Goal: Contribute content: Contribute content

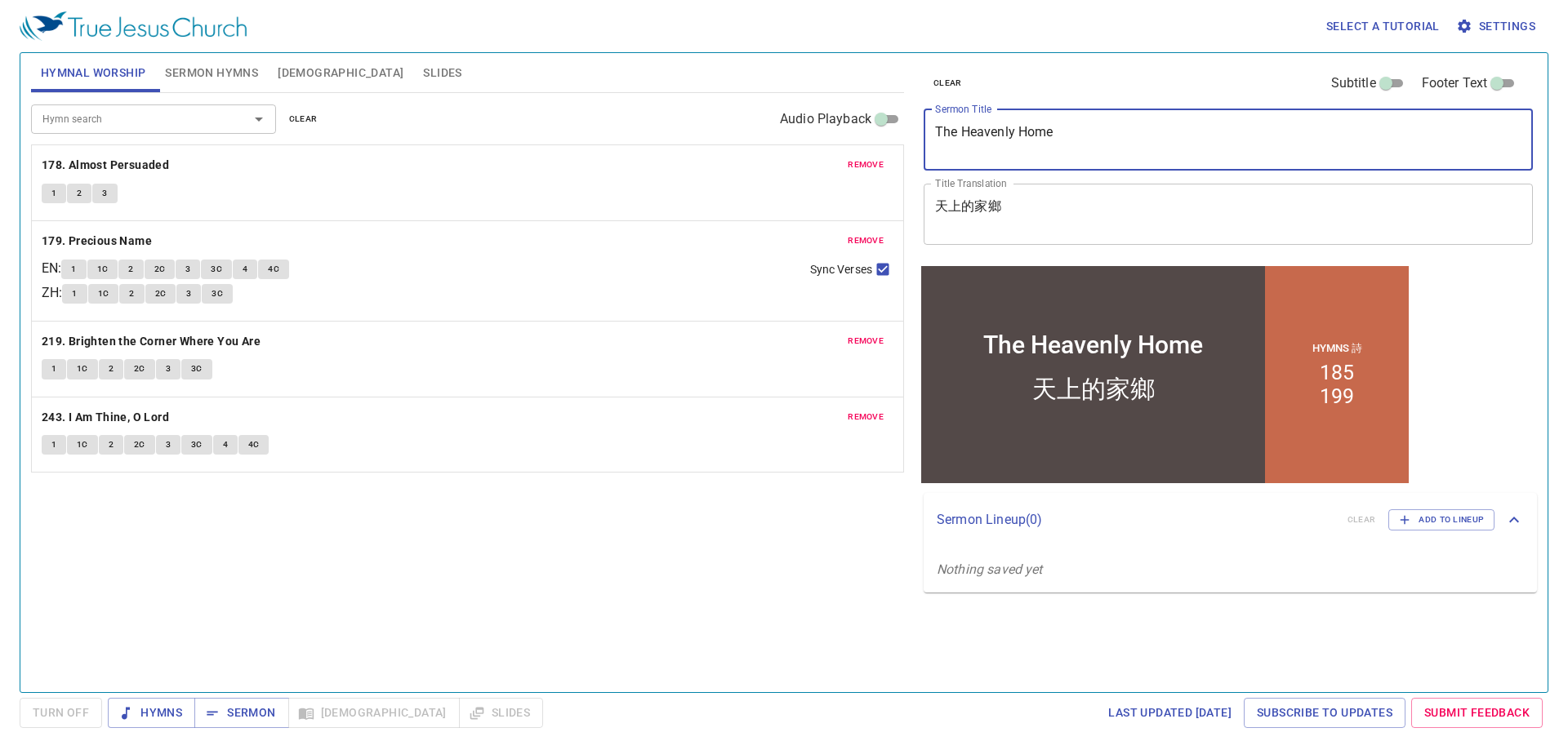
drag, startPoint x: 1105, startPoint y: 137, endPoint x: 854, endPoint y: 124, distance: 251.3
click at [854, 124] on div "Hymnal Worship Sermon Hymns Bible Slides Hymn search Hymn search clear Audio Pl…" at bounding box center [784, 366] width 1519 height 639
type textarea "I AM OBLIGATED"
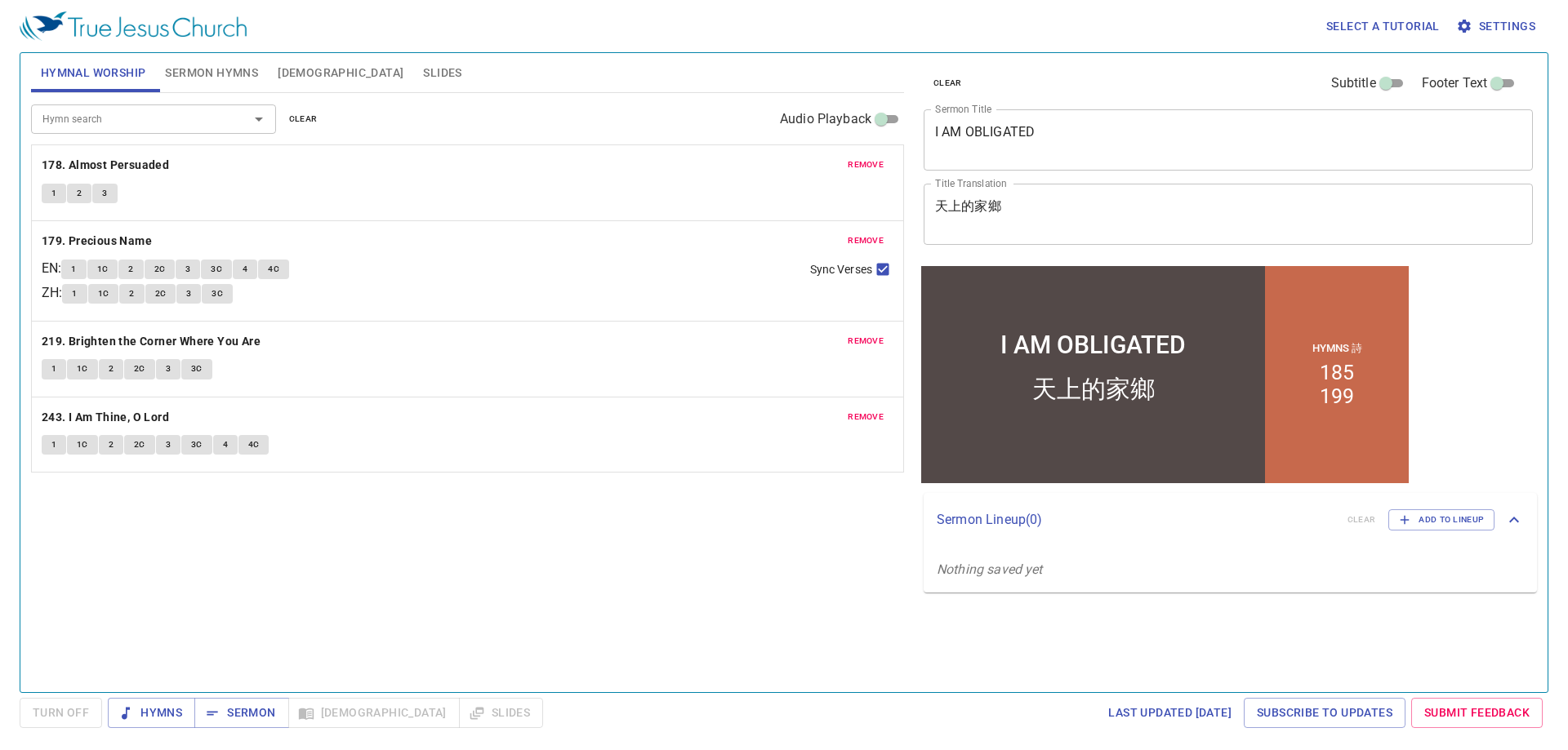
drag, startPoint x: 477, startPoint y: 56, endPoint x: 377, endPoint y: 114, distance: 115.6
click at [470, 64] on div "Hymnal Worship Sermon Hymns Bible Slides" at bounding box center [468, 72] width 873 height 40
click at [296, 80] on span "Bible" at bounding box center [341, 73] width 126 height 20
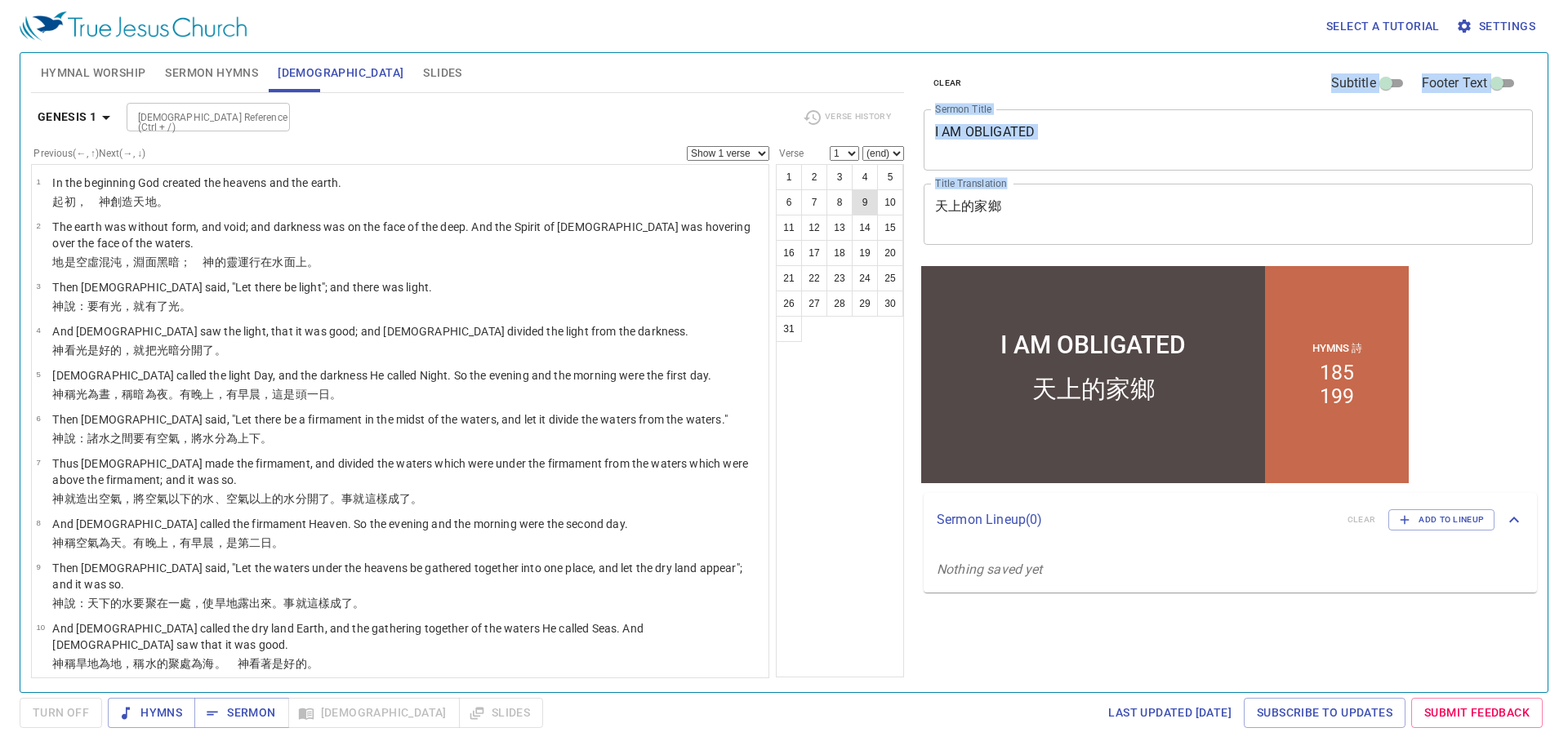
drag, startPoint x: 1096, startPoint y: 195, endPoint x: 872, endPoint y: 201, distance: 224.1
click at [882, 200] on div "Hymnal Worship Sermon Hymns Bible Slides Hymn search Hymn search clear Audio Pl…" at bounding box center [784, 366] width 1519 height 639
drag, startPoint x: 1031, startPoint y: 203, endPoint x: 1018, endPoint y: 211, distance: 15.3
click at [1033, 203] on textarea "天上的家鄉" at bounding box center [1228, 214] width 586 height 31
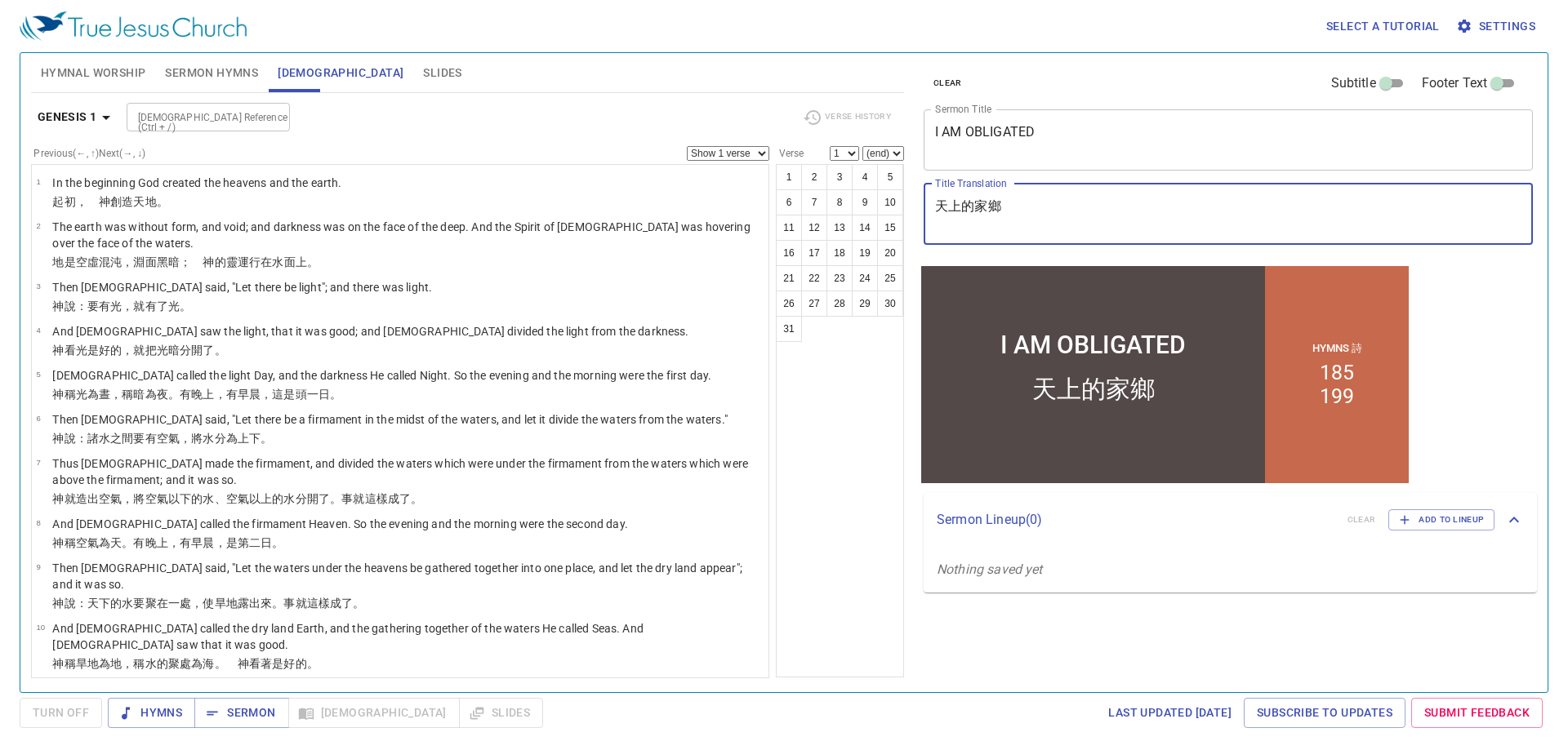
click at [205, 63] on span "Sermon Hymns" at bounding box center [211, 73] width 93 height 20
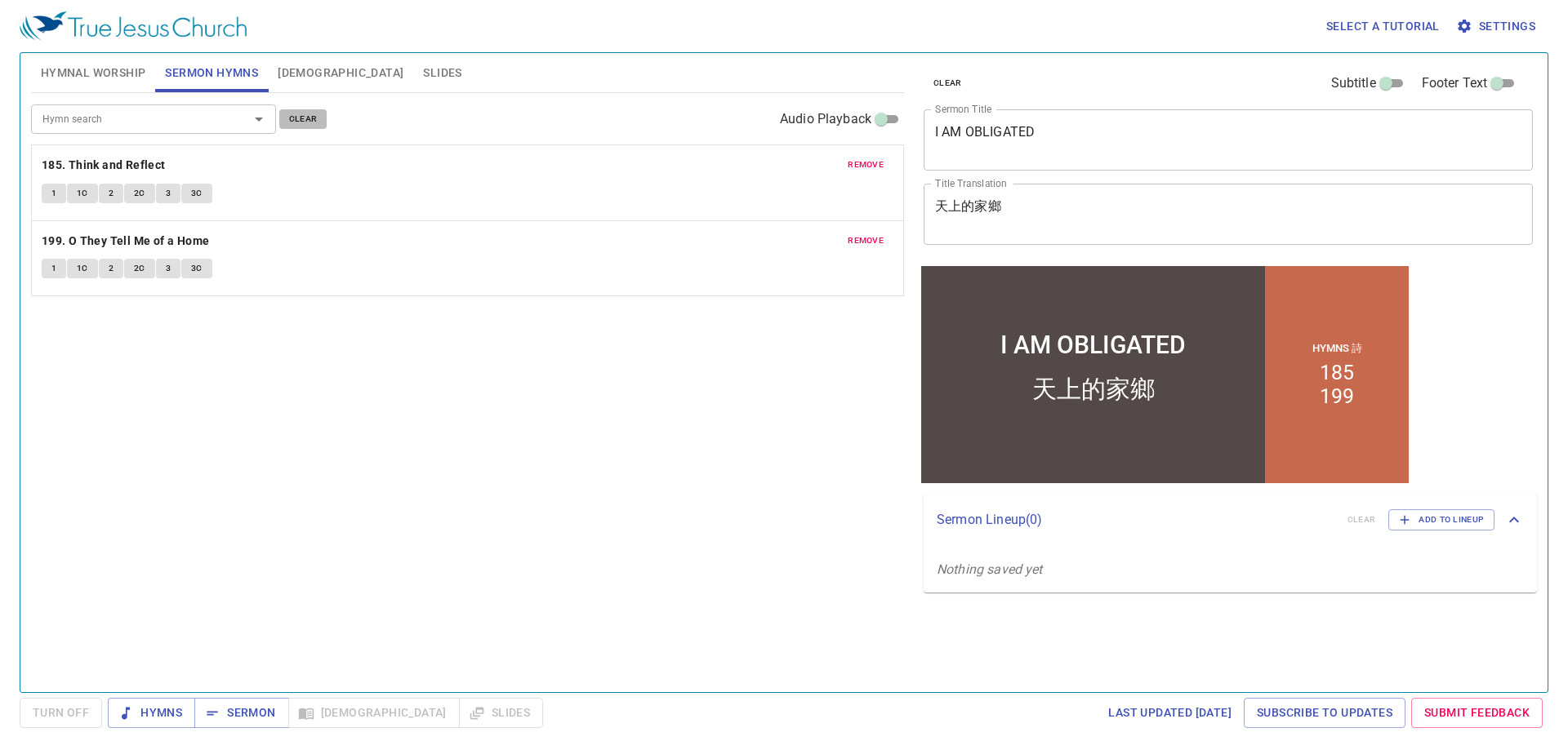
click at [294, 117] on span "clear" at bounding box center [304, 119] width 29 height 14
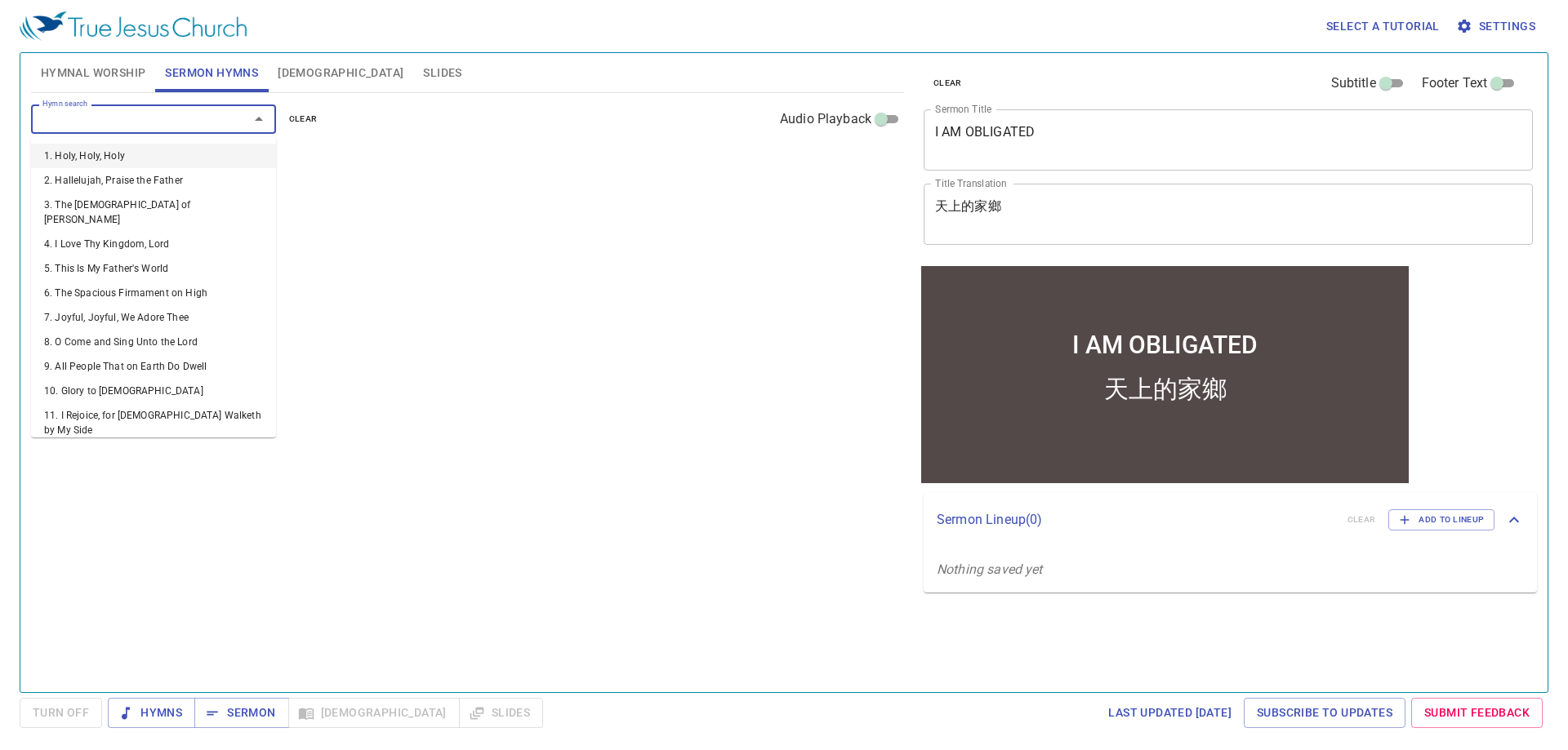
click at [211, 127] on input "Hymn search" at bounding box center [130, 119] width 187 height 18
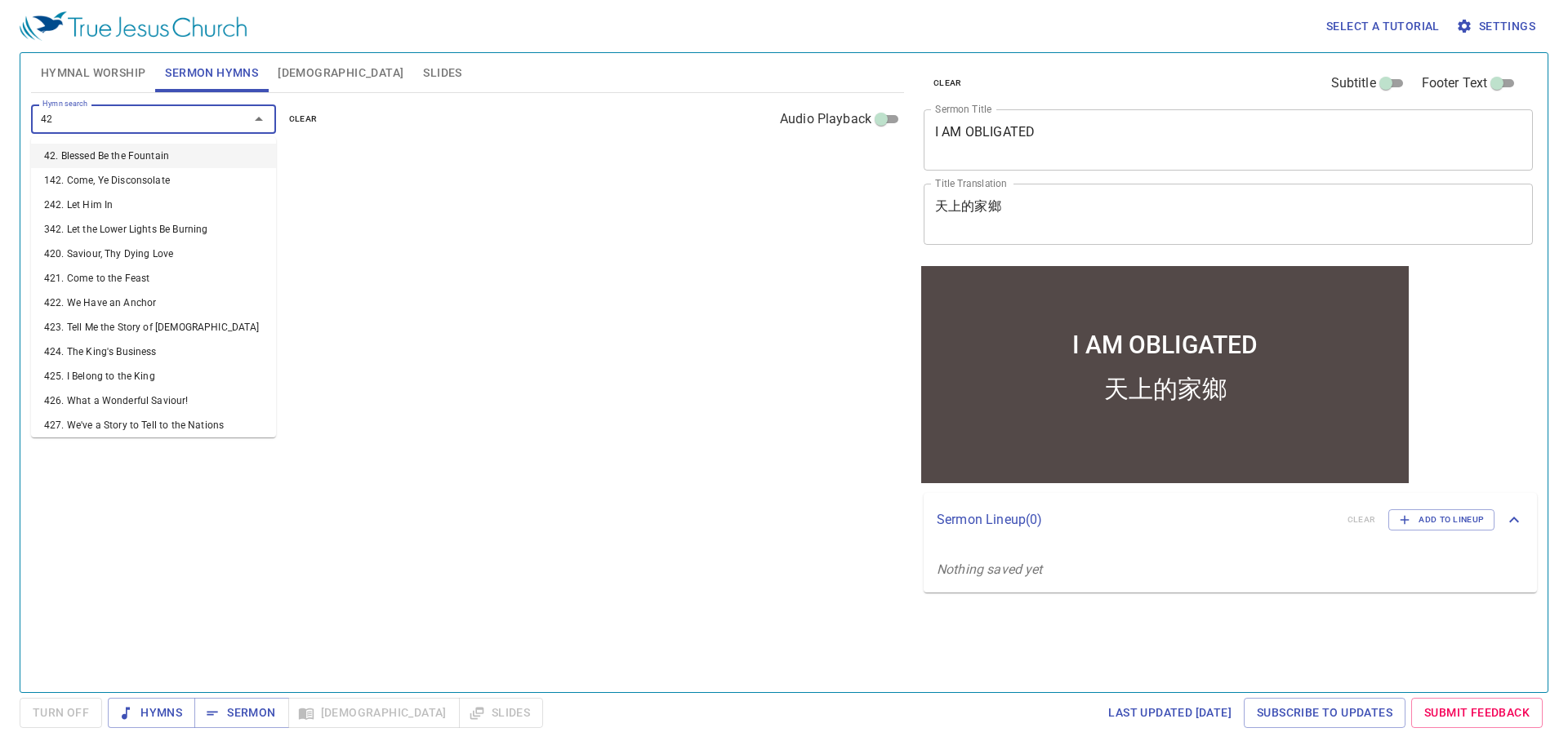
type input "427"
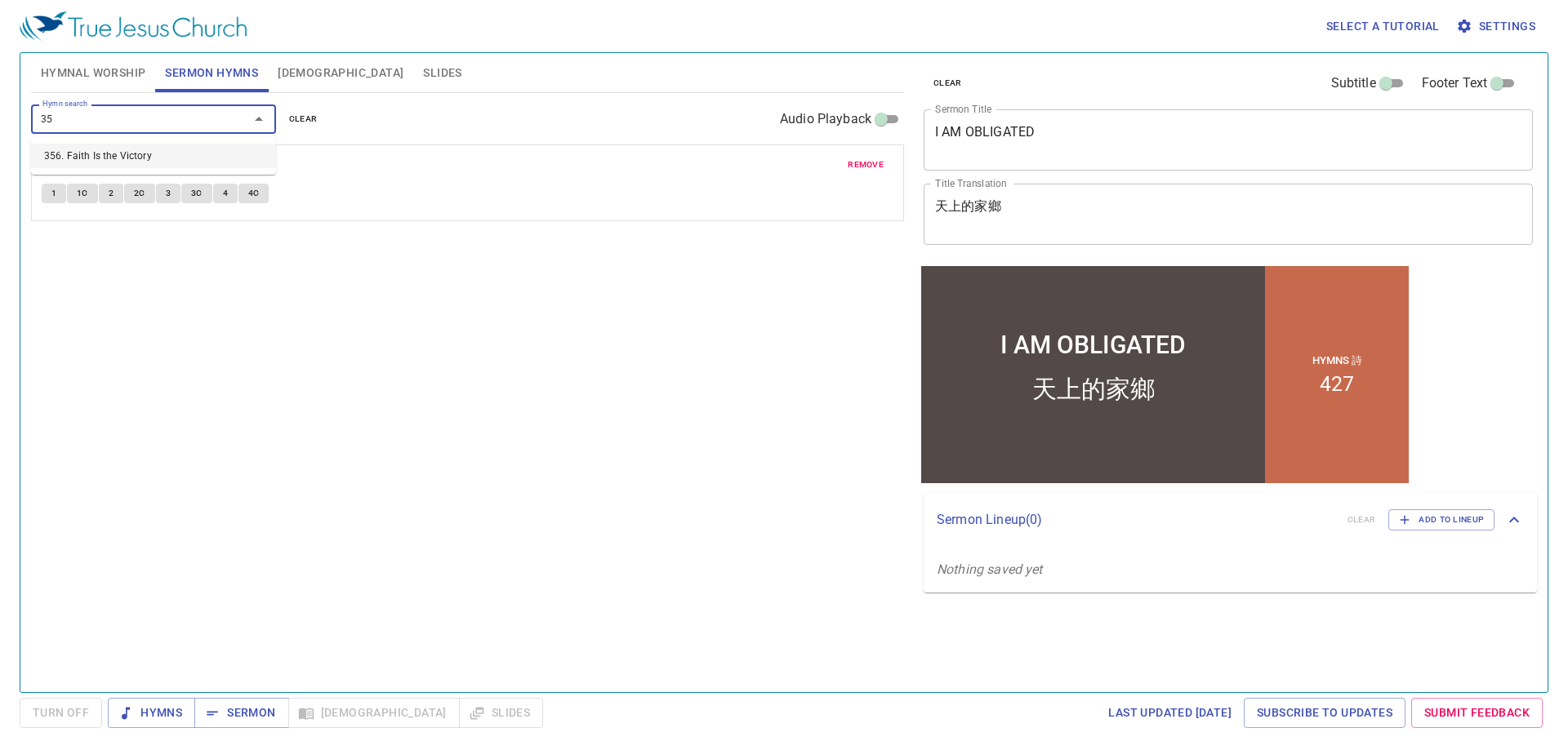
type input "356"
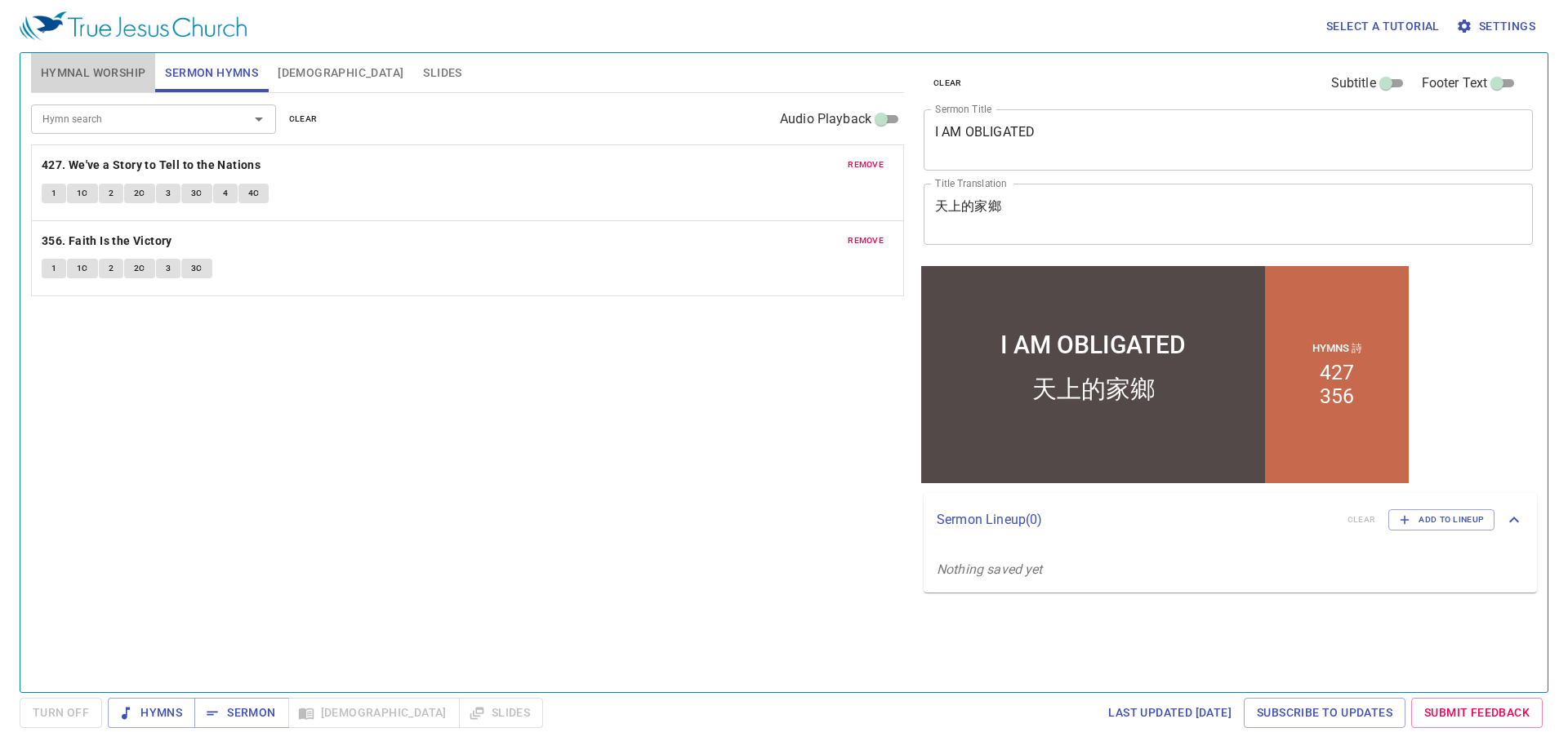
click at [108, 80] on span "Hymnal Worship" at bounding box center [93, 73] width 105 height 20
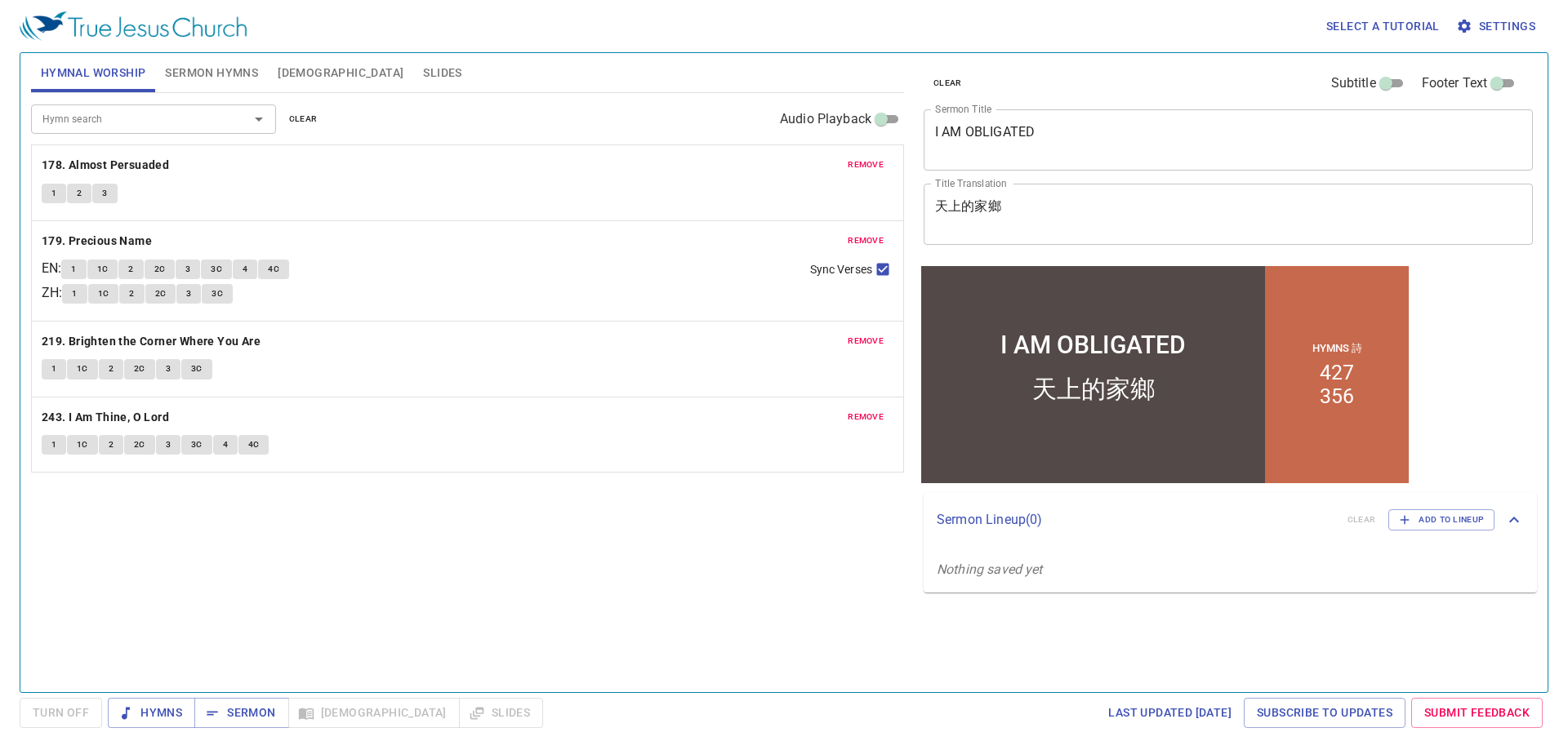
click at [293, 119] on span "clear" at bounding box center [304, 119] width 29 height 14
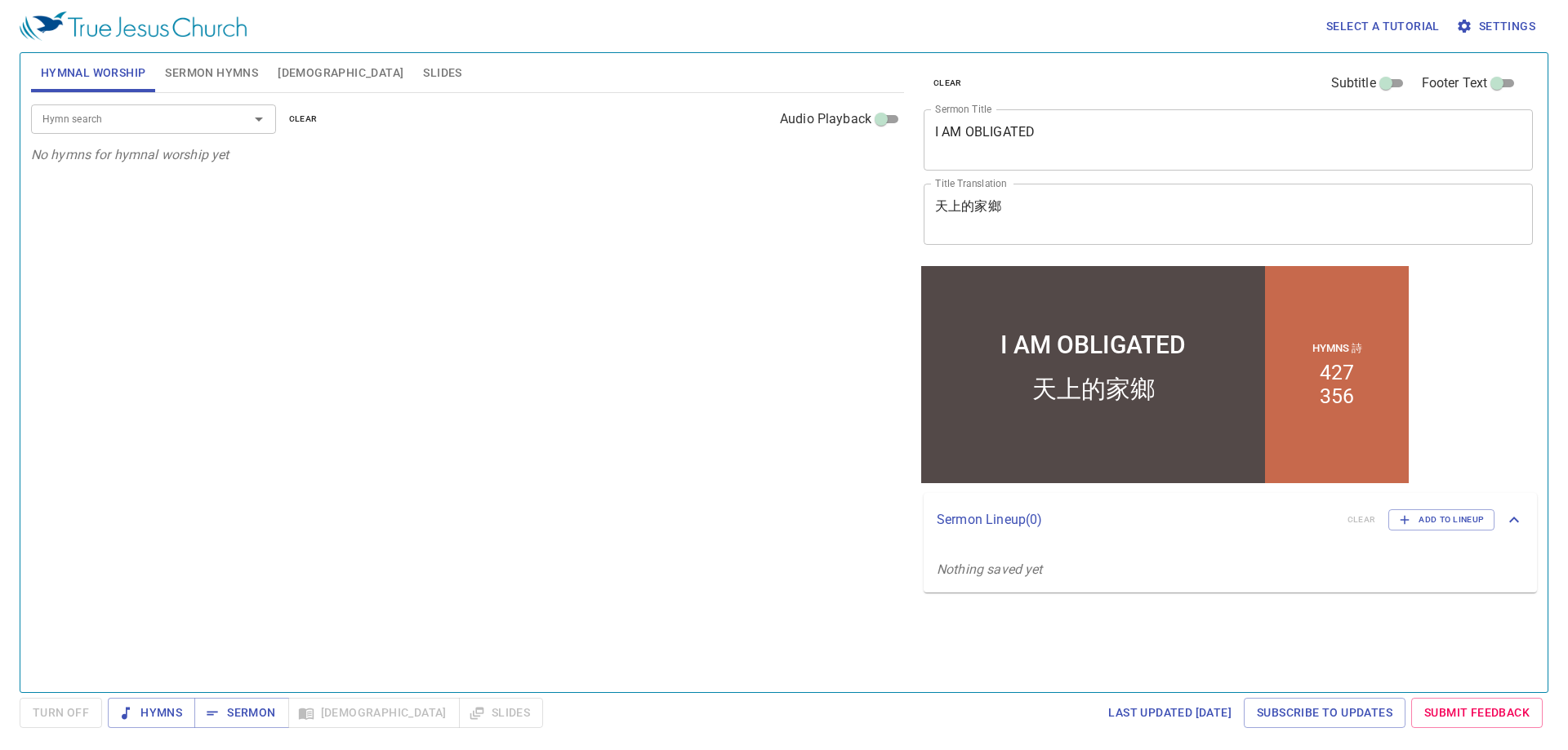
click at [129, 116] on input "Hymn search" at bounding box center [130, 119] width 187 height 18
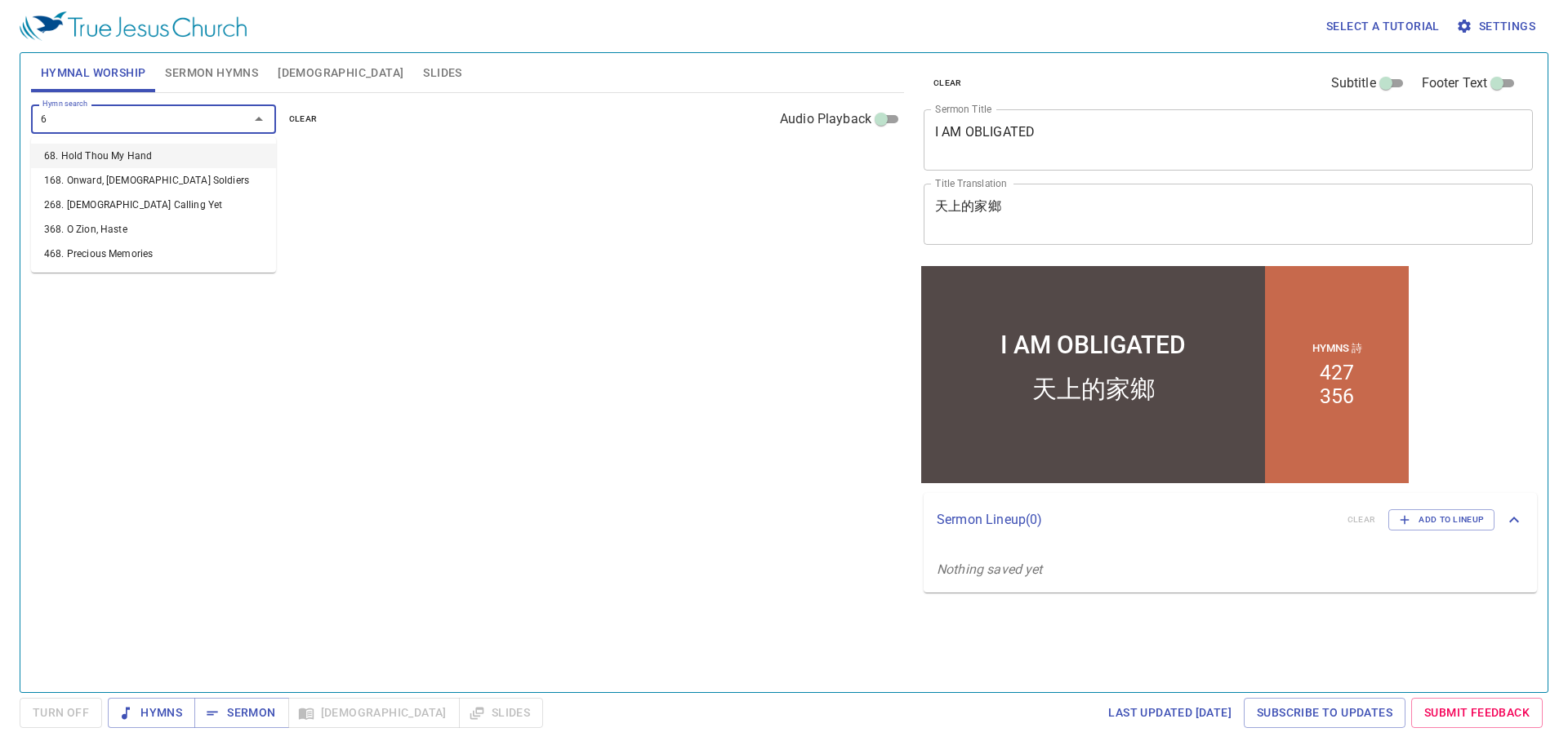
type input "68"
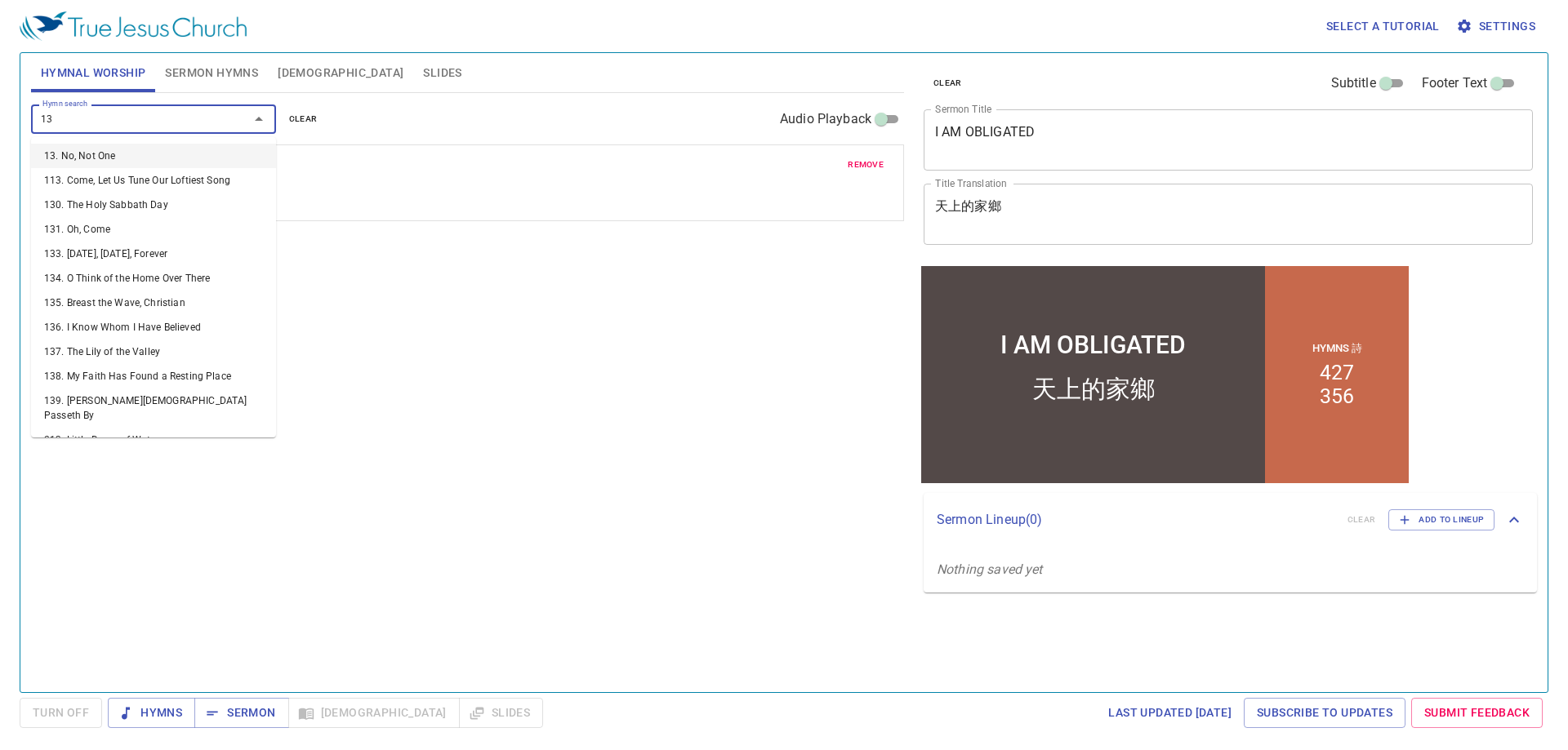
type input "139"
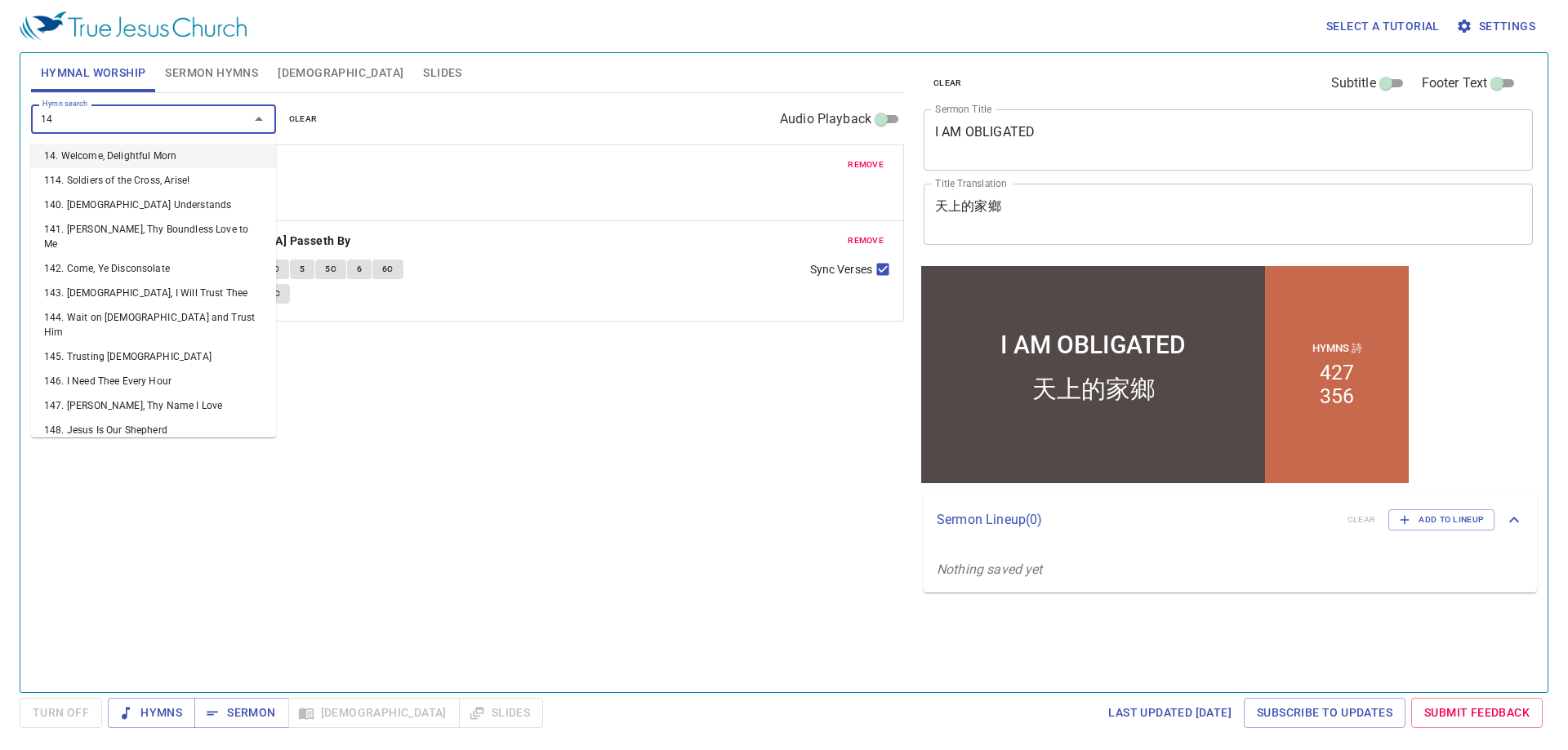
type input "143"
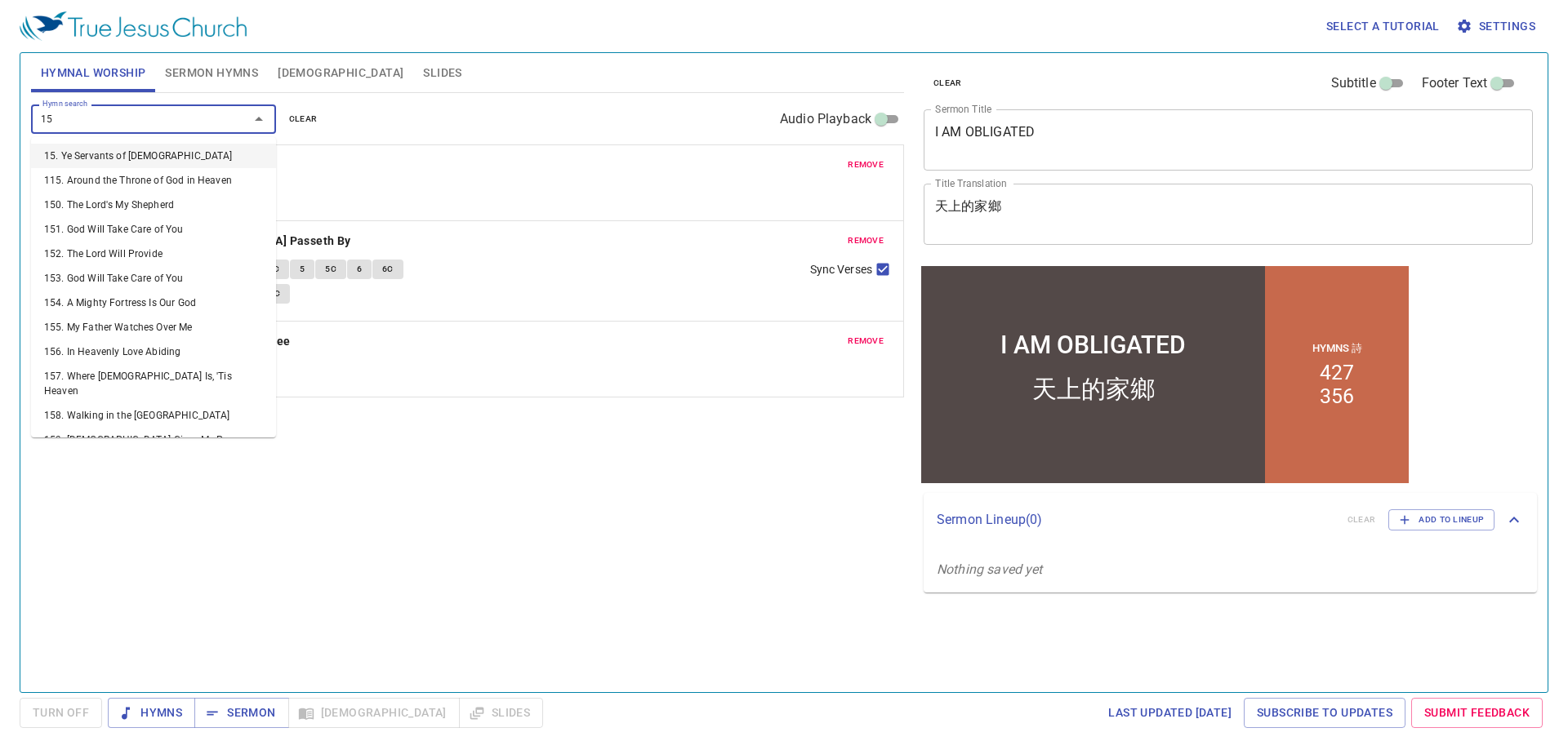
type input "153"
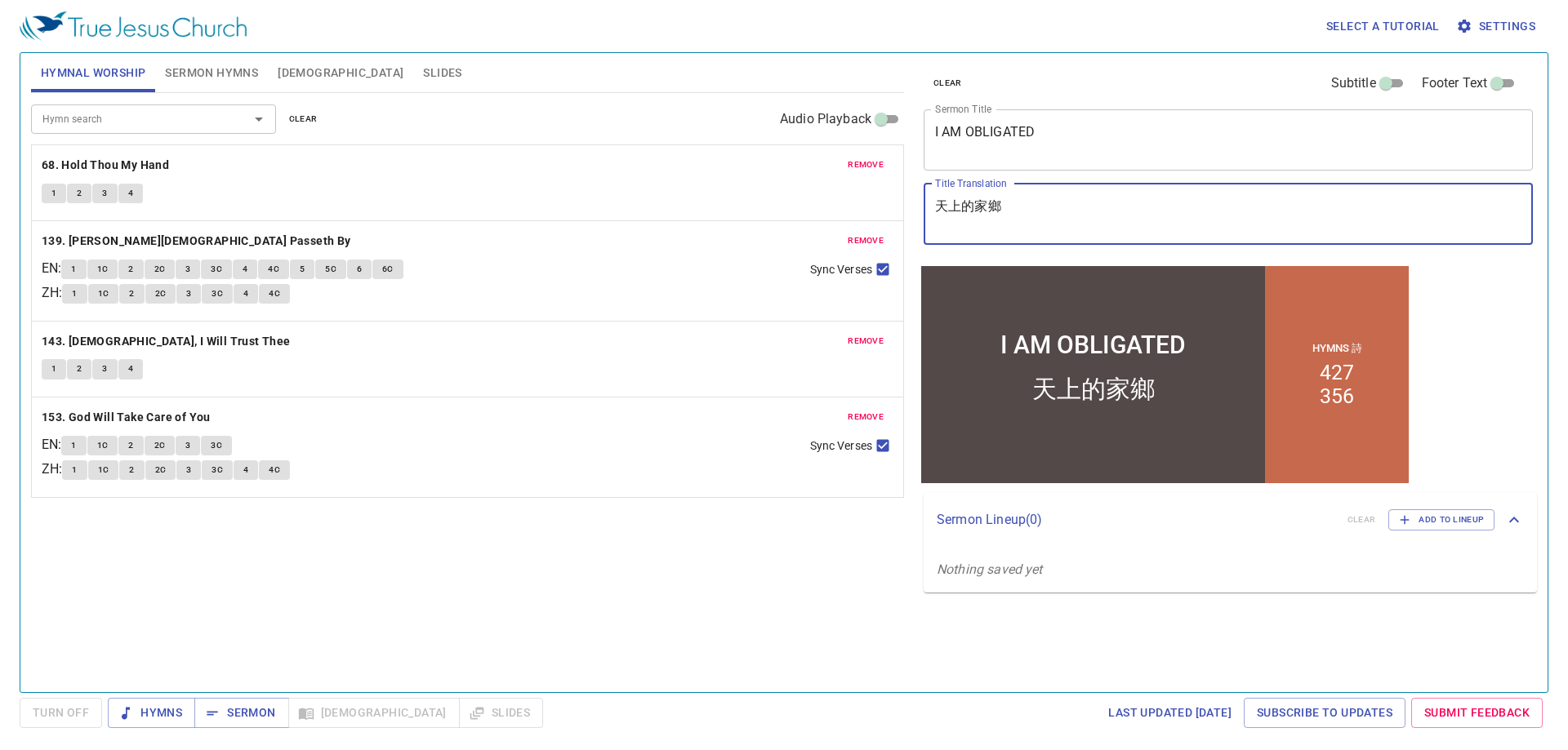
drag, startPoint x: 1047, startPoint y: 216, endPoint x: 905, endPoint y: 209, distance: 142.2
click at [905, 209] on div "Hymnal Worship Sermon Hymns Bible Slides Hymn search Hymn search clear Audio Pl…" at bounding box center [784, 366] width 1519 height 639
paste textarea "我有义务"
click at [935, 223] on div "我有义务 x Title Translation" at bounding box center [1228, 214] width 609 height 61
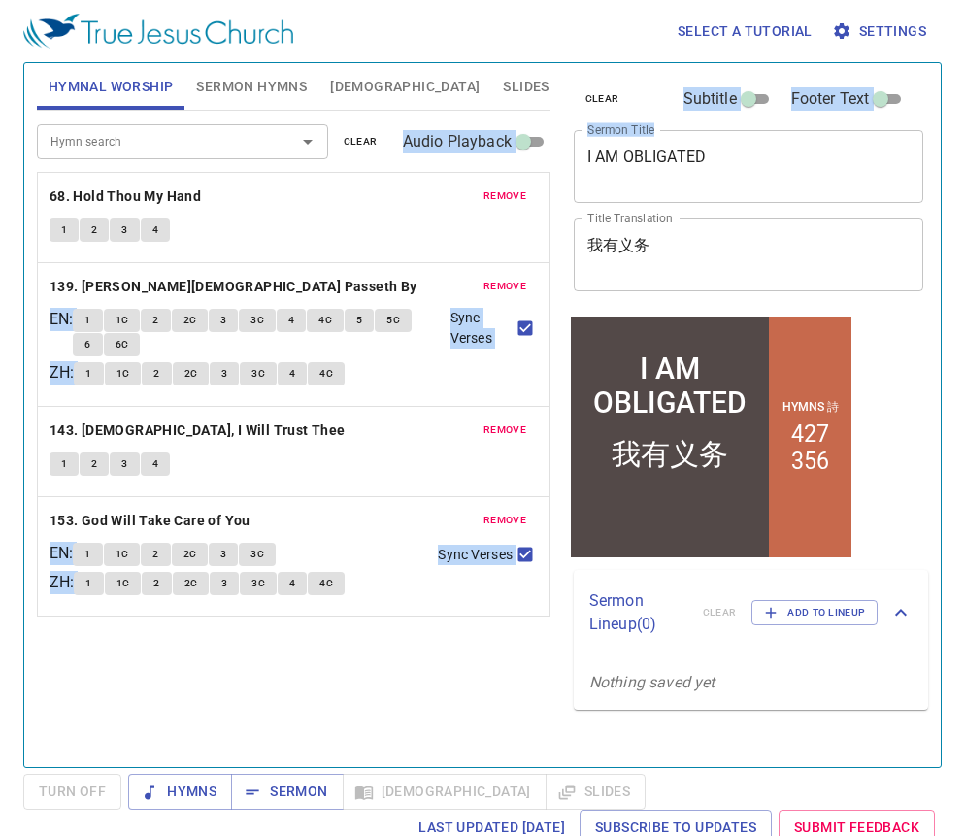
drag, startPoint x: 713, startPoint y: 151, endPoint x: 720, endPoint y: 177, distance: 27.3
click at [528, 160] on div "Hymnal Worship Sermon Hymns Bible Slides Hymn search Hymn search clear Audio Pl…" at bounding box center [482, 407] width 907 height 704
click at [722, 177] on textarea "I AM OBLIGATED" at bounding box center [748, 166] width 323 height 37
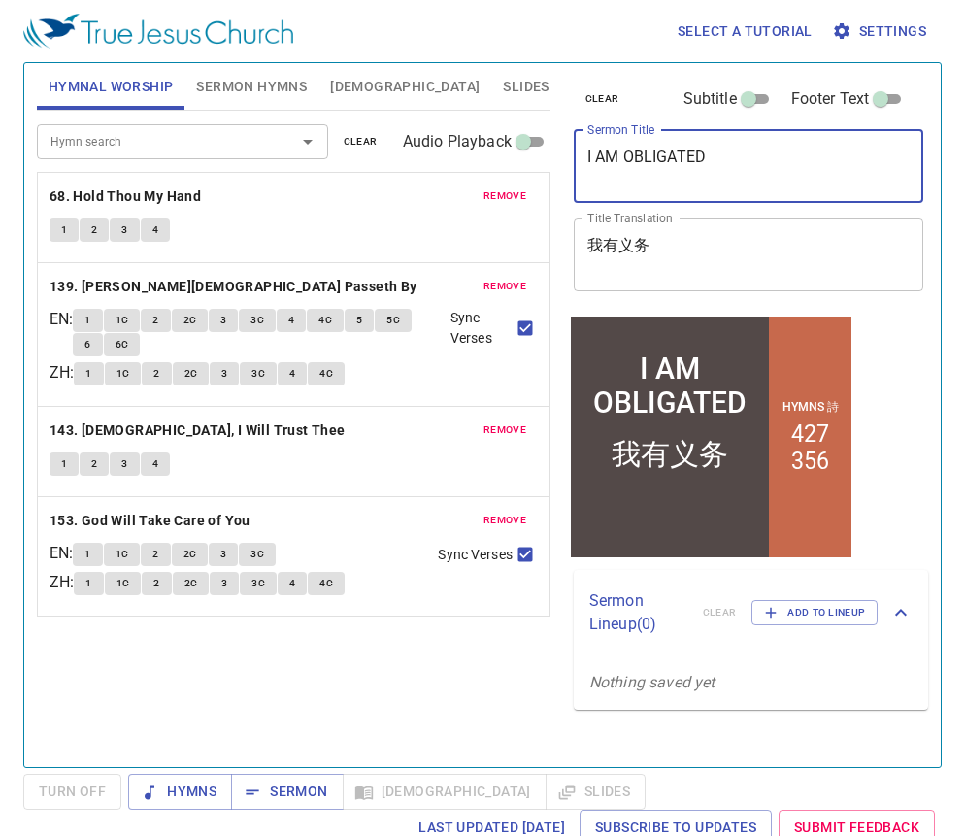
drag, startPoint x: 722, startPoint y: 162, endPoint x: 564, endPoint y: 162, distance: 158.3
click at [564, 162] on div "clear Subtitle Footer Text Sermon Title I AM OBLIGATED x Sermon Title Title Tra…" at bounding box center [747, 407] width 378 height 704
click at [694, 257] on textarea "我有义务" at bounding box center [748, 254] width 323 height 37
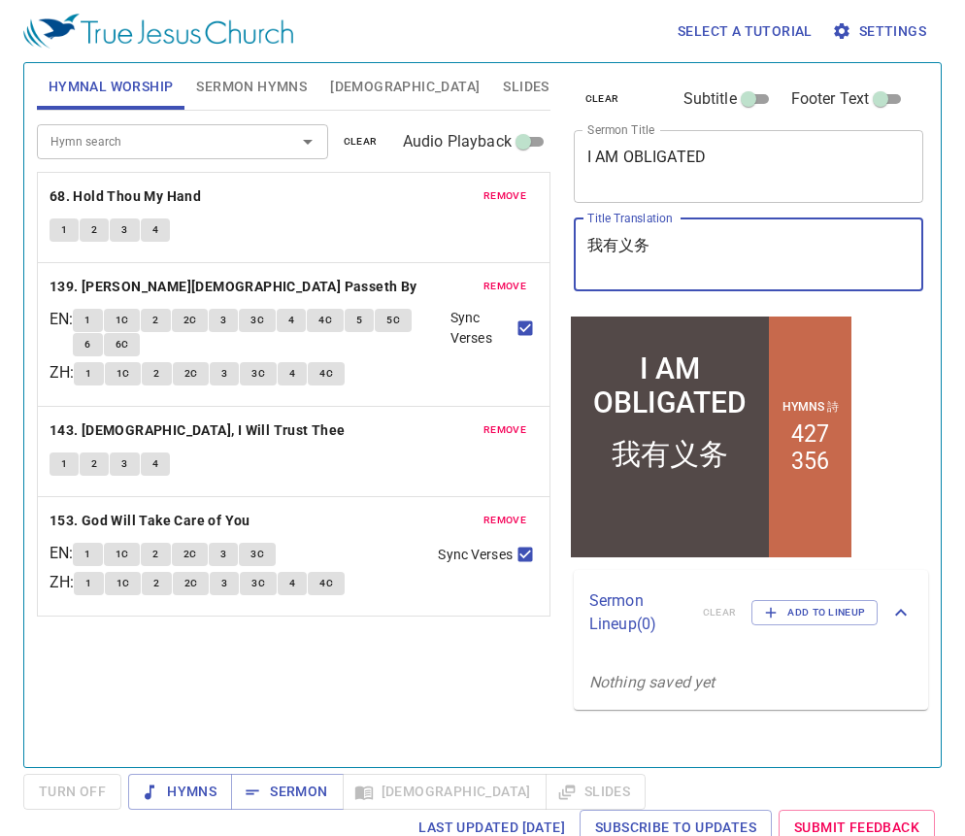
drag, startPoint x: 689, startPoint y: 255, endPoint x: 575, endPoint y: 258, distance: 114.6
click at [575, 258] on div "我有义务 x Title Translation" at bounding box center [749, 254] width 351 height 73
click at [747, 284] on div "我有义务 x Title Translation" at bounding box center [749, 254] width 351 height 73
drag, startPoint x: 736, startPoint y: 250, endPoint x: 725, endPoint y: 252, distance: 11.1
click at [735, 250] on textarea "我有义务" at bounding box center [748, 254] width 323 height 37
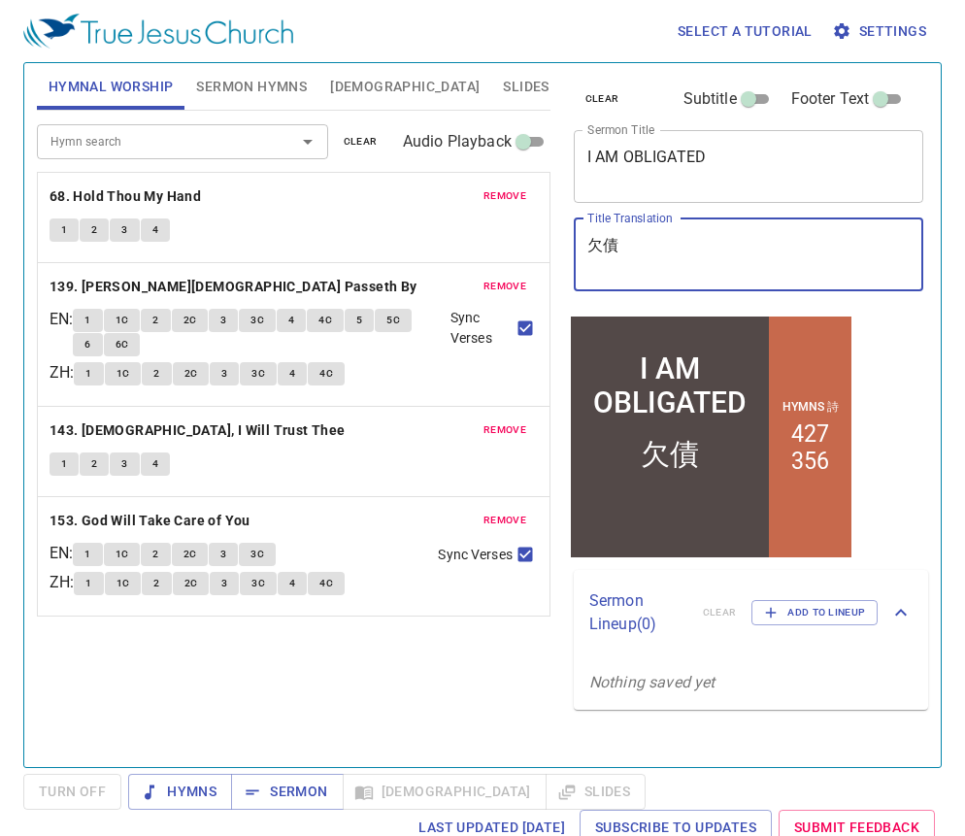
click at [623, 250] on textarea "欠債" at bounding box center [748, 254] width 323 height 37
drag, startPoint x: 623, startPoint y: 249, endPoint x: 577, endPoint y: 254, distance: 47.0
click at [577, 254] on div "欠債 x Title Translation" at bounding box center [749, 254] width 351 height 73
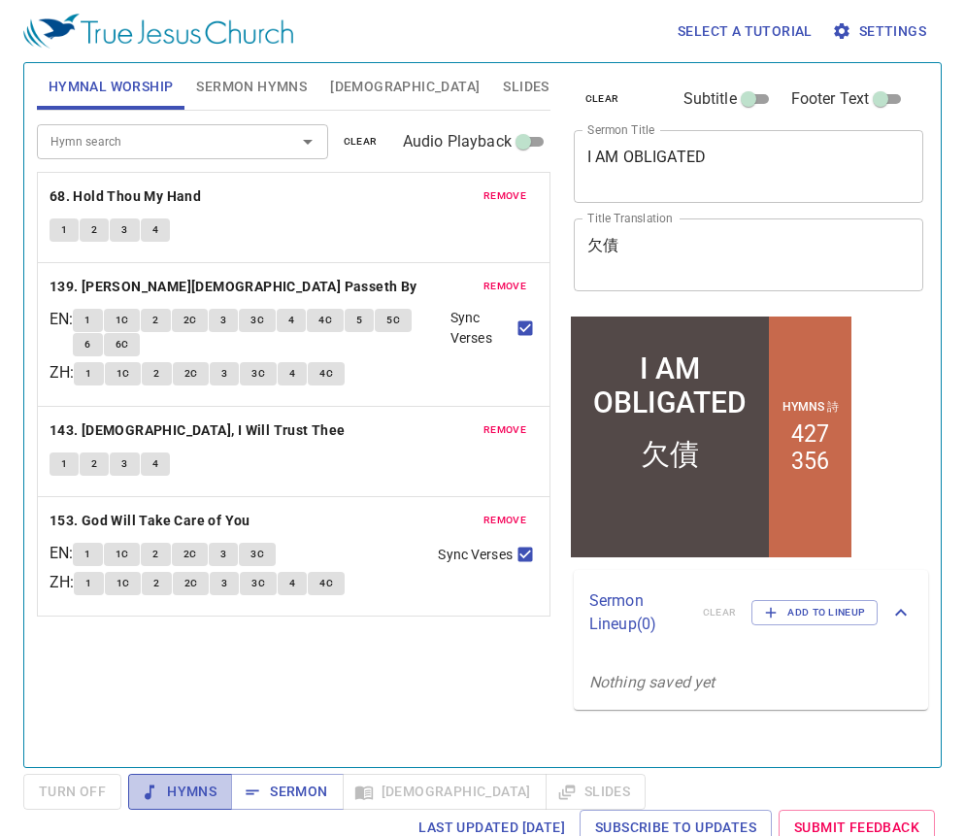
click at [186, 782] on span "Hymns" at bounding box center [180, 792] width 73 height 24
click at [59, 234] on button "1" at bounding box center [64, 229] width 29 height 23
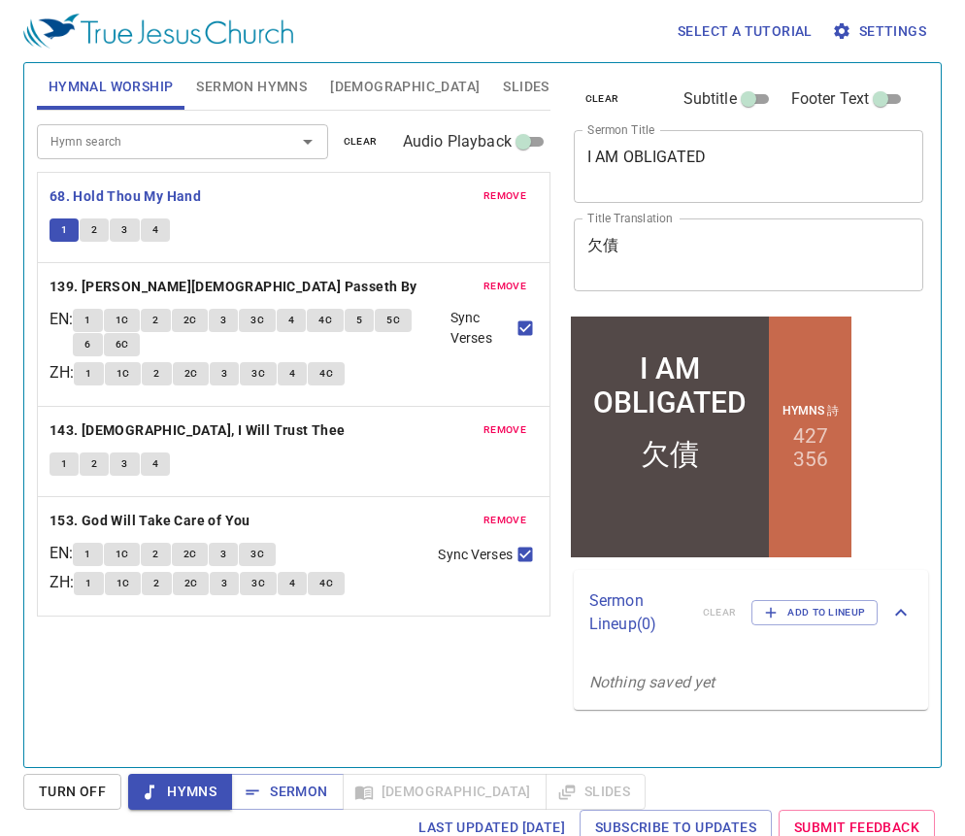
click at [89, 219] on button "2" at bounding box center [94, 229] width 29 height 23
click at [127, 234] on span "3" at bounding box center [124, 229] width 6 height 17
click at [157, 228] on span "4" at bounding box center [155, 229] width 6 height 17
click at [101, 323] on button "1" at bounding box center [87, 320] width 29 height 23
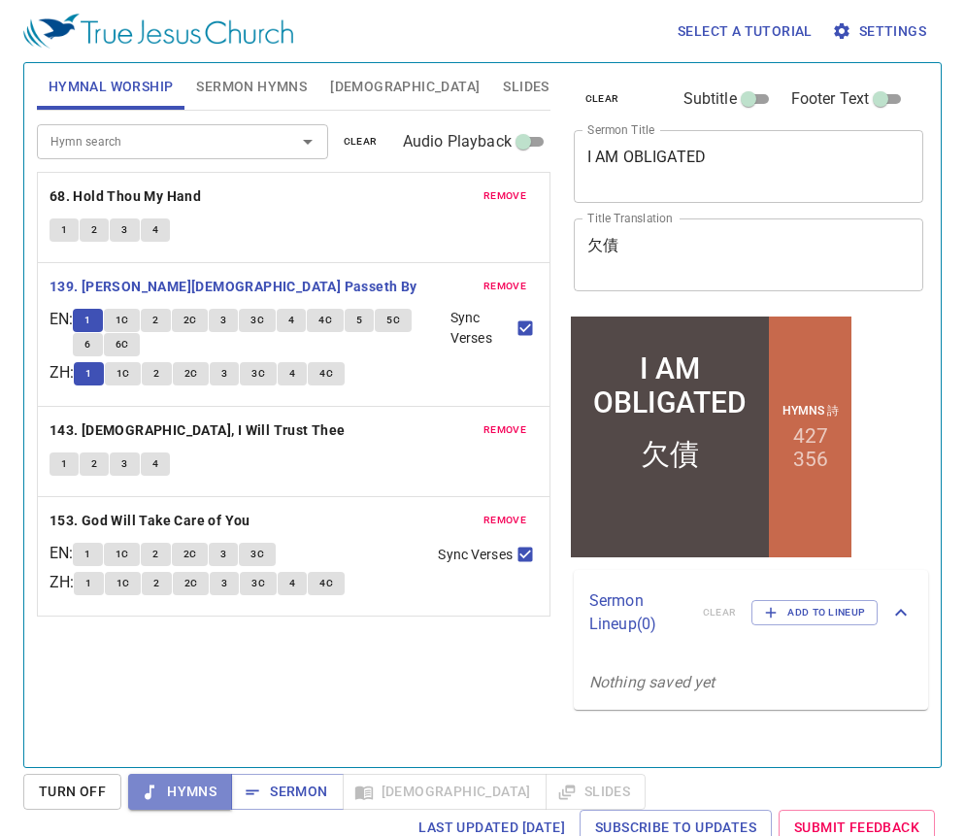
click at [181, 799] on span "Hymns" at bounding box center [180, 792] width 73 height 24
click at [102, 324] on button "1" at bounding box center [87, 320] width 29 height 23
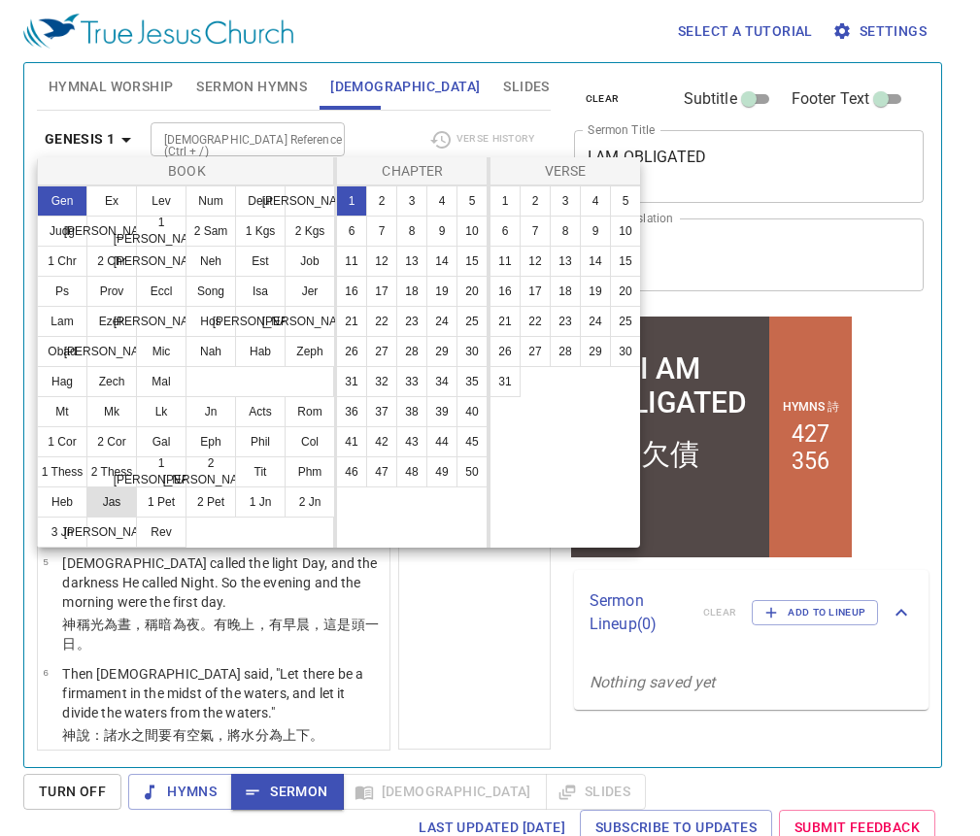
click at [110, 507] on button "Jas" at bounding box center [111, 501] width 50 height 31
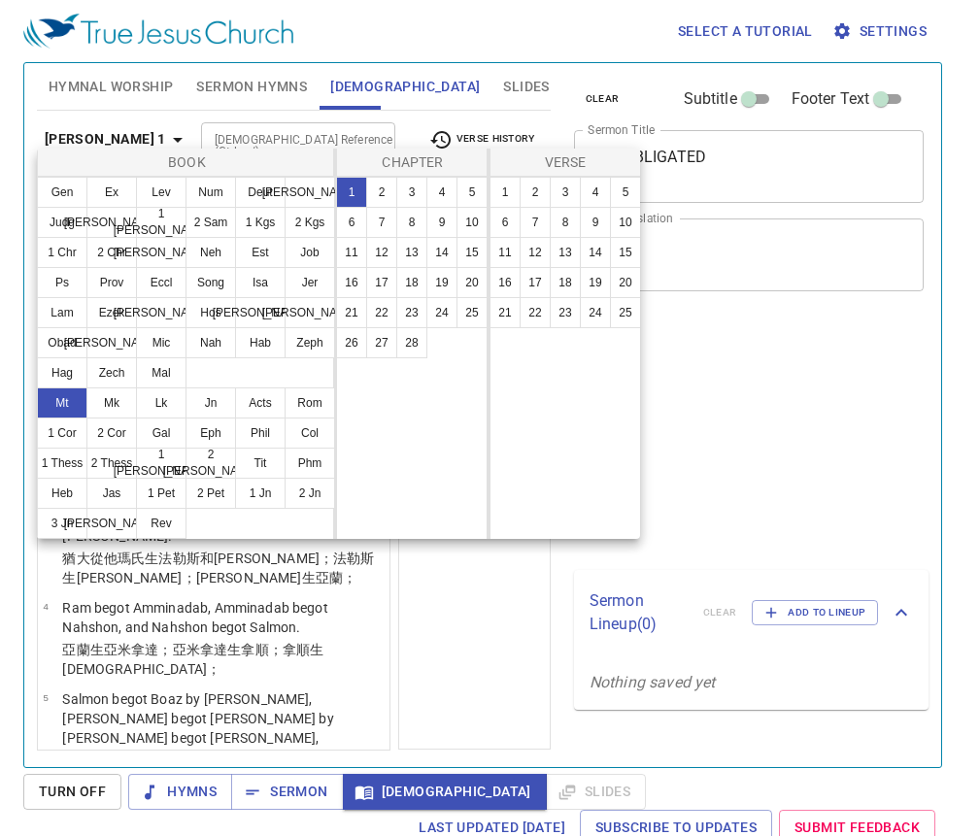
select select "14"
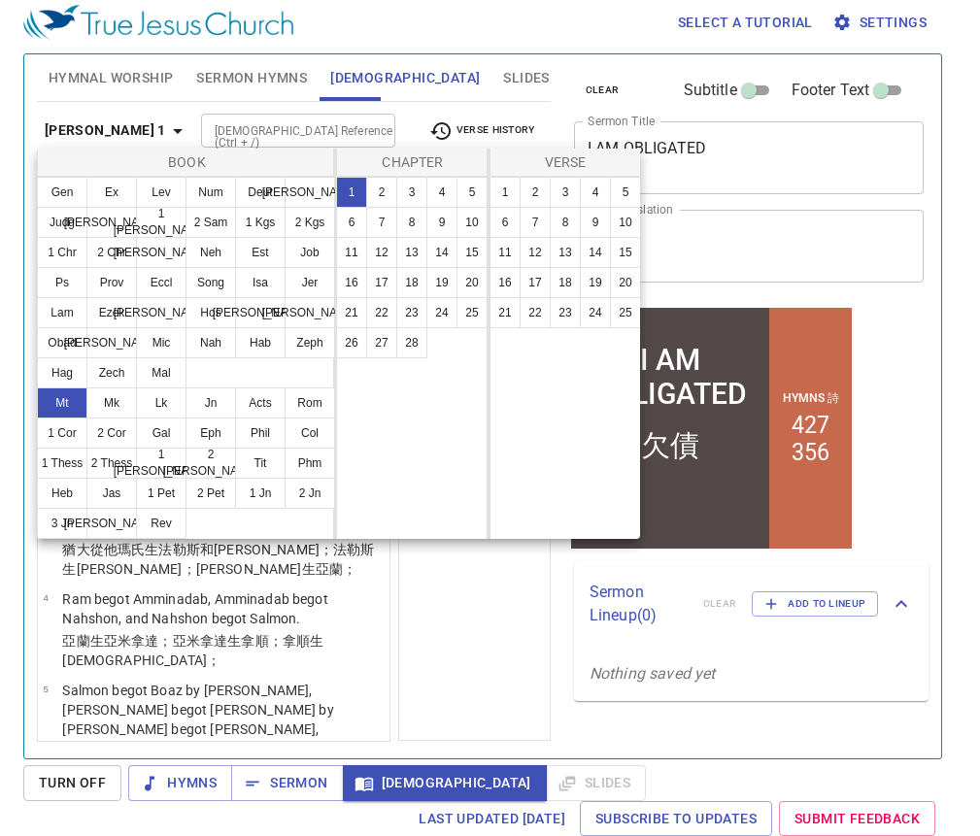
scroll to position [9, 0]
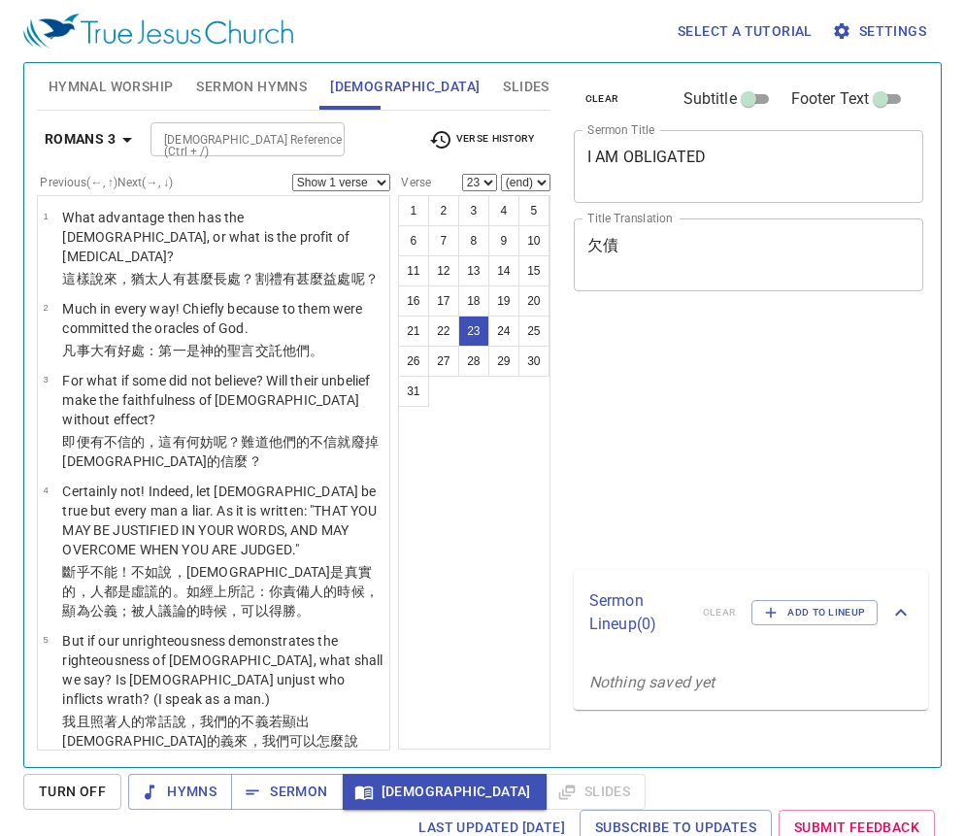
select select "23"
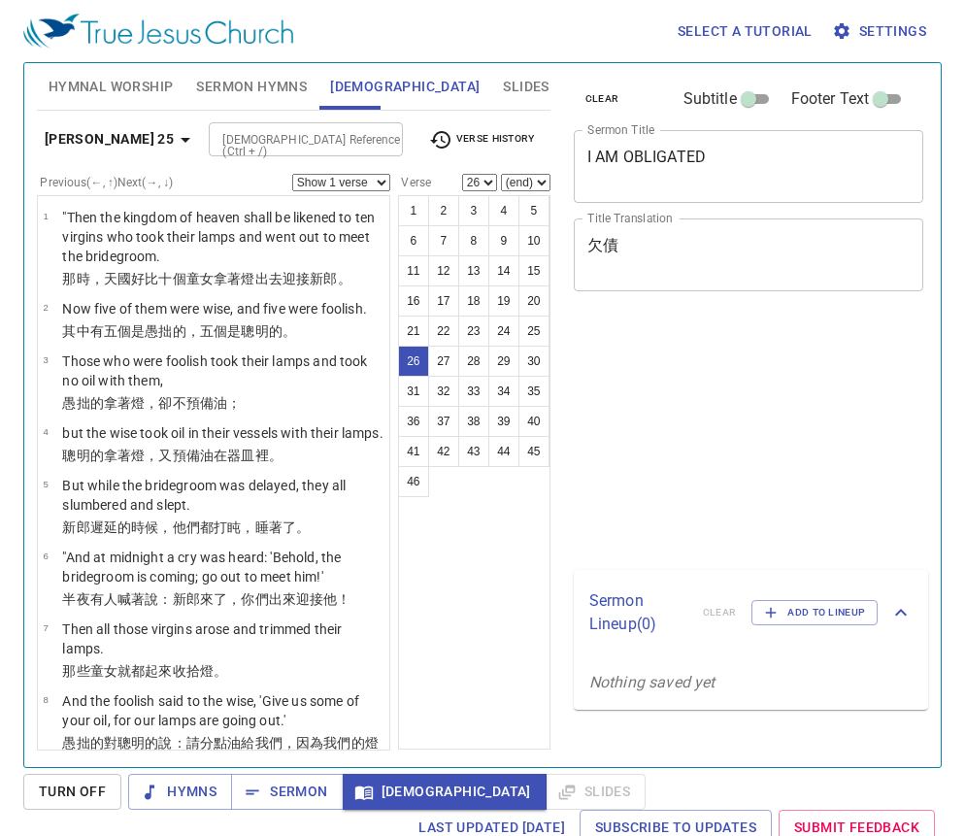
select select "26"
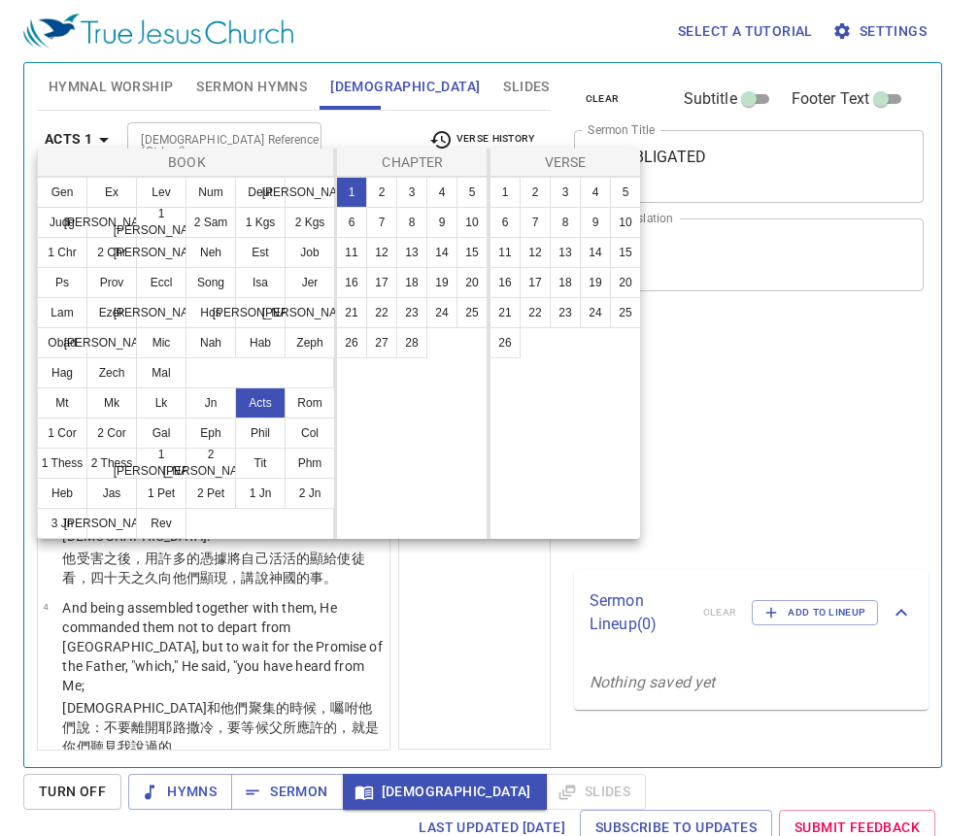
select select "15"
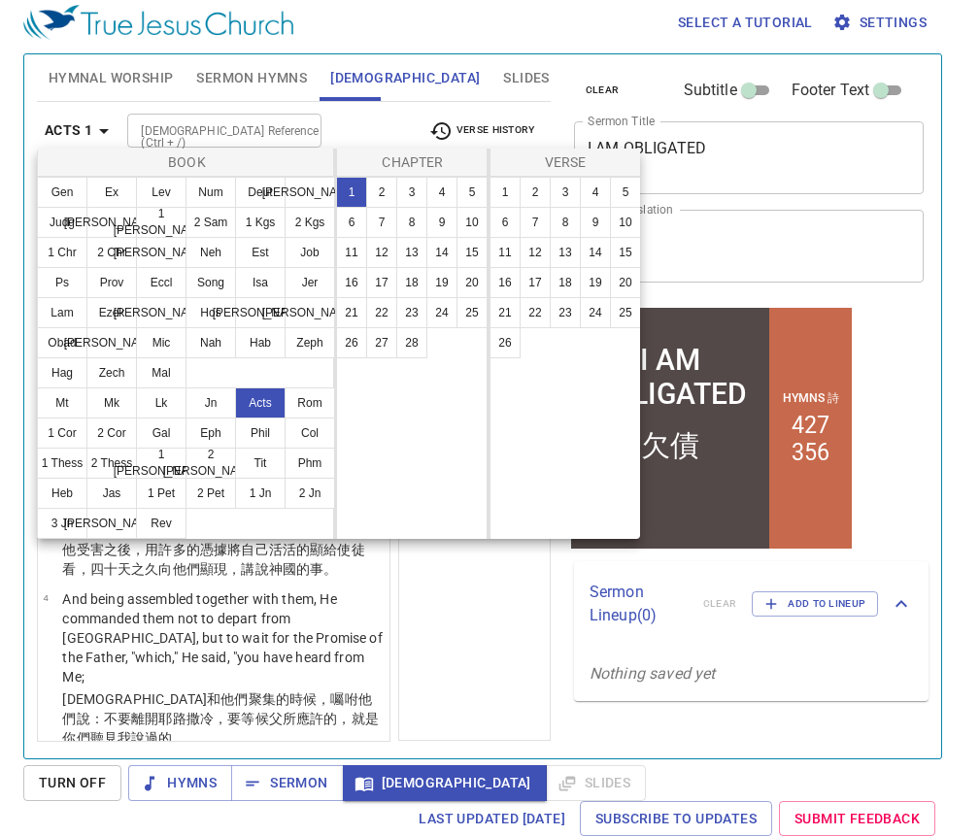
scroll to position [9, 0]
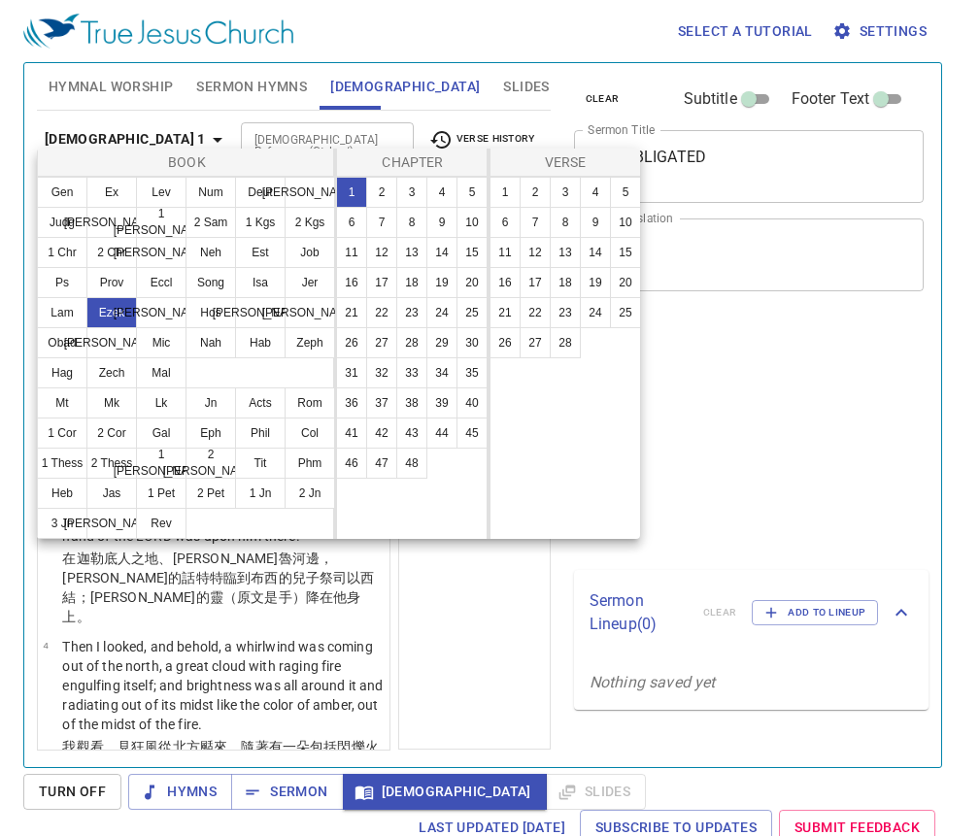
select select "3"
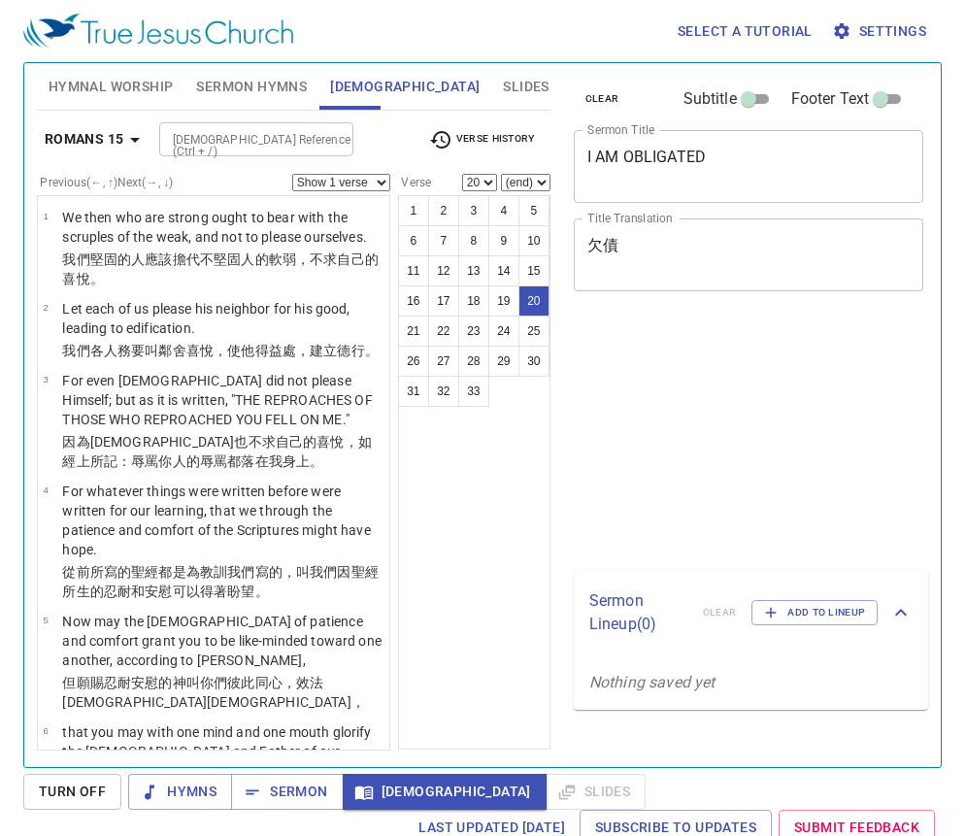
select select "20"
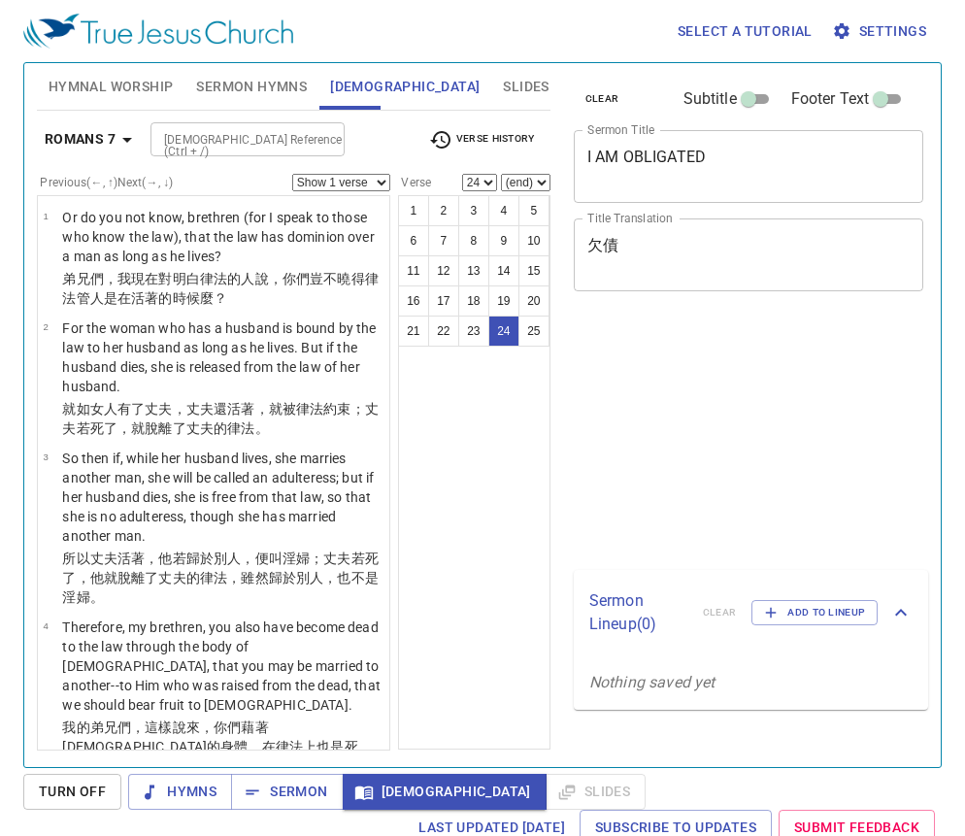
select select "24"
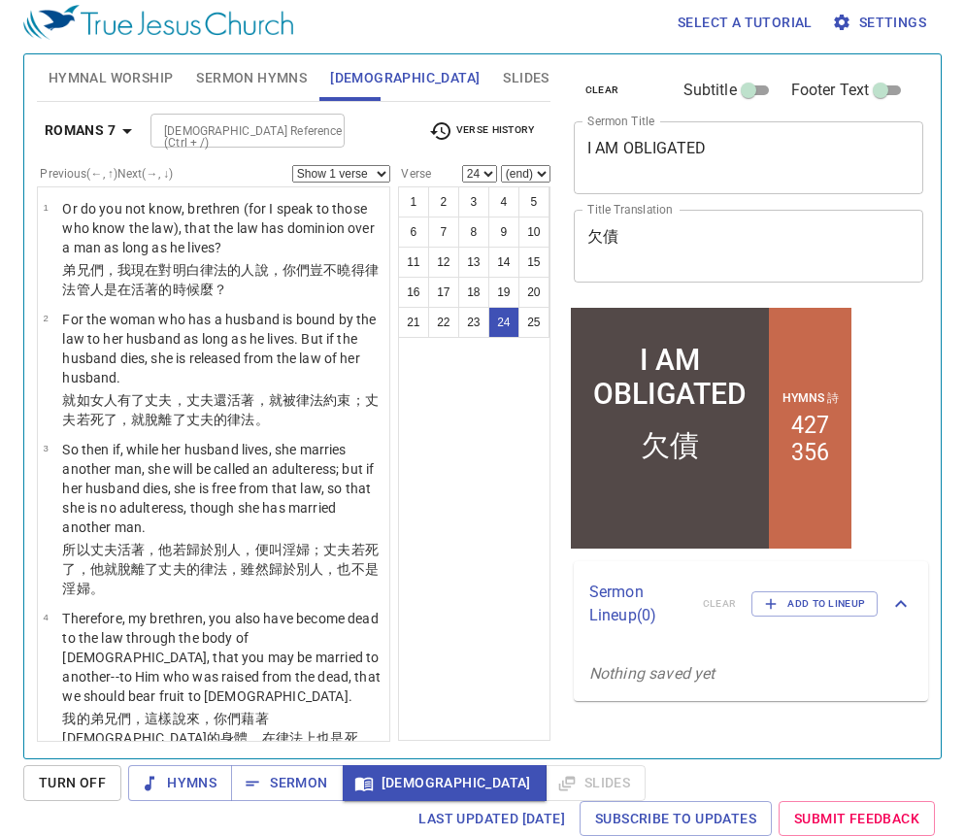
scroll to position [2289, 0]
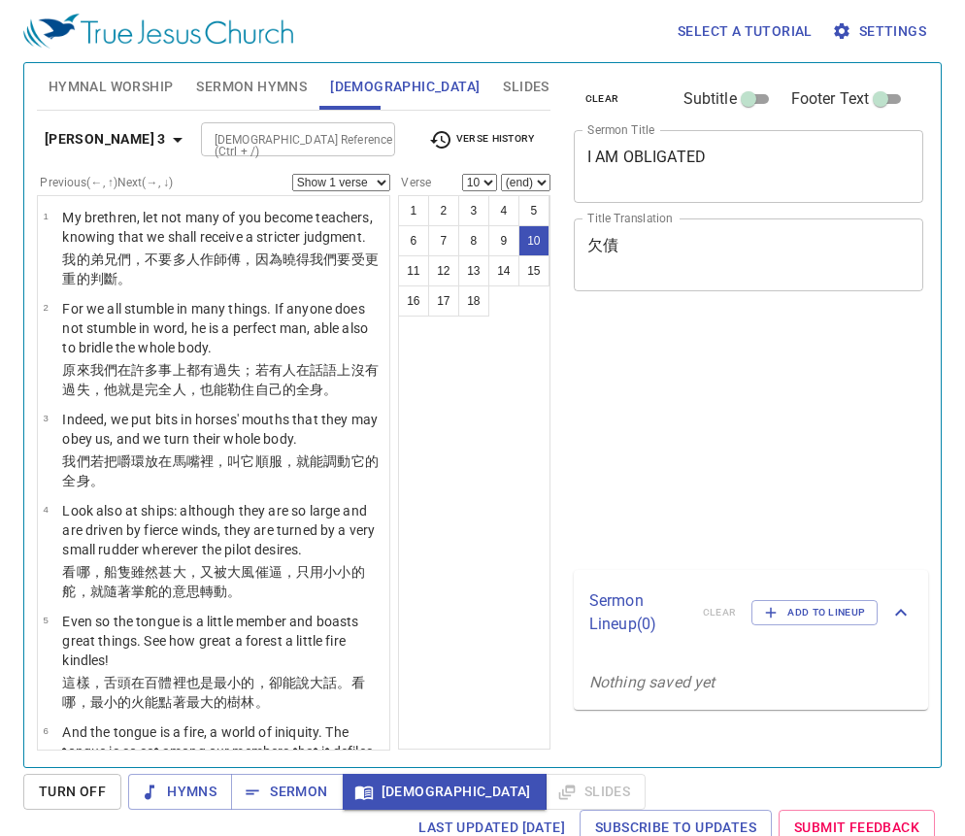
select select "10"
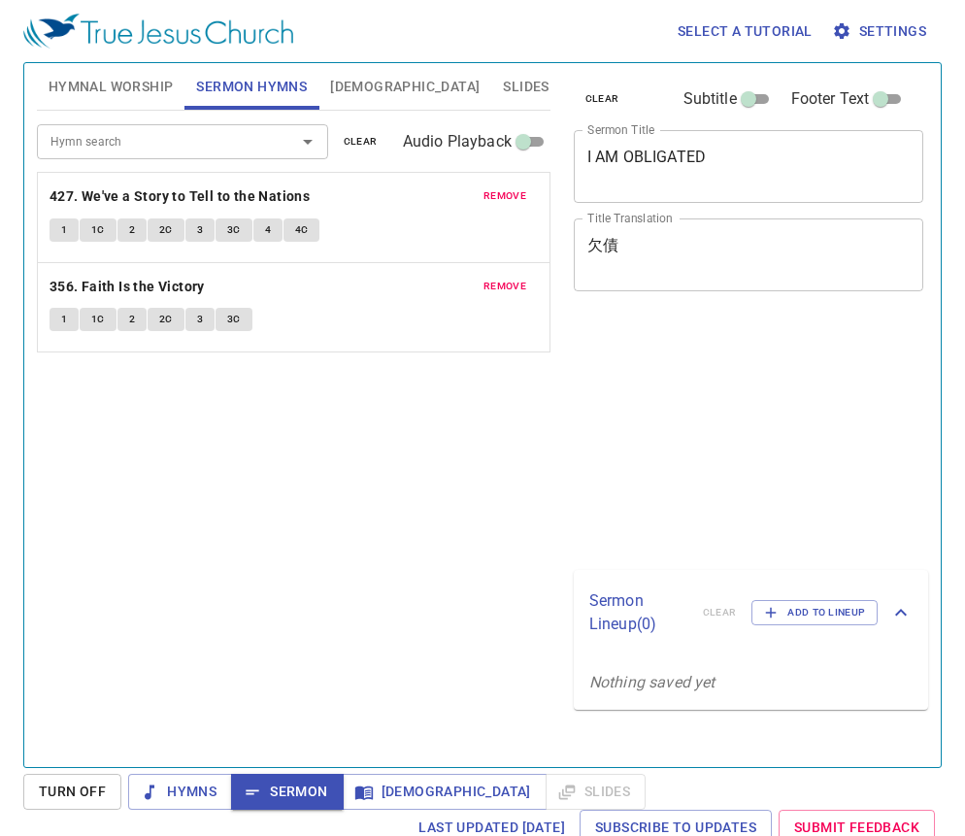
scroll to position [9, 0]
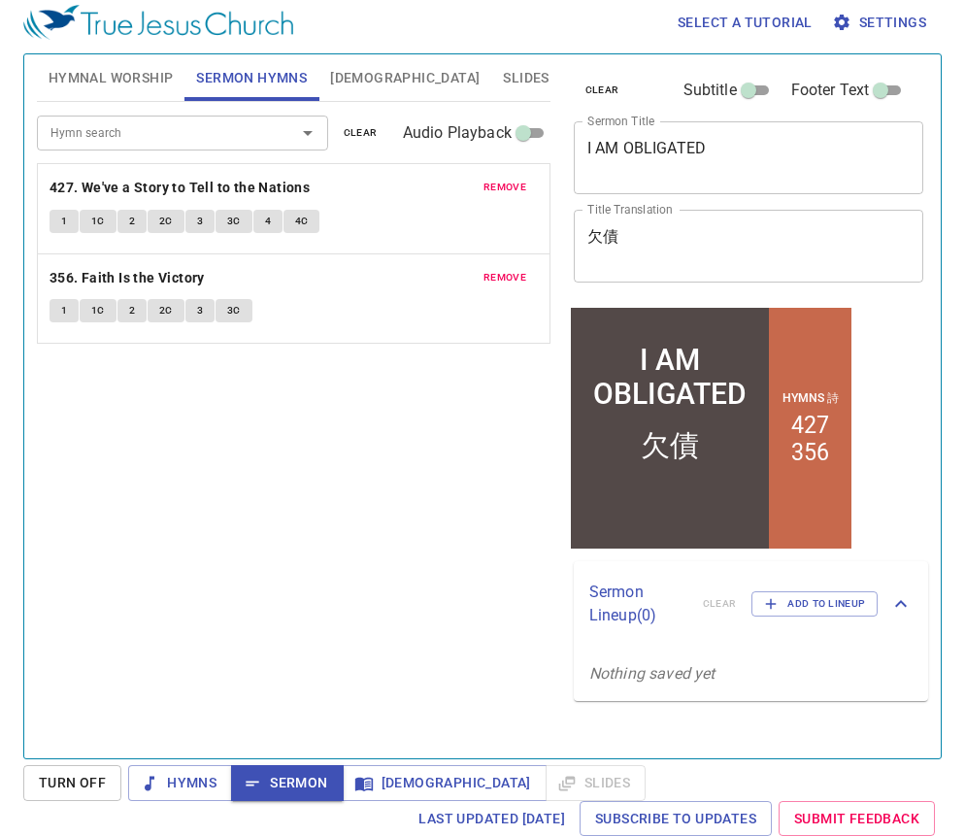
scroll to position [9, 0]
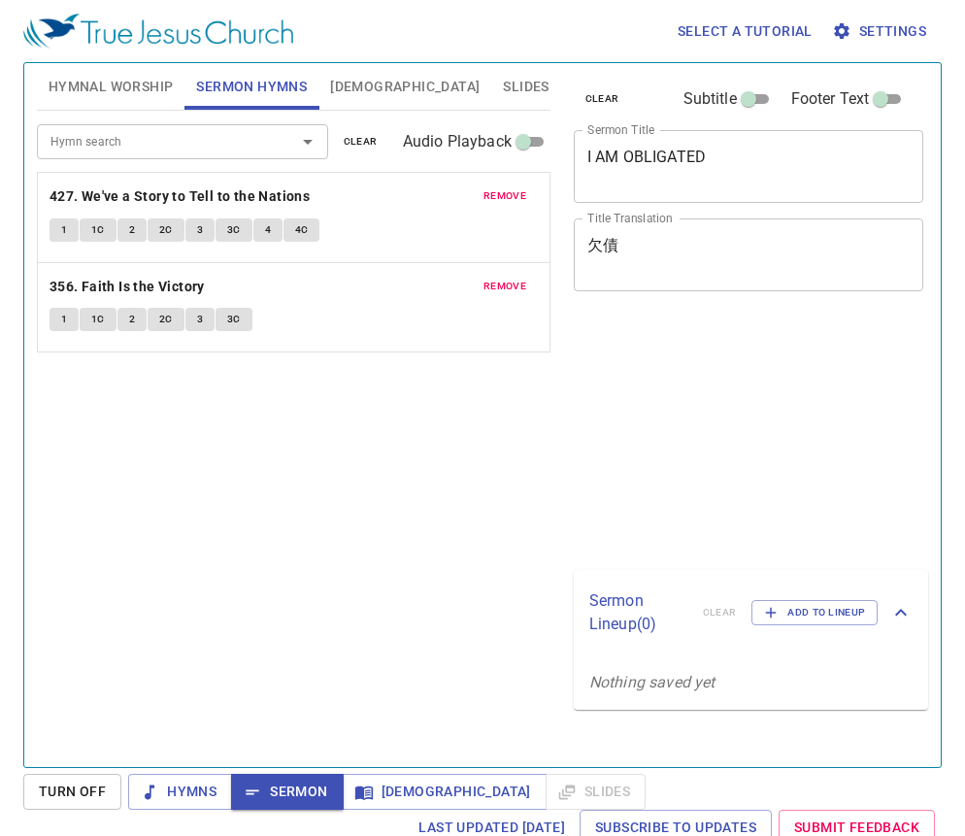
scroll to position [9, 0]
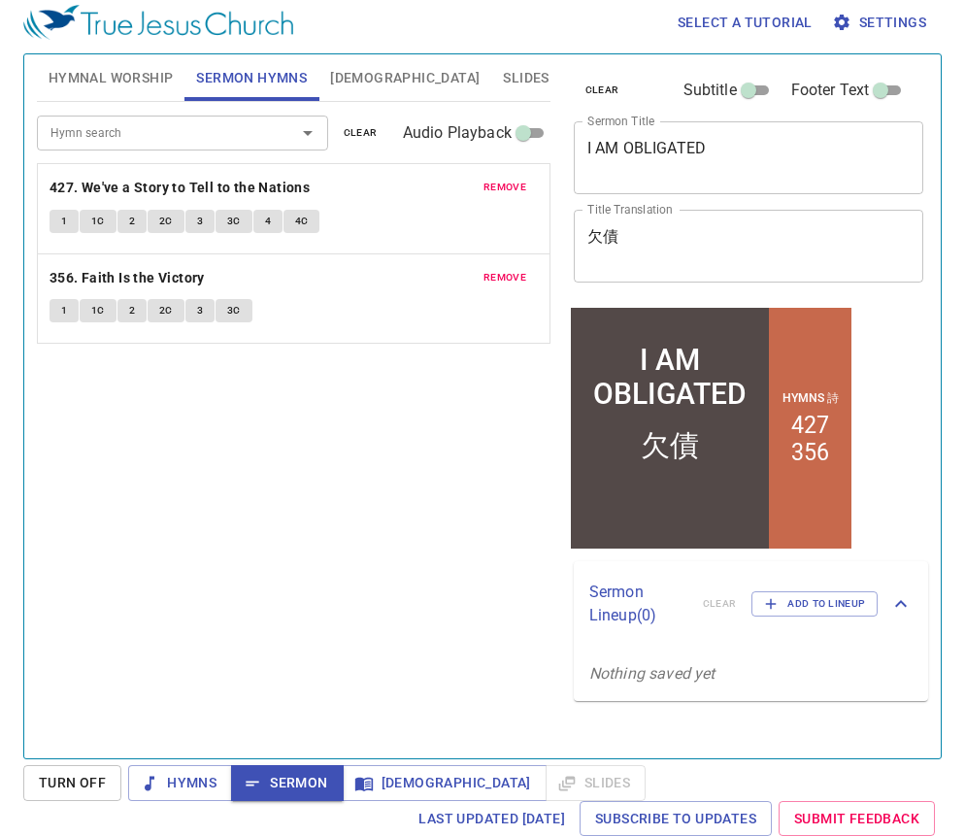
scroll to position [9, 0]
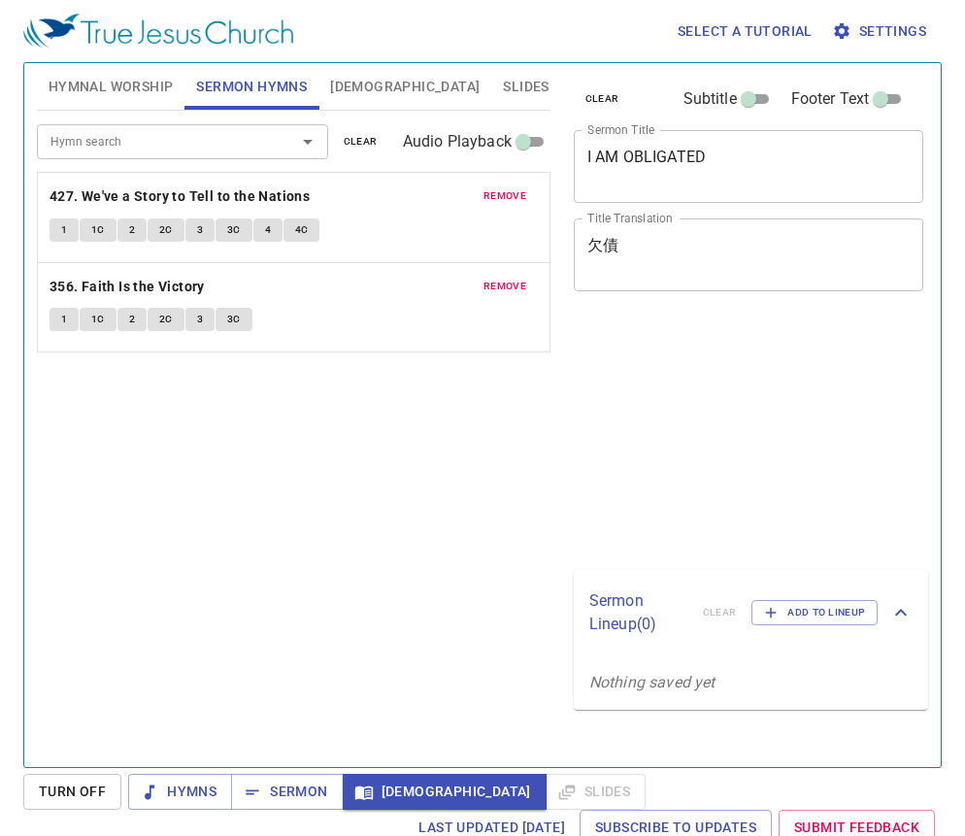
scroll to position [9, 0]
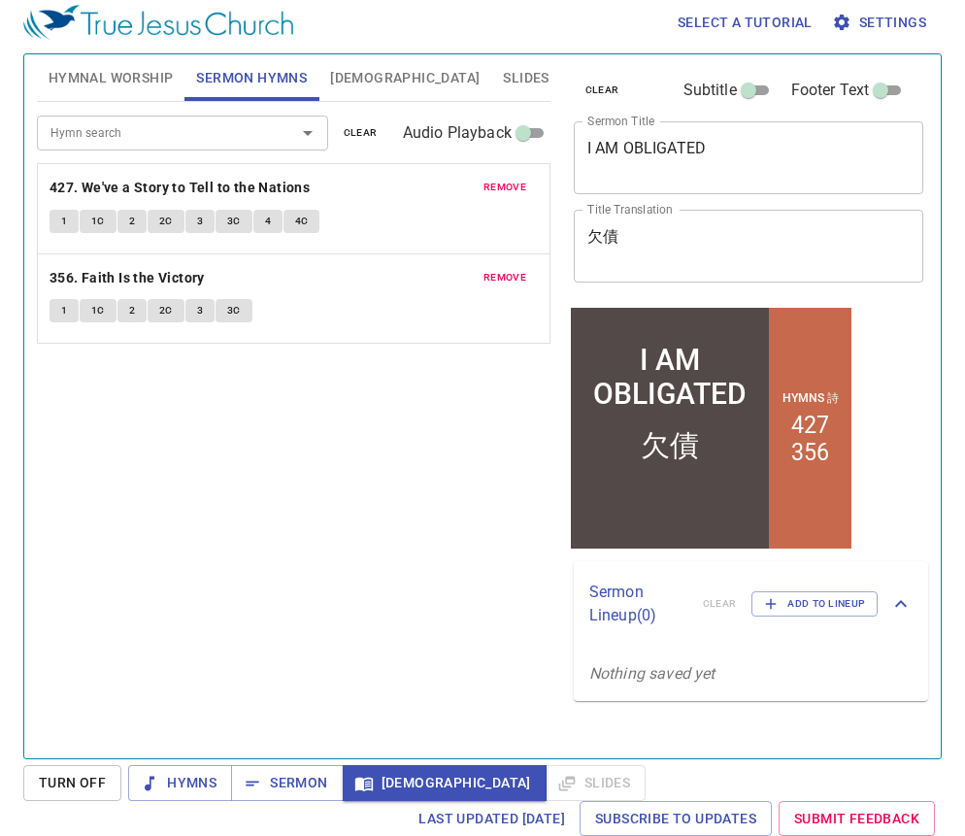
scroll to position [9, 0]
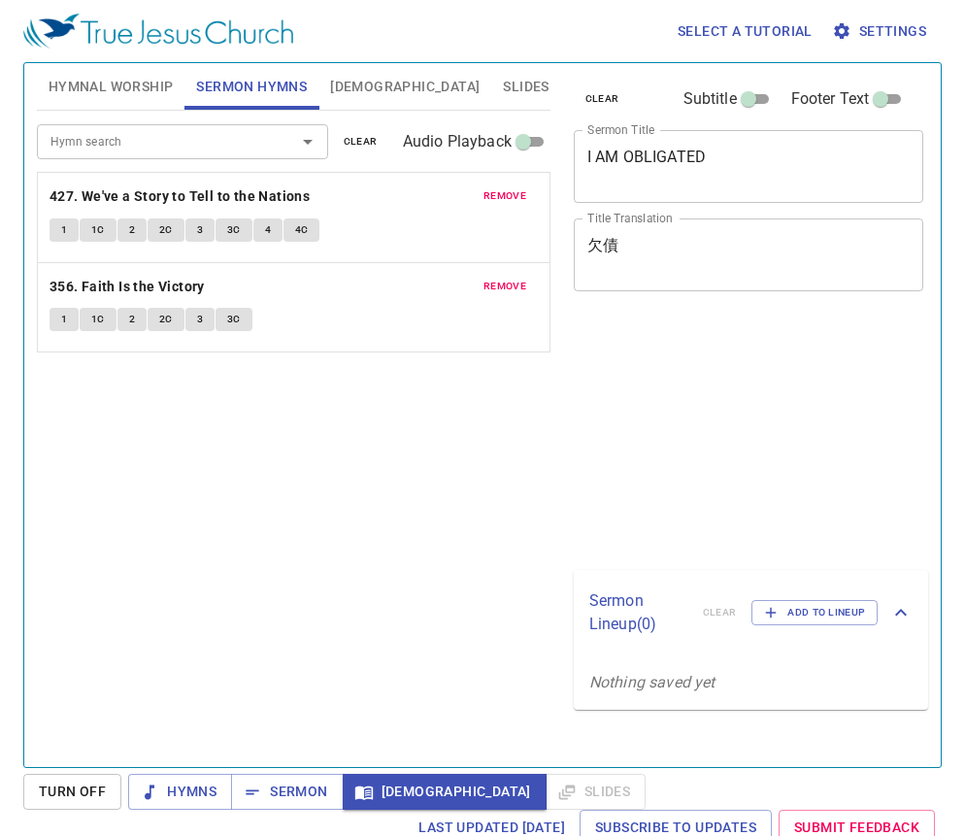
scroll to position [9, 0]
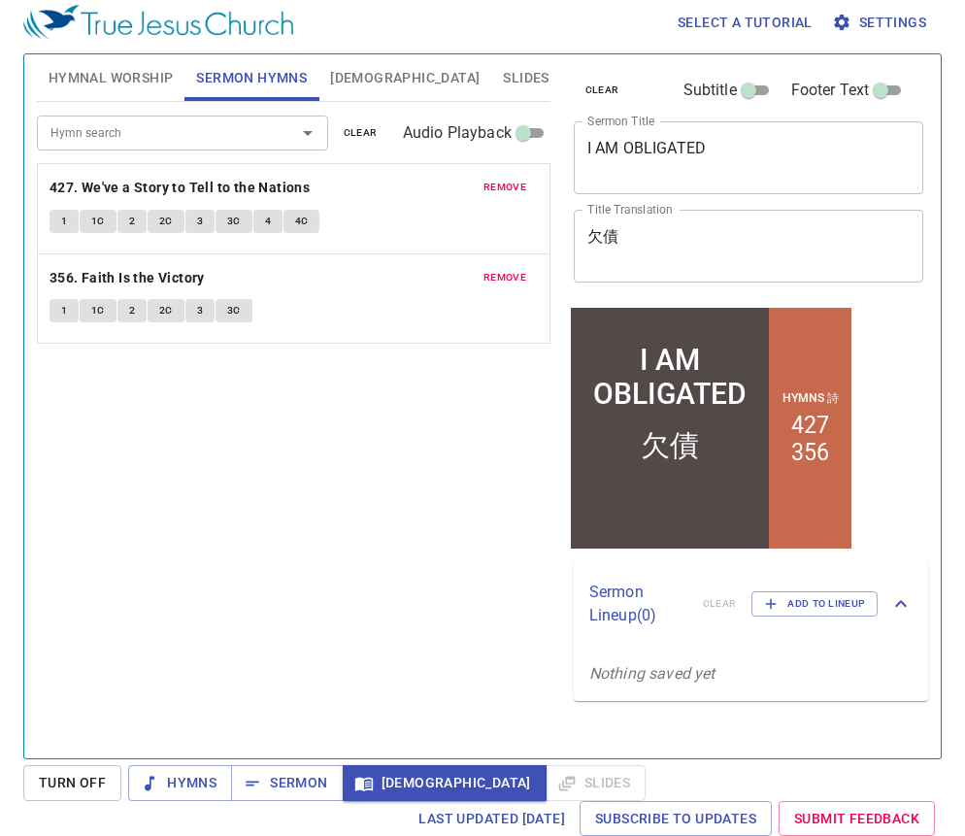
scroll to position [9, 0]
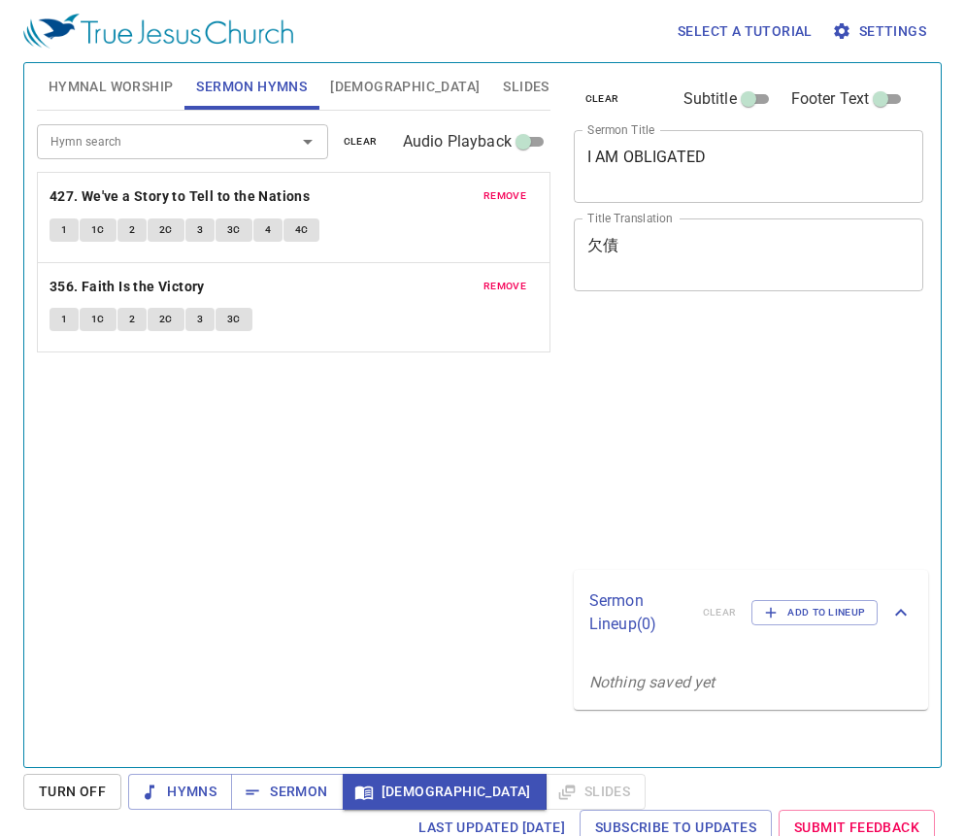
scroll to position [9, 0]
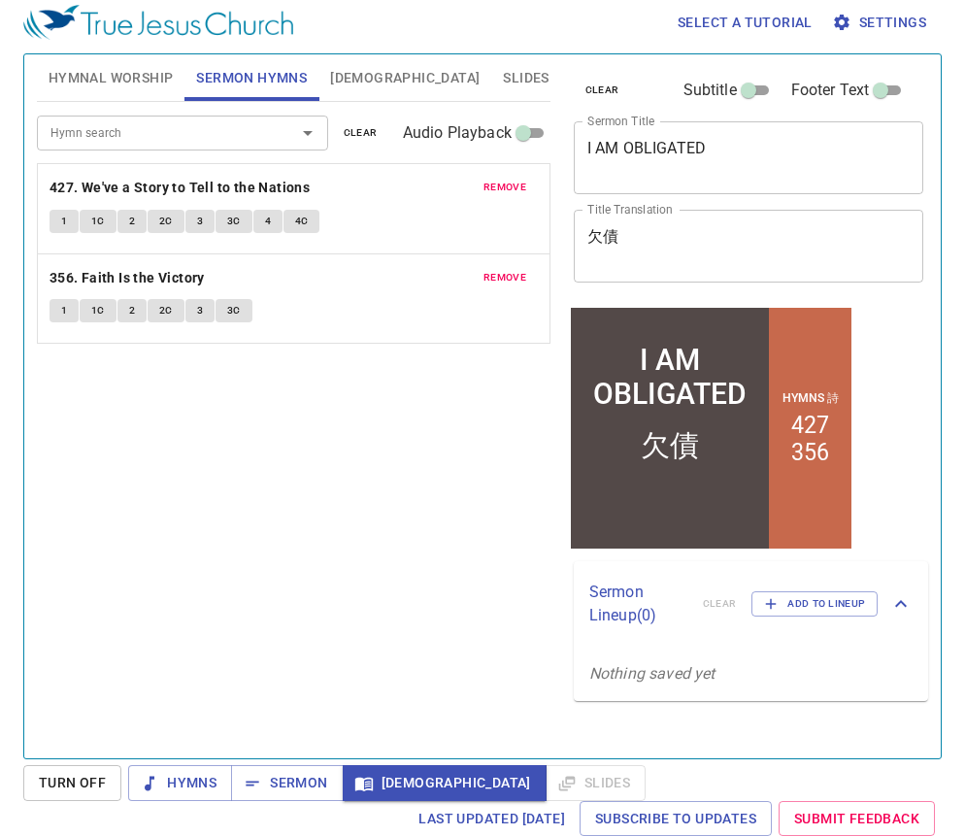
scroll to position [9, 0]
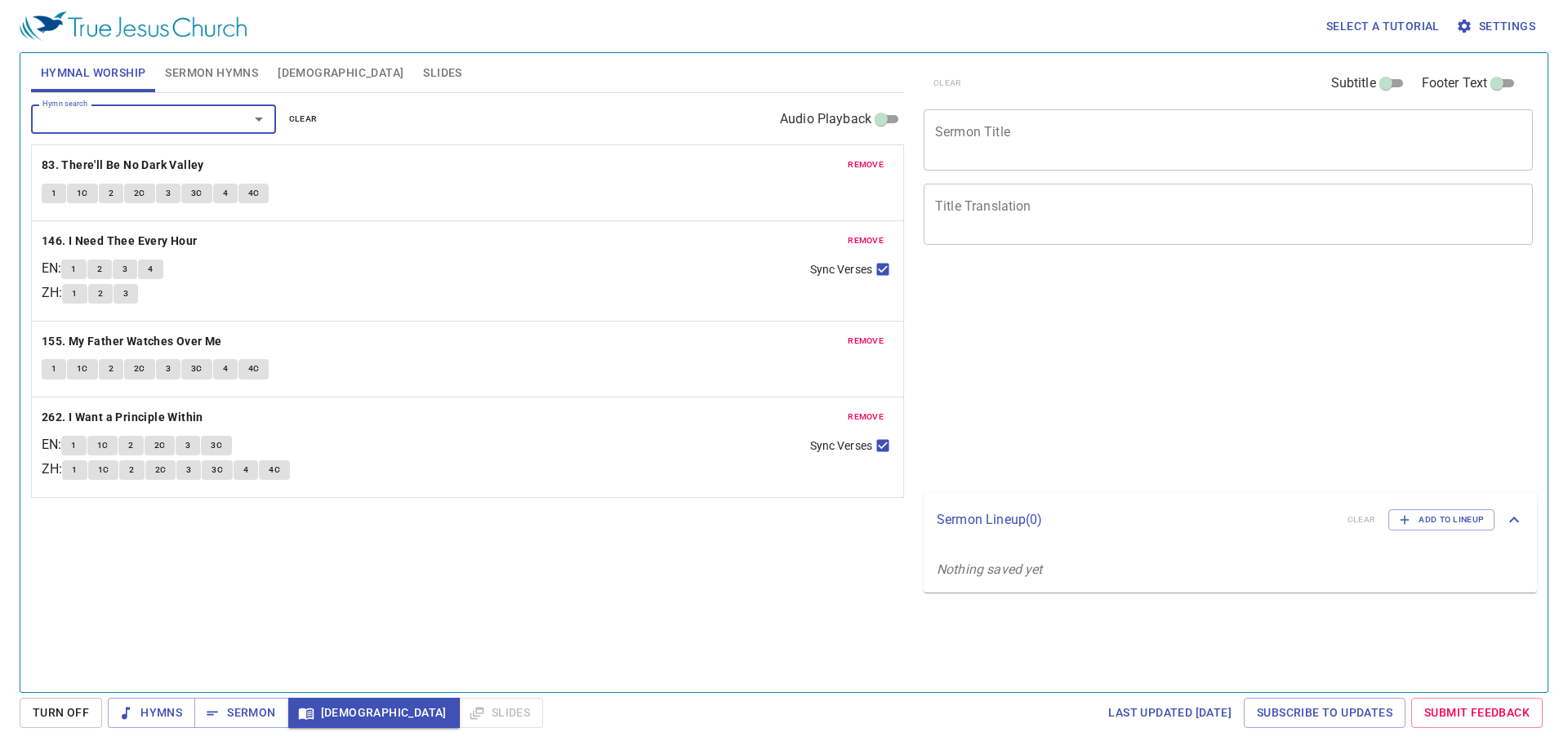
click at [240, 627] on div "Hymn search Hymn search clear Audio Playback remove 83. There'll Be No Dark Val…" at bounding box center [468, 386] width 873 height 585
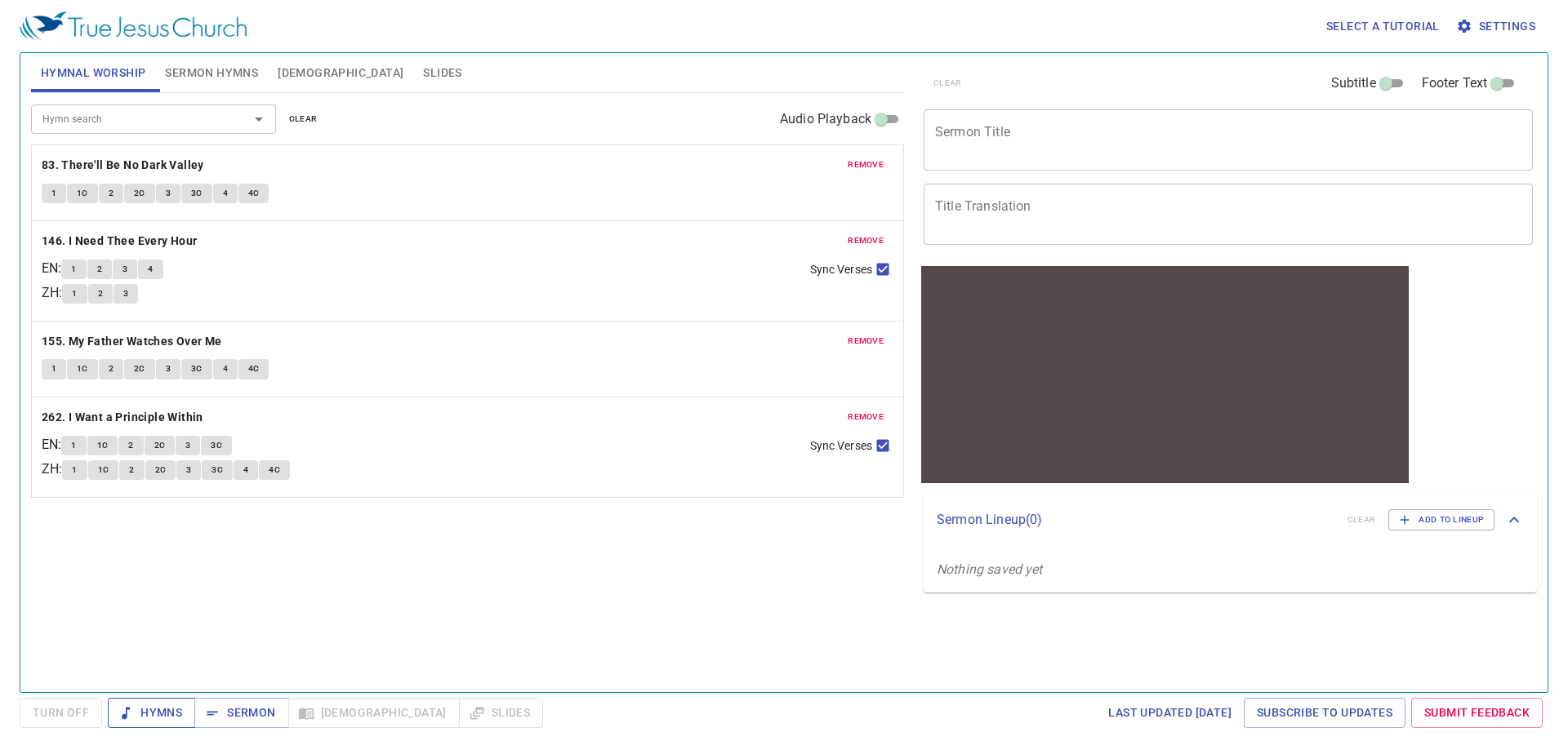
click at [161, 717] on span "Hymns" at bounding box center [151, 713] width 61 height 20
click at [334, 544] on div "Hymn search Hymn search clear Audio Playback remove 83. There'll Be No Dark Val…" at bounding box center [468, 386] width 873 height 585
click at [225, 66] on span "Sermon Hymns" at bounding box center [211, 73] width 93 height 20
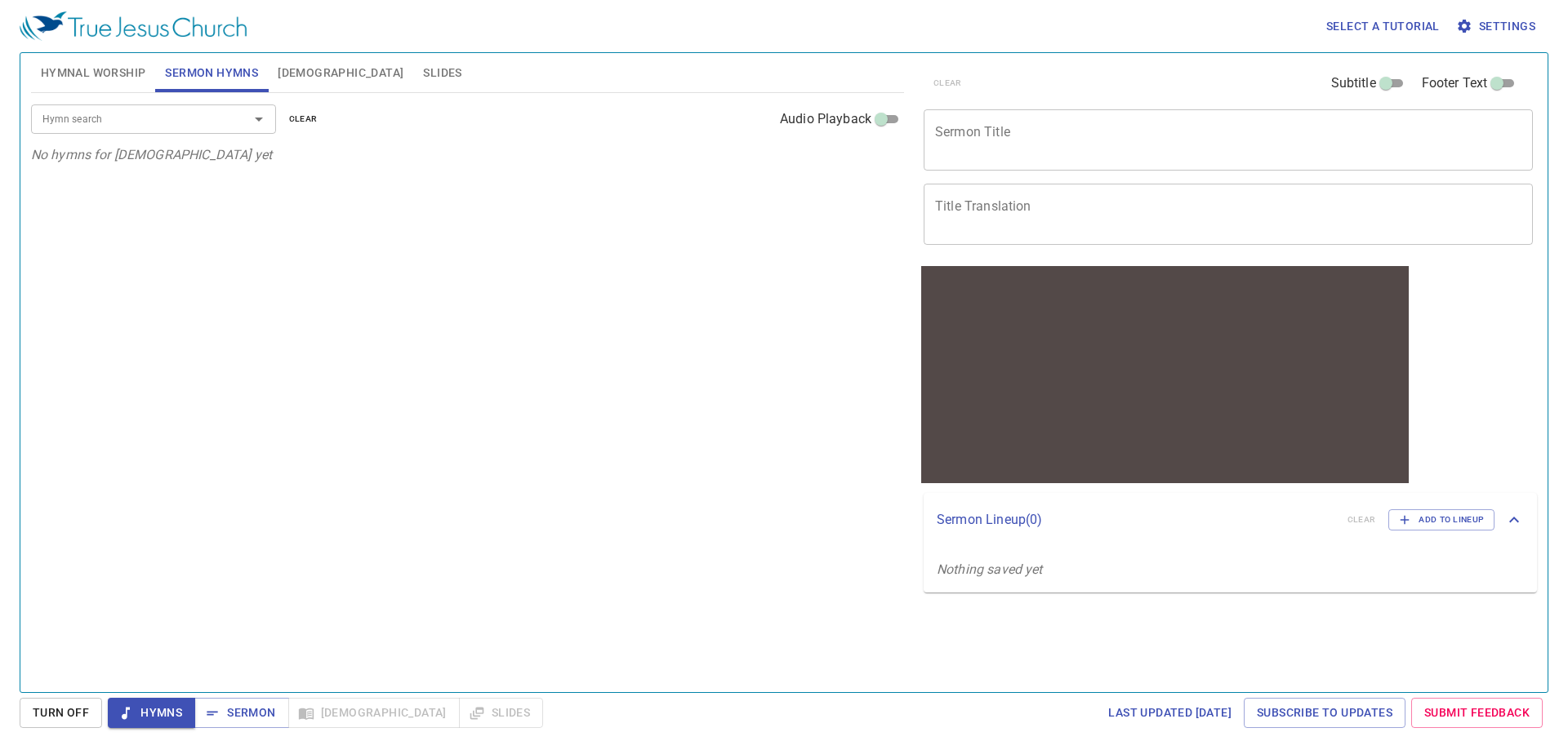
click at [194, 126] on input "Hymn search" at bounding box center [130, 119] width 187 height 18
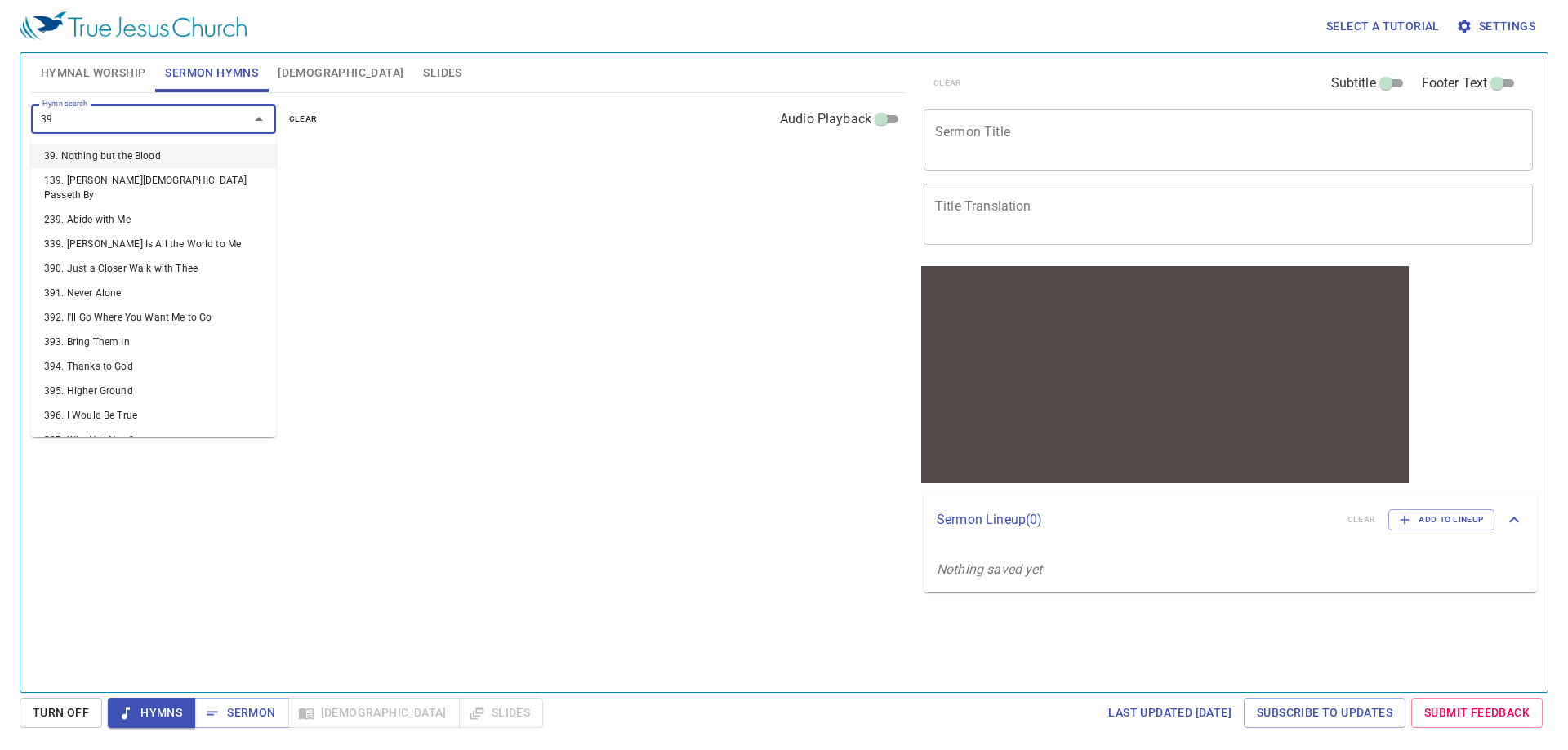
type input "392"
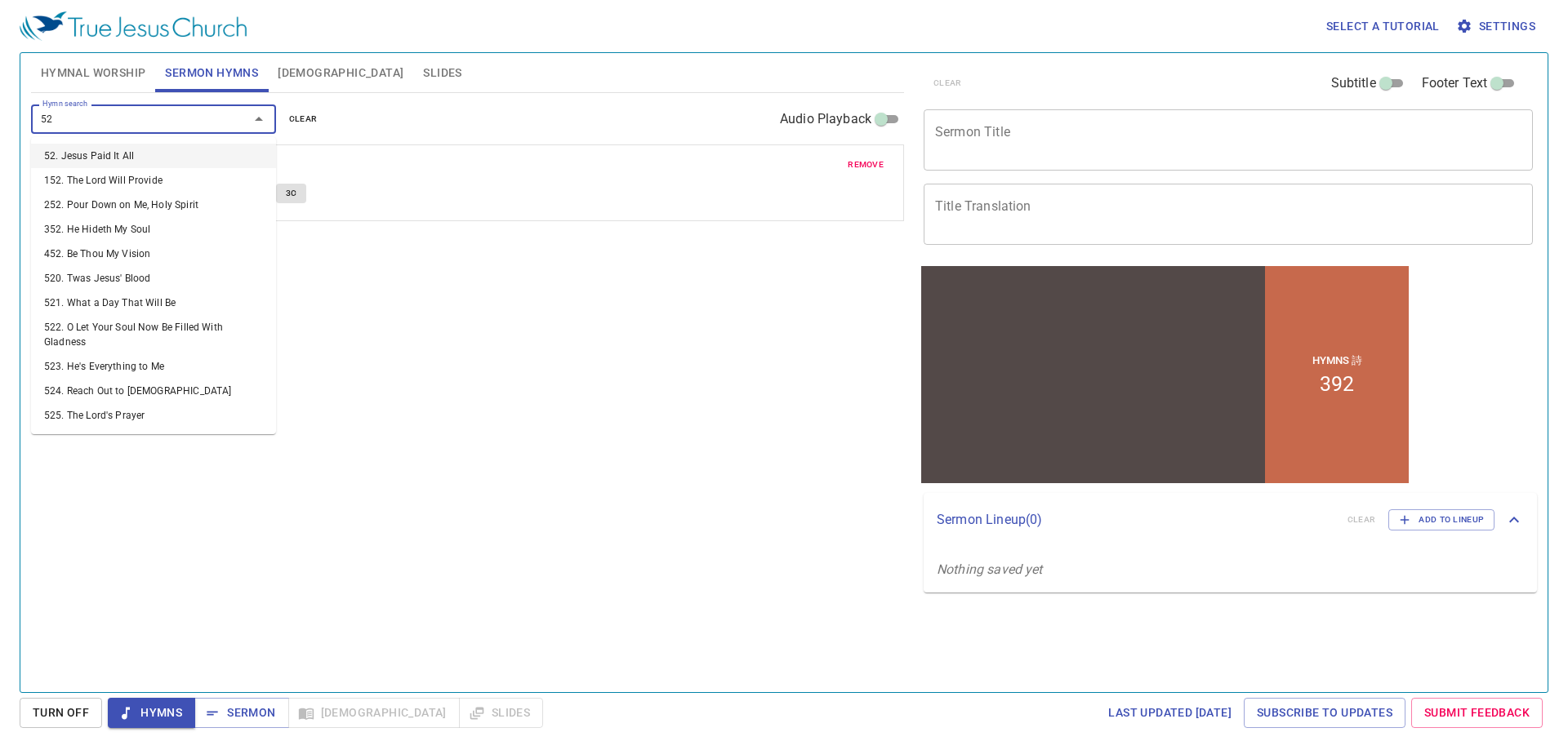
type input "524"
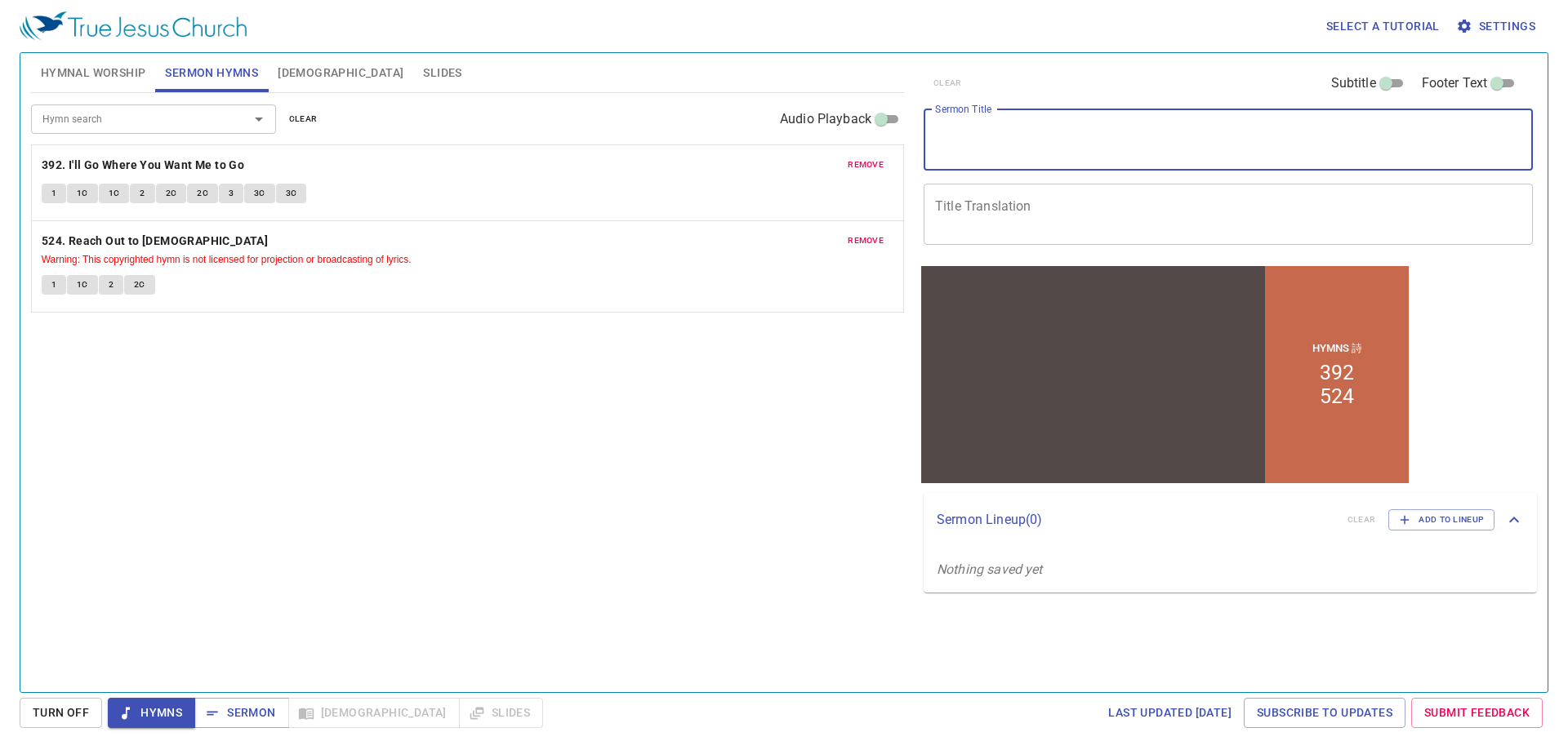
click at [1059, 147] on textarea "Sermon Title" at bounding box center [1228, 140] width 586 height 31
paste textarea "Character Traits for Today 7 C's of Daniel 現在的信仰 - 但以理的特質"
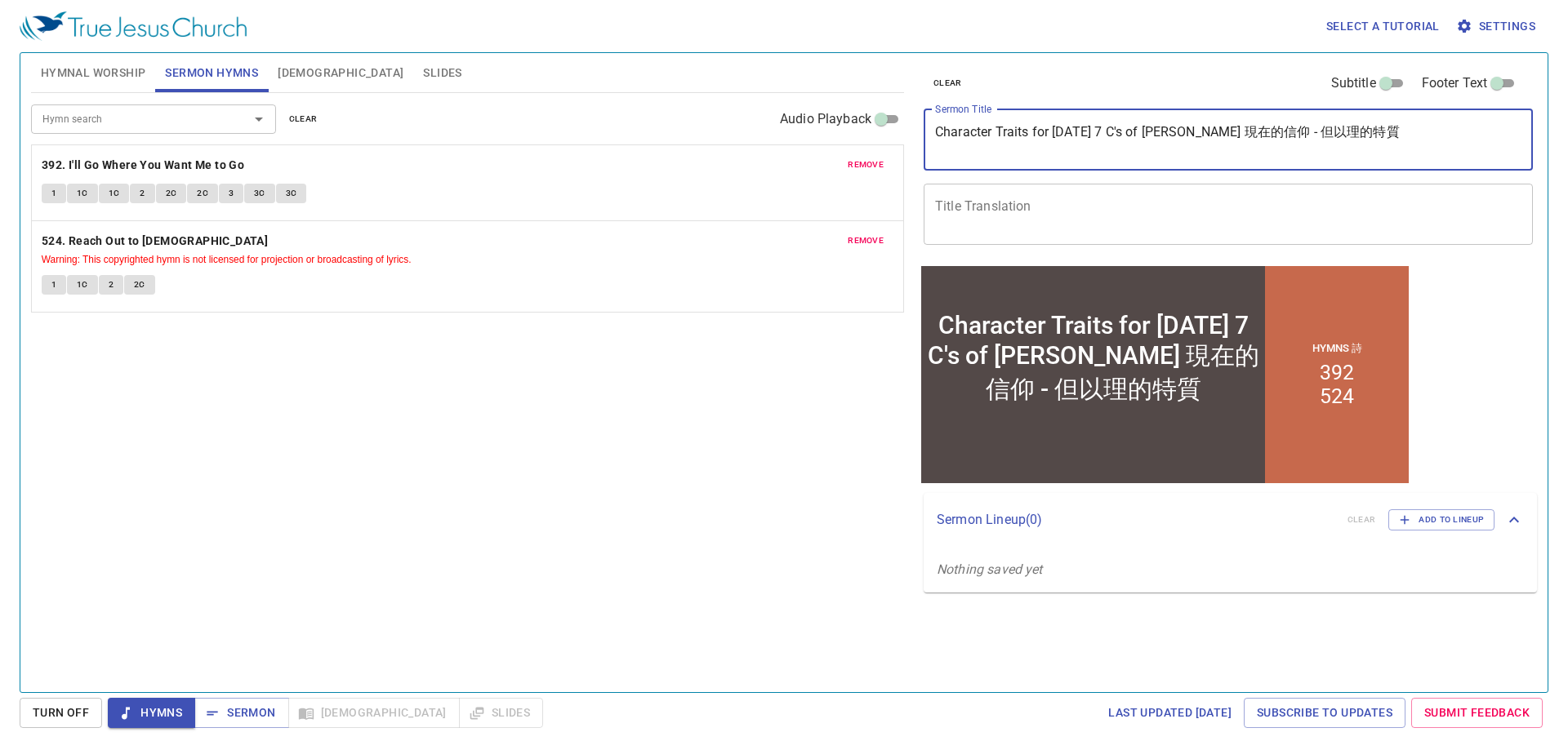
type textarea "Character Traits for Today 7 C's of Daniel 現在的信仰 - 但以理的特質"
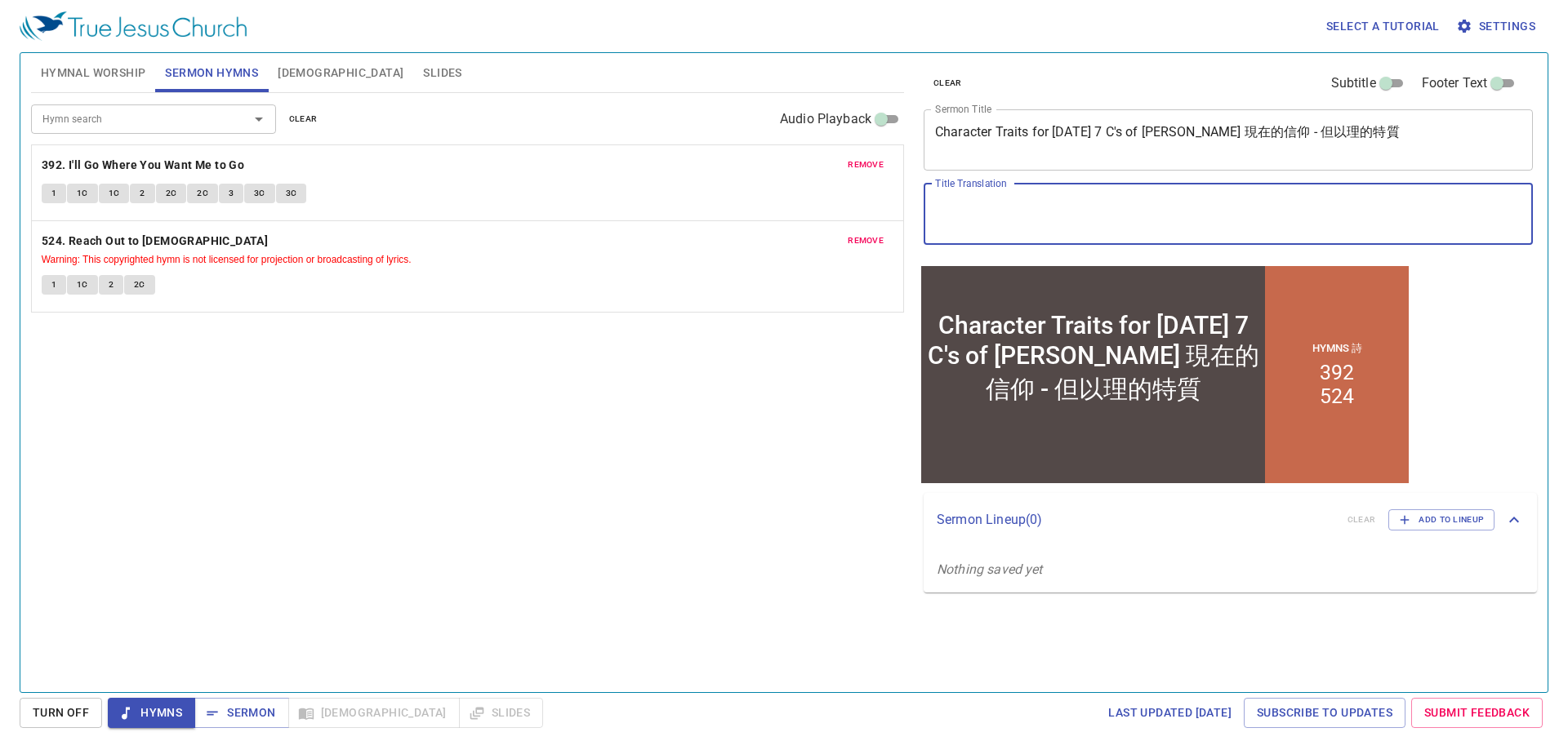
click at [1104, 211] on textarea "Title Translation" at bounding box center [1228, 214] width 586 height 31
paste textarea "Character Traits for Today 7 C's of Daniel 現在的信仰 - 但以理的特質"
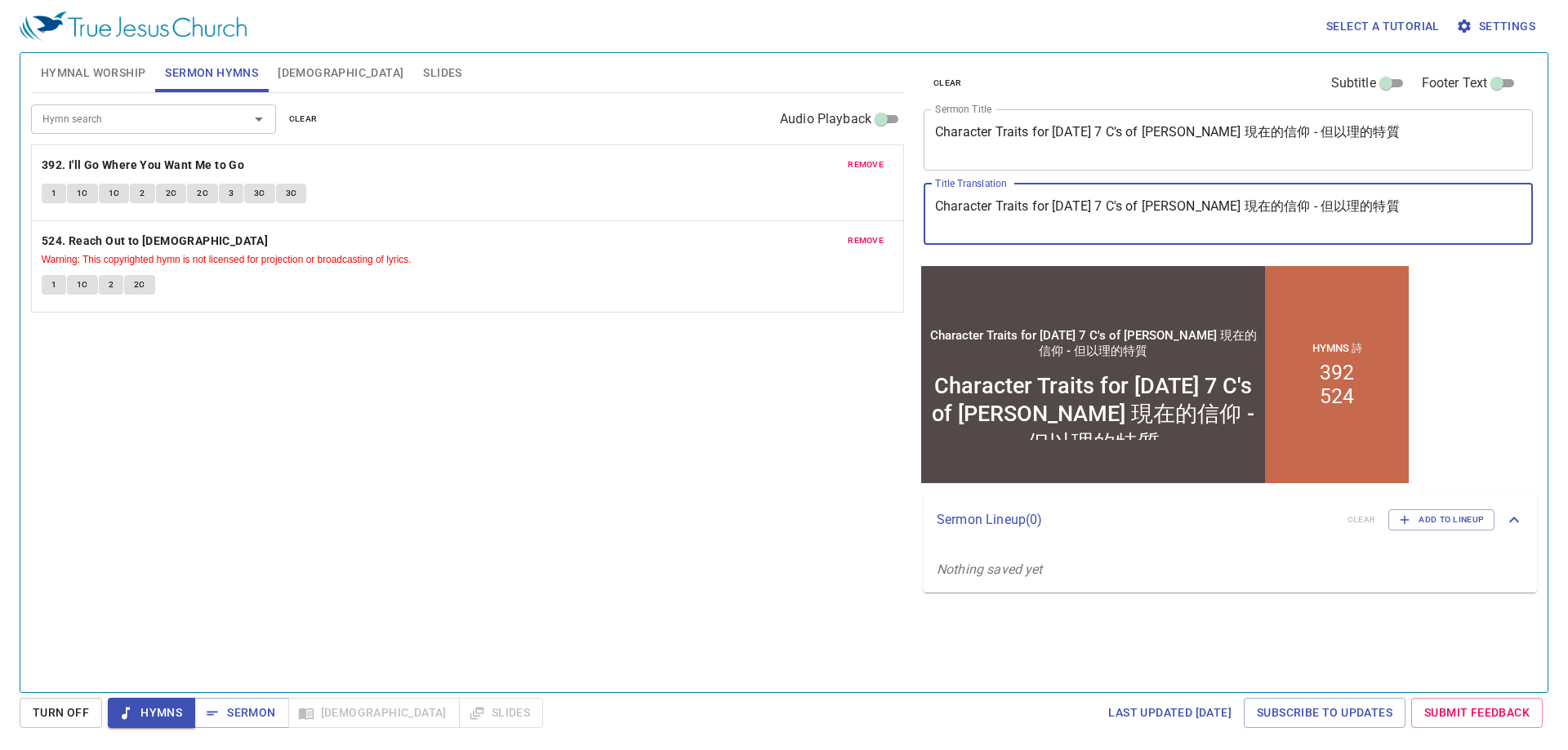
type textarea "Character Traits for Today 7 C's of Daniel 現在的信仰 - 但以理的特質"
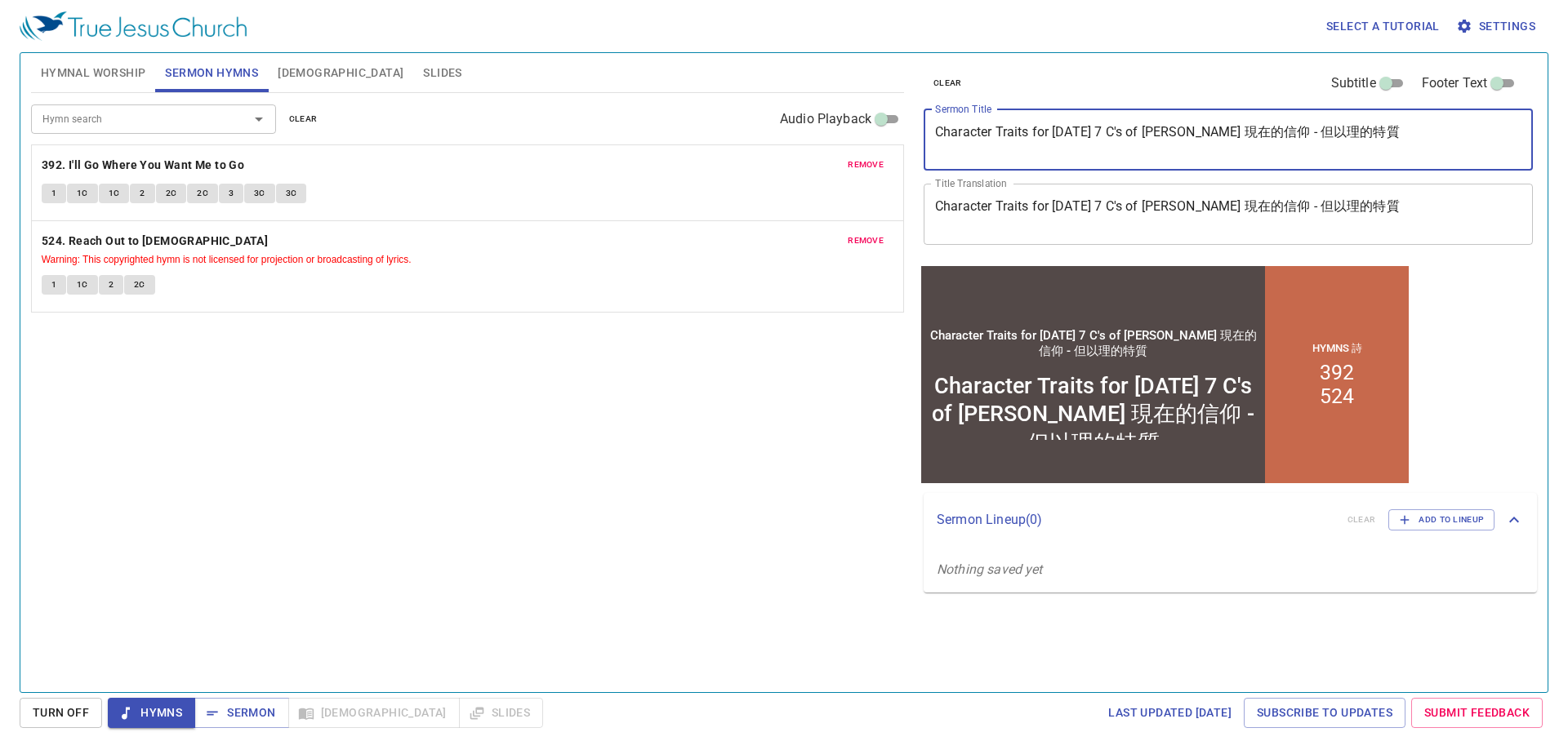
drag, startPoint x: 1178, startPoint y: 129, endPoint x: 1481, endPoint y: 140, distance: 303.2
click at [1481, 140] on textarea "Character Traits for Today 7 C's of Daniel 現在的信仰 - 但以理的特質" at bounding box center [1228, 140] width 586 height 31
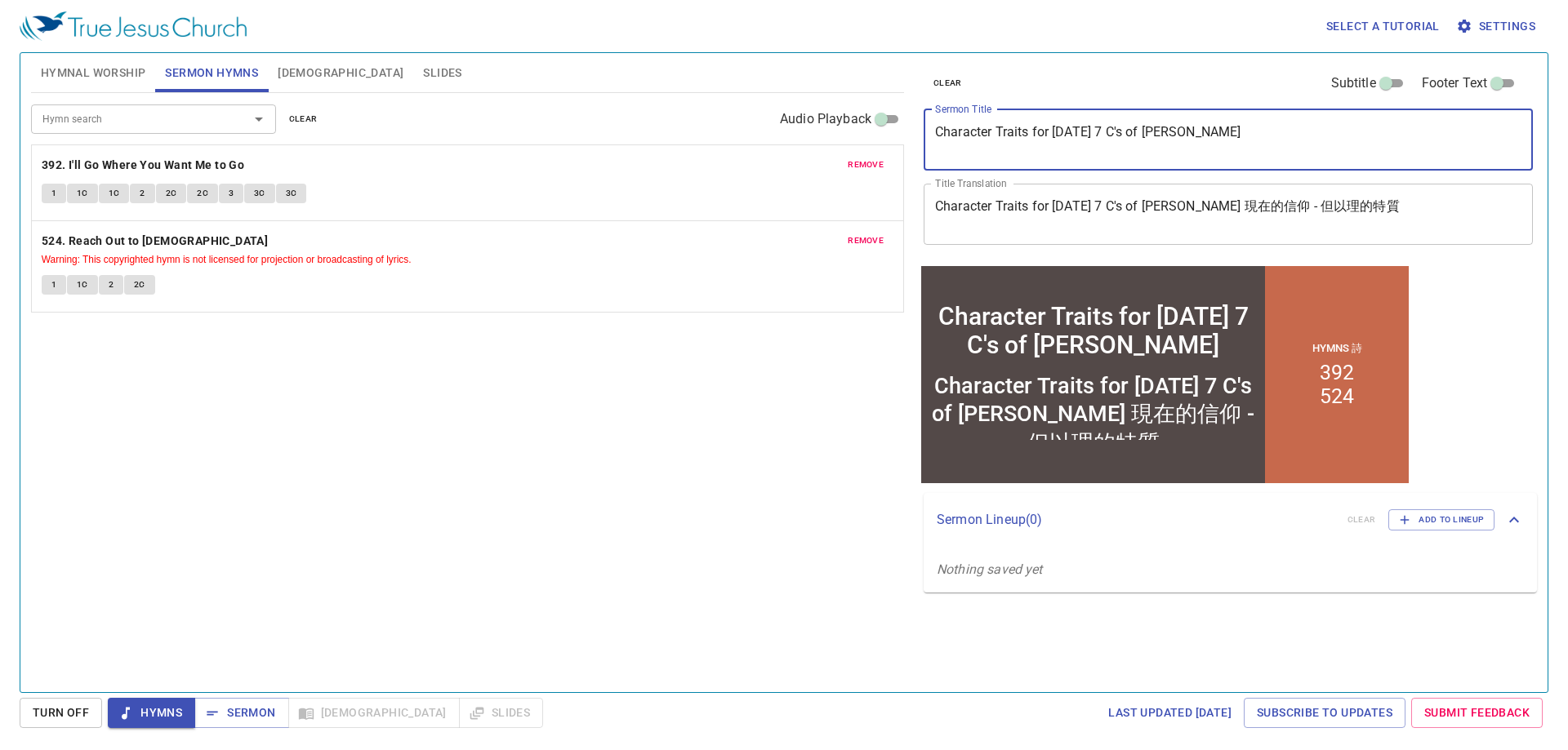
type textarea "Character Traits for Today 7 C's of Daniel"
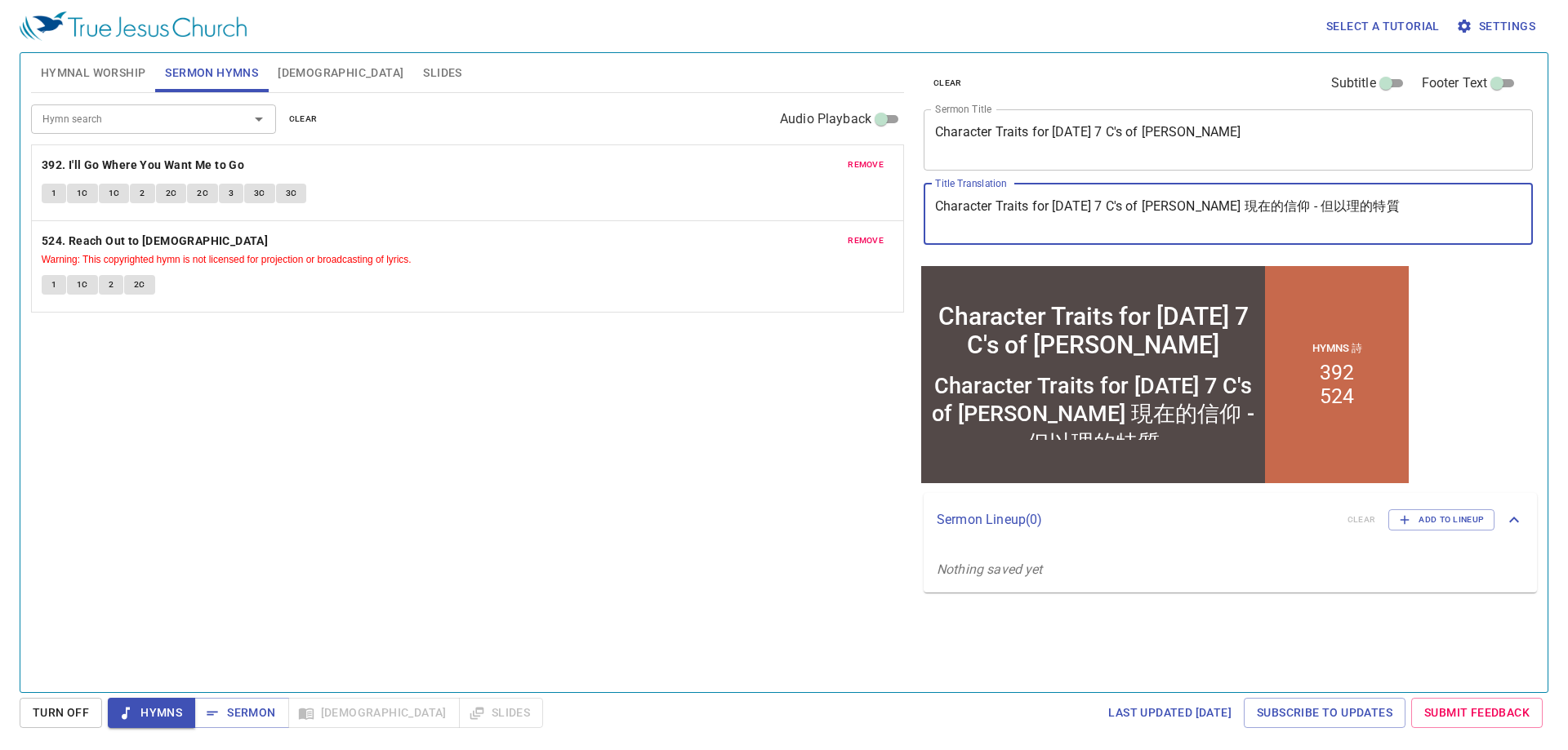
drag, startPoint x: 1179, startPoint y: 207, endPoint x: 752, endPoint y: 180, distance: 427.9
click at [752, 180] on div "Hymnal Worship Sermon Hymns Bible Slides Hymn search Hymn search clear Audio Pl…" at bounding box center [784, 366] width 1519 height 639
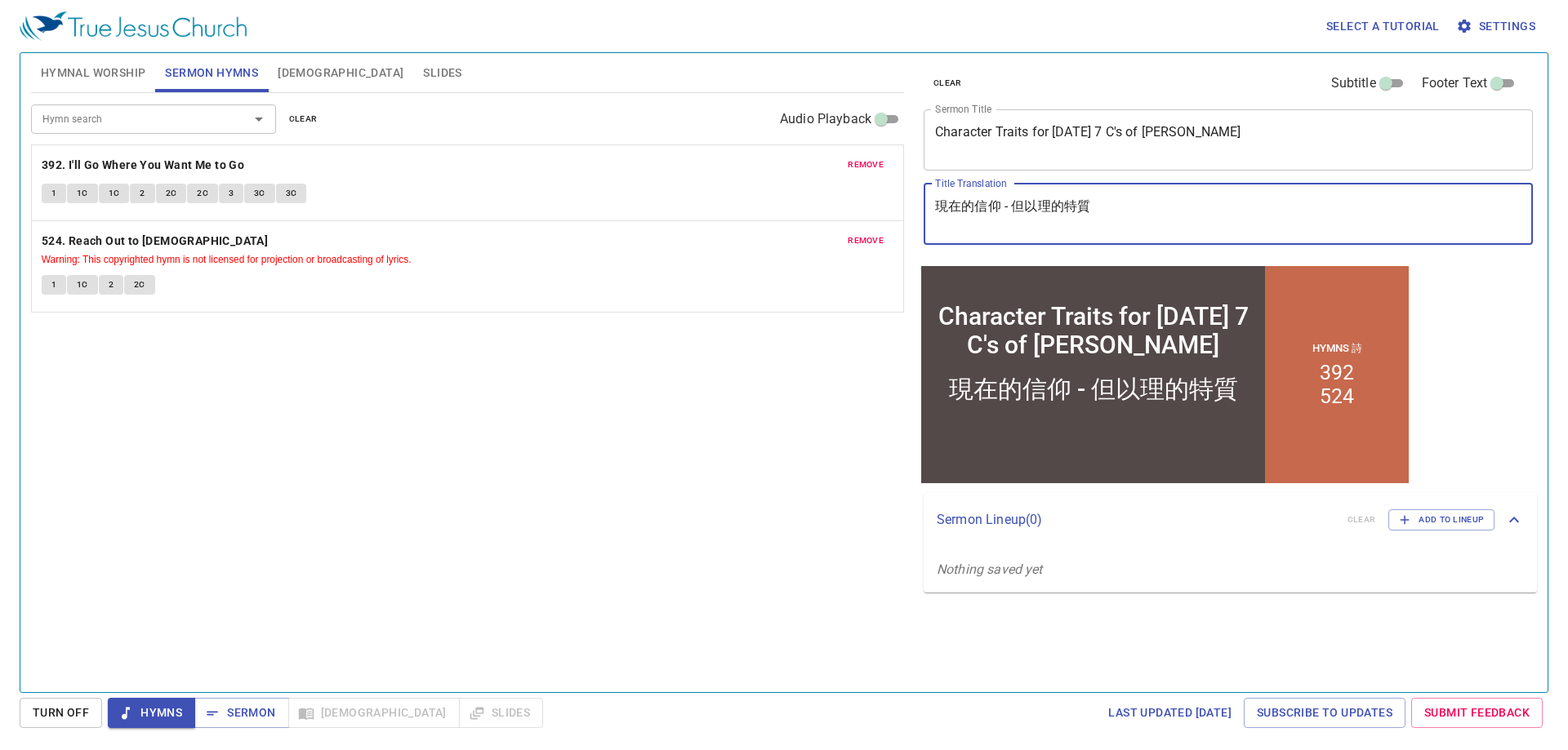
type textarea "現在的信仰 - 但以理的特質"
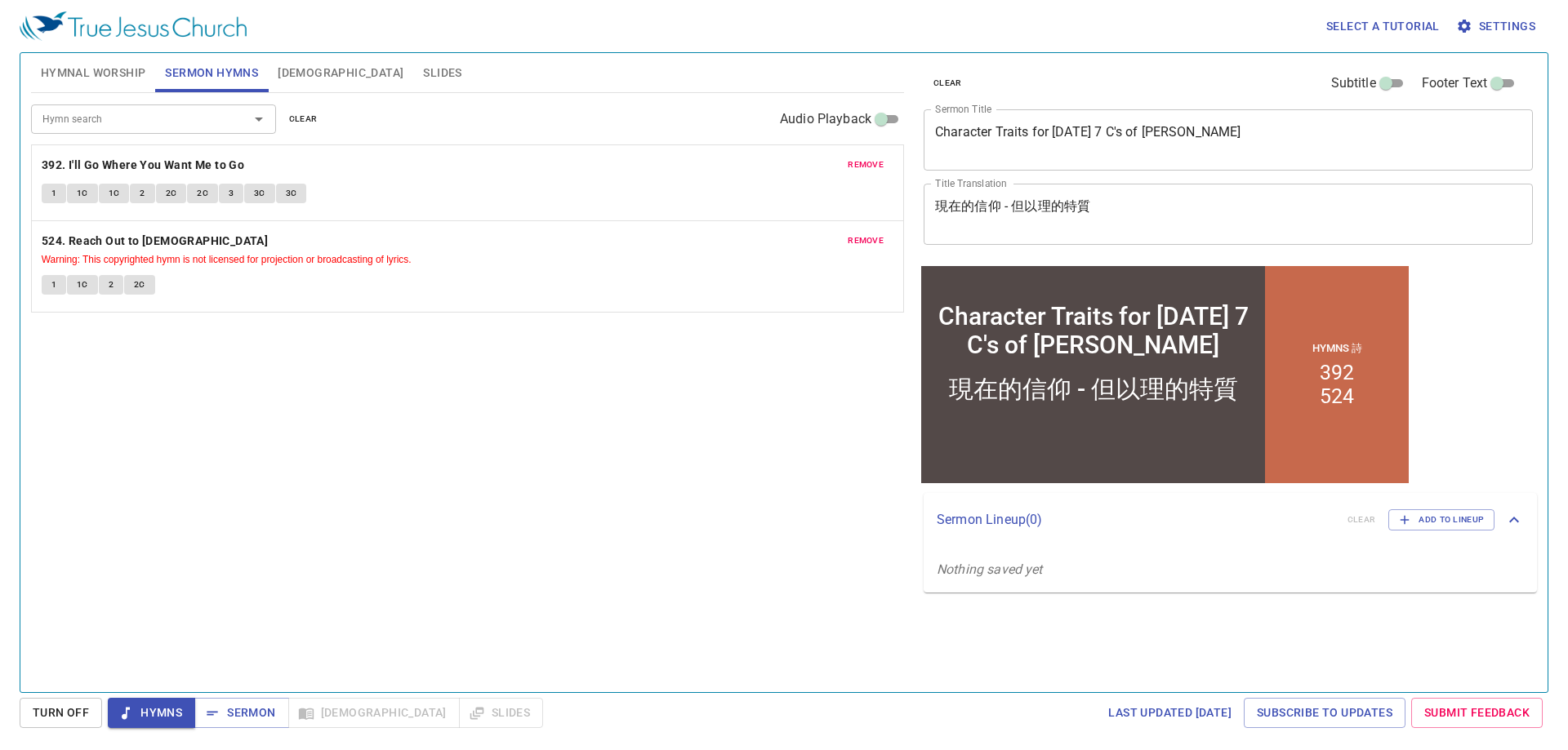
click at [691, 486] on div "Hymn search Hymn search clear Audio Playback remove 392. I'll Go Where You Want…" at bounding box center [468, 386] width 873 height 585
click at [1091, 135] on textarea "Character Traits for Today 7 C's of Daniel" at bounding box center [1228, 140] width 586 height 31
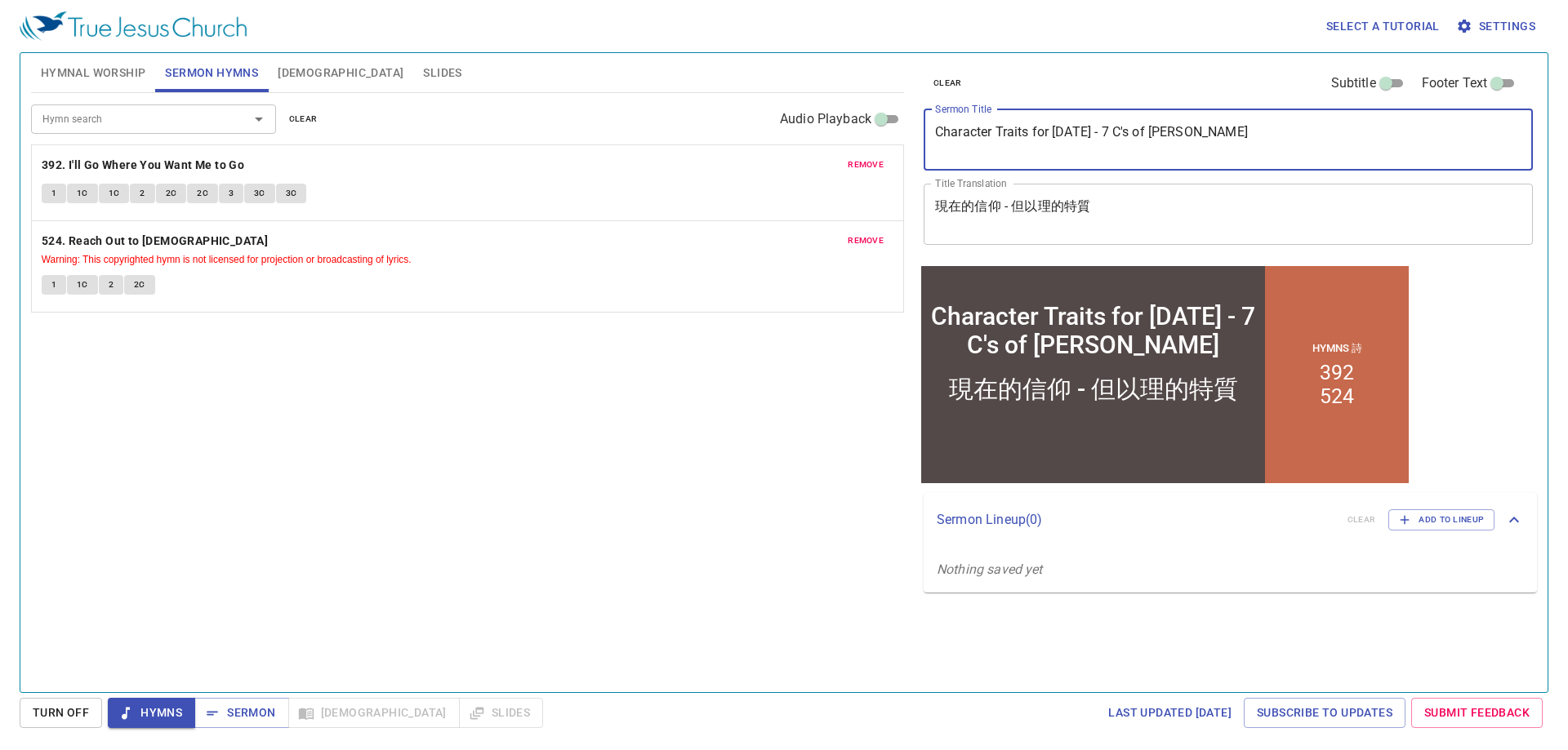
click at [112, 77] on span "Hymnal Worship" at bounding box center [93, 73] width 105 height 20
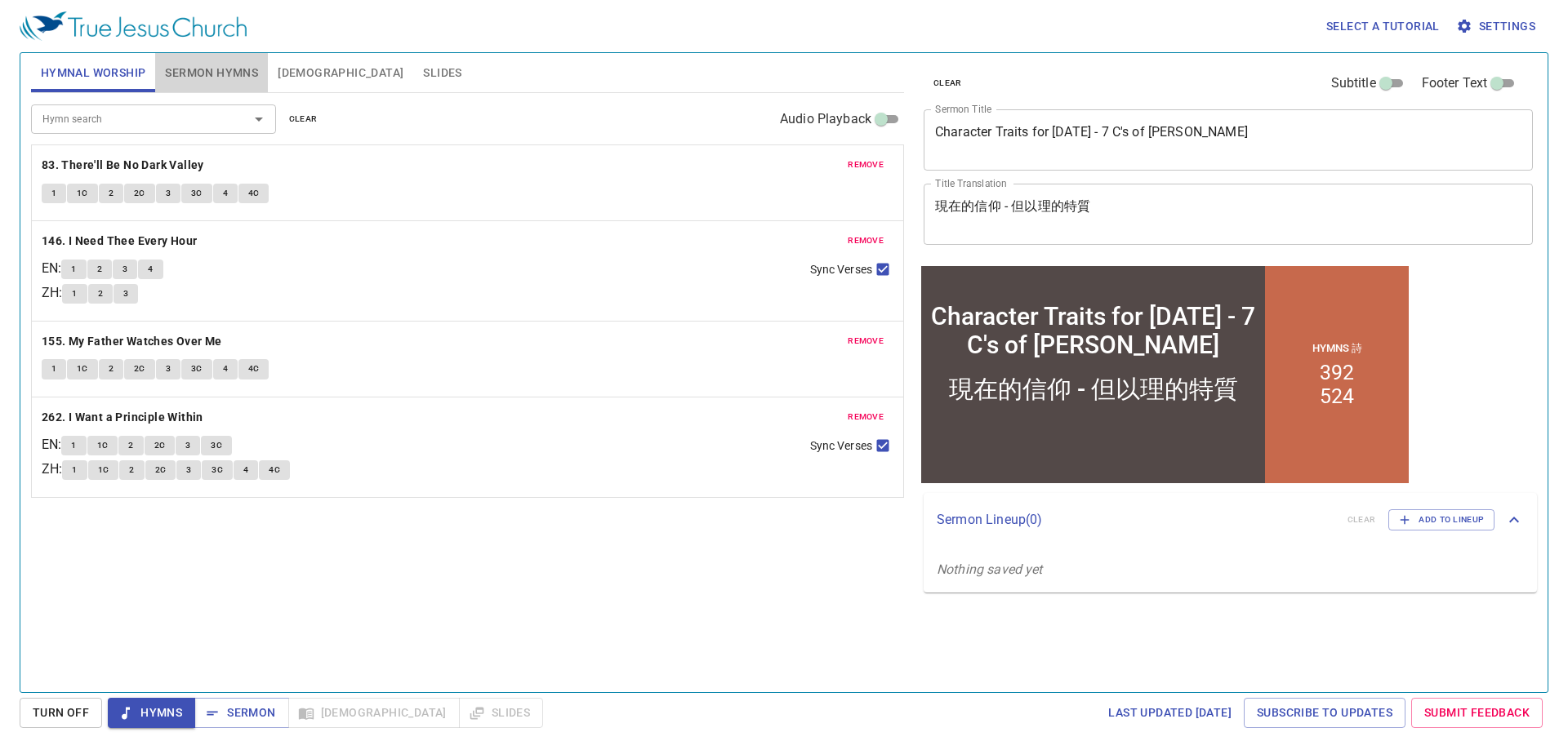
click at [204, 71] on span "Sermon Hymns" at bounding box center [211, 73] width 93 height 20
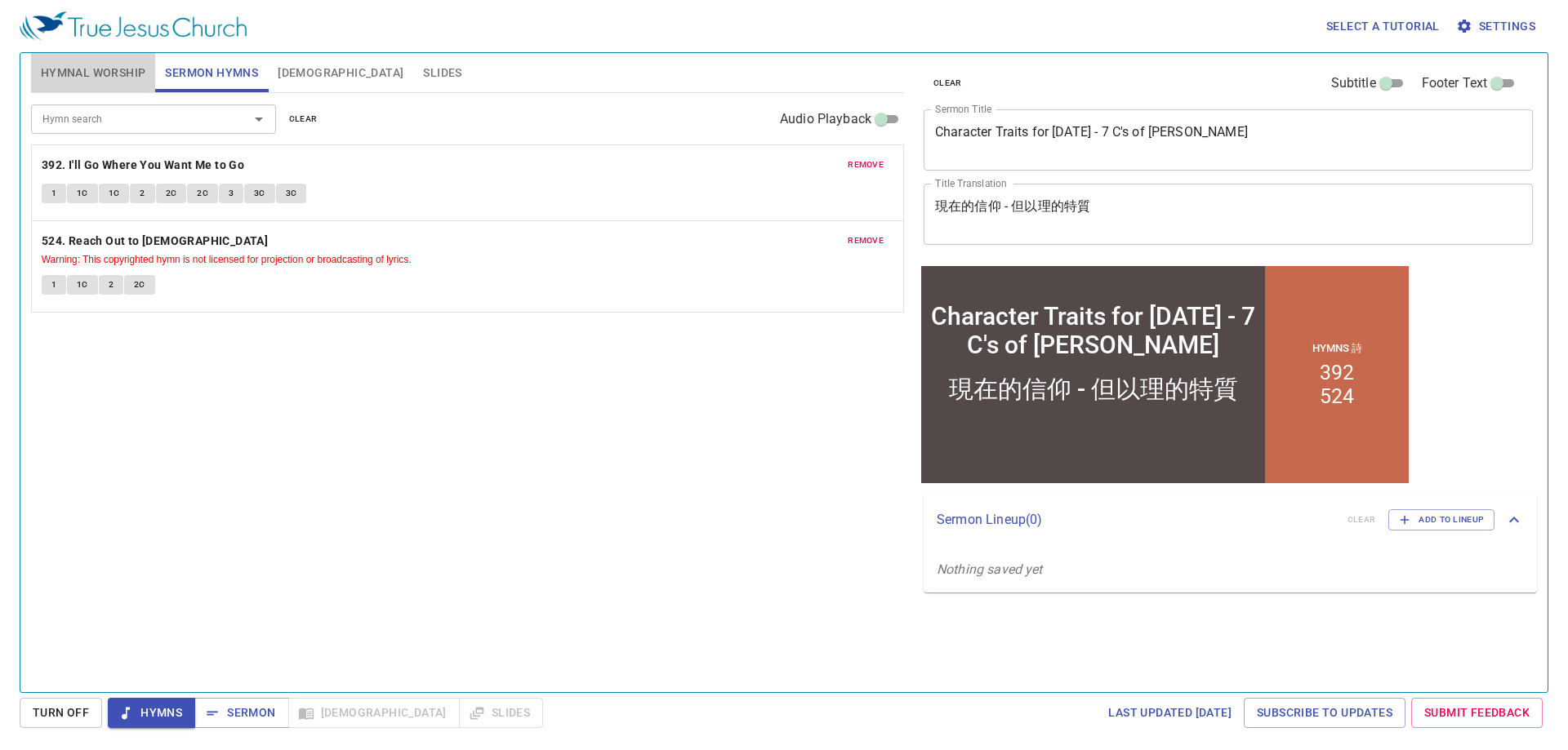
click at [129, 75] on span "Hymnal Worship" at bounding box center [93, 73] width 105 height 20
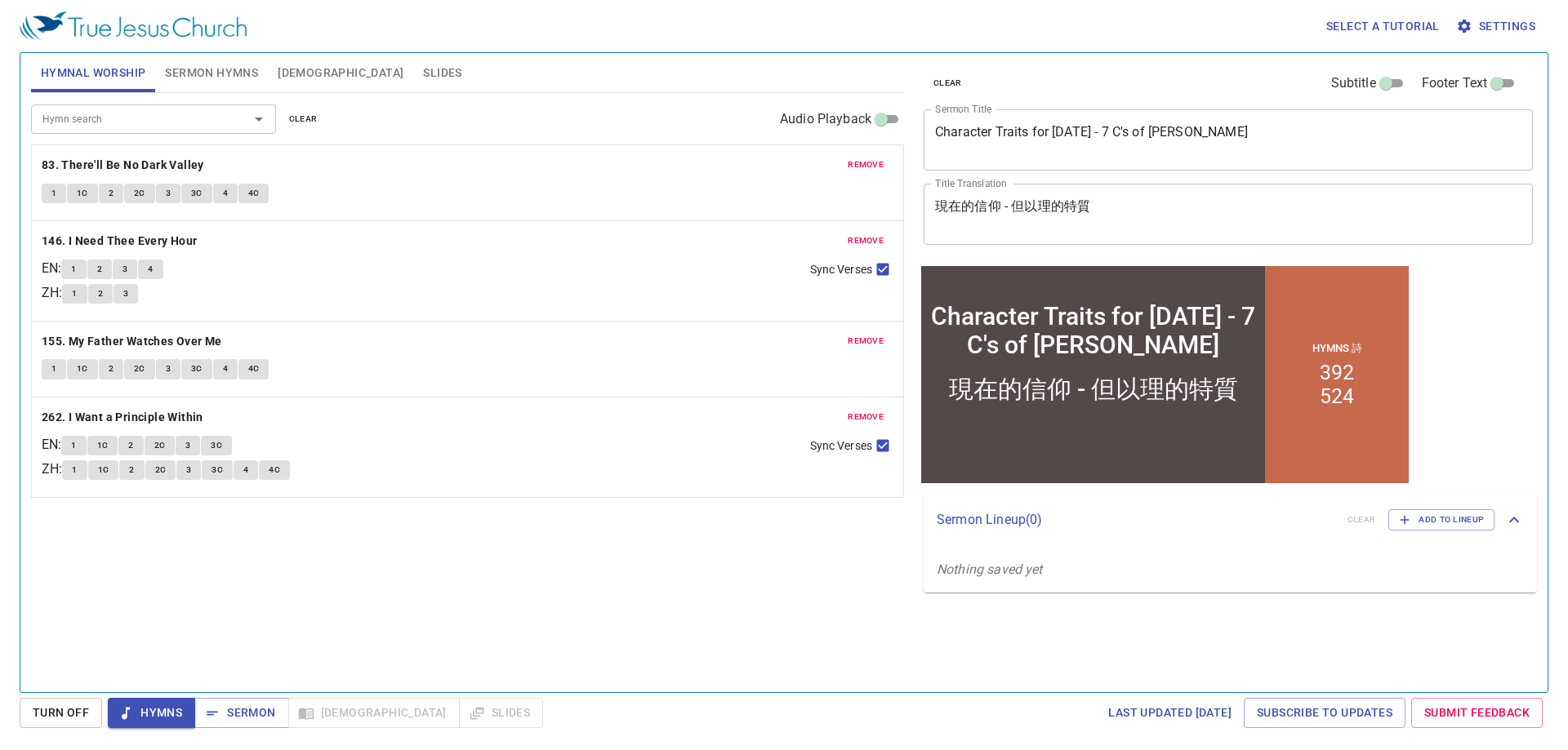
click at [581, 615] on div "Hymn search Hymn search clear Audio Playback remove 83. There'll Be No Dark Val…" at bounding box center [468, 386] width 873 height 585
click at [218, 76] on span "Sermon Hymns" at bounding box center [211, 73] width 93 height 20
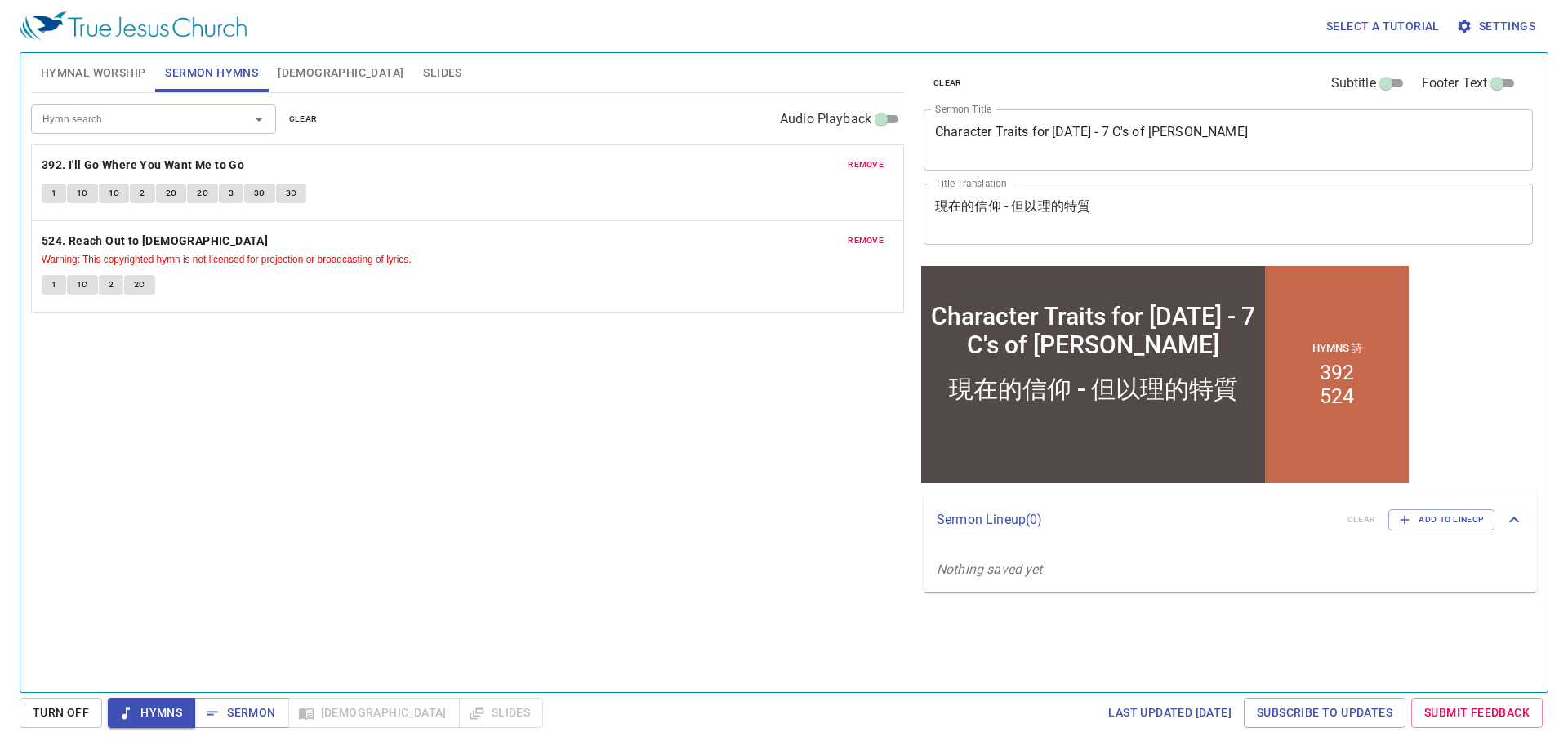
click at [496, 466] on div "Hymn search Hymn search clear Audio Playback remove 392. I'll Go Where You Want…" at bounding box center [468, 386] width 873 height 585
click at [93, 75] on span "Hymnal Worship" at bounding box center [93, 73] width 105 height 20
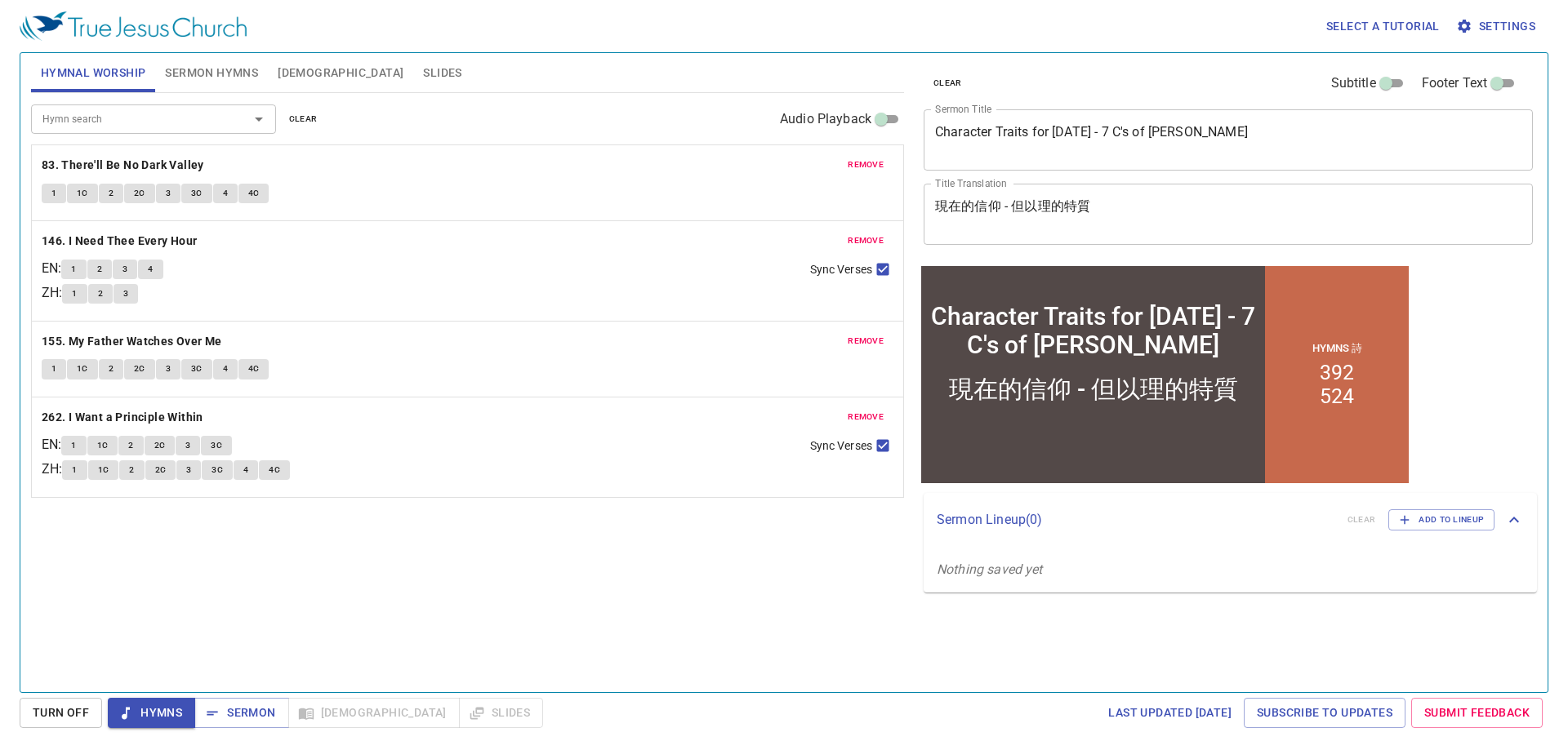
click at [314, 595] on div "Hymn search Hymn search clear Audio Playback remove 83. There'll Be No Dark Val…" at bounding box center [468, 386] width 873 height 585
click at [1095, 133] on textarea "Character Traits for Today - 7 C's of Daniel" at bounding box center [1228, 140] width 586 height 31
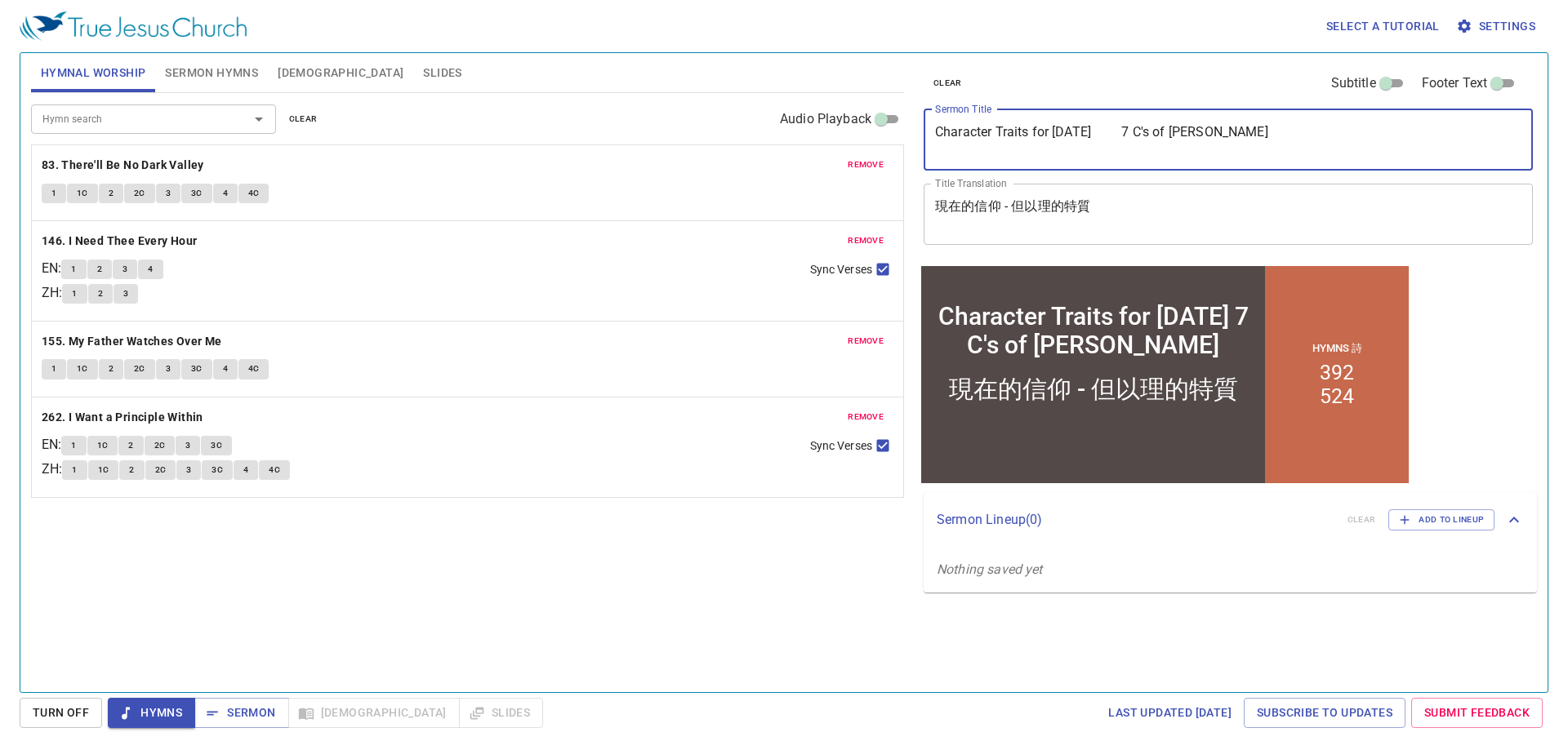
click at [1184, 218] on textarea "現在的信仰 - 但以理的特質" at bounding box center [1228, 214] width 586 height 31
click at [1118, 126] on textarea "Character Traits for Today 7 C's of Daniel" at bounding box center [1228, 140] width 586 height 31
type textarea "Character Traits for [DATE] 7 C's of [PERSON_NAME]"
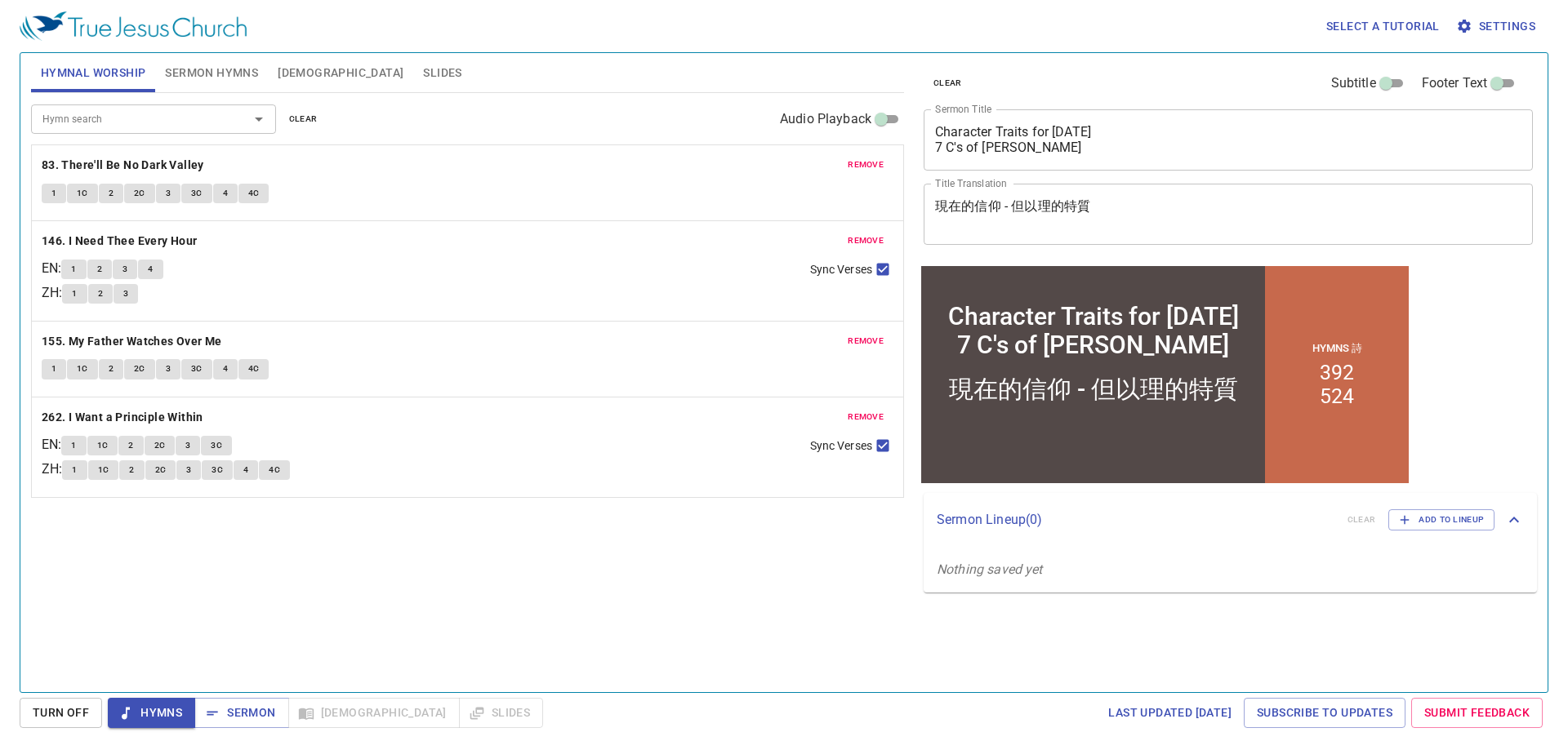
click at [663, 563] on div "Hymn search Hymn search clear Audio Playback remove 83. There'll Be No Dark Val…" at bounding box center [468, 386] width 873 height 585
click at [624, 566] on div "Hymn search Hymn search clear Audio Playback remove 83. There'll Be No Dark Val…" at bounding box center [468, 386] width 873 height 585
click at [197, 165] on b "83. There'll Be No Dark Valley" at bounding box center [123, 165] width 162 height 20
click at [293, 611] on div "Hymn search Hymn search clear Audio Playback remove 83. There'll Be No Dark Val…" at bounding box center [468, 386] width 873 height 585
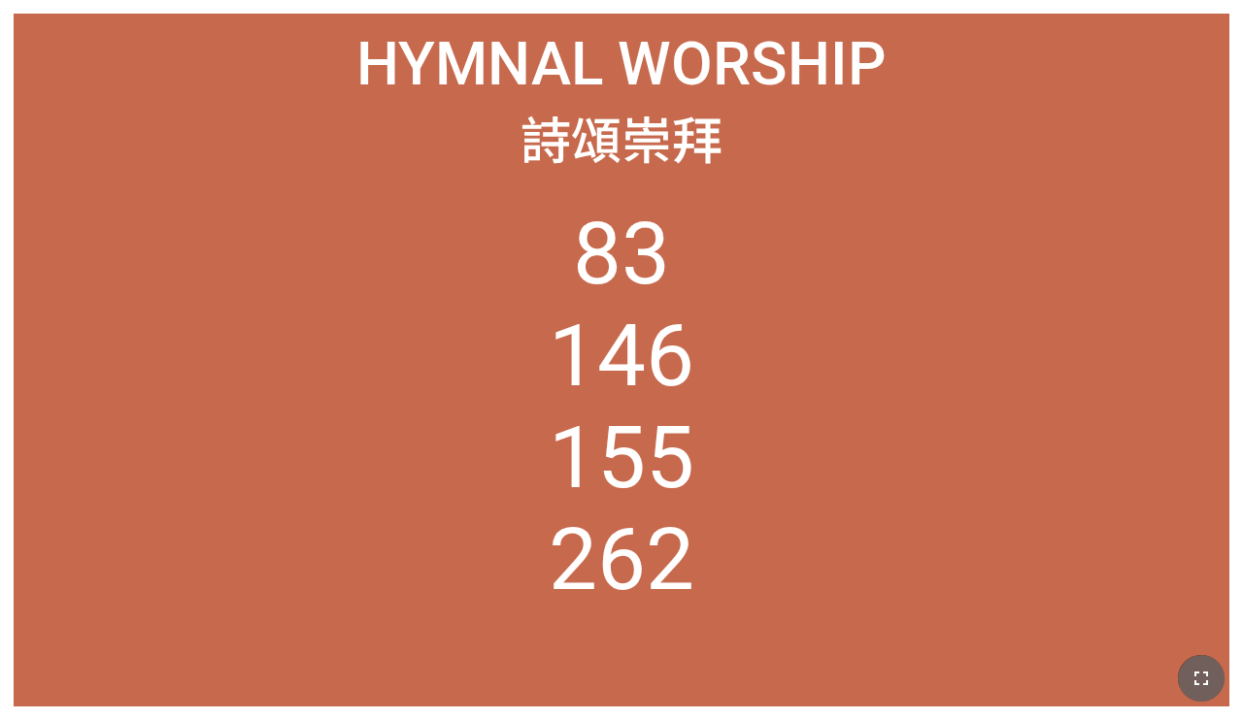
click at [776, 620] on button "button" at bounding box center [1201, 678] width 47 height 47
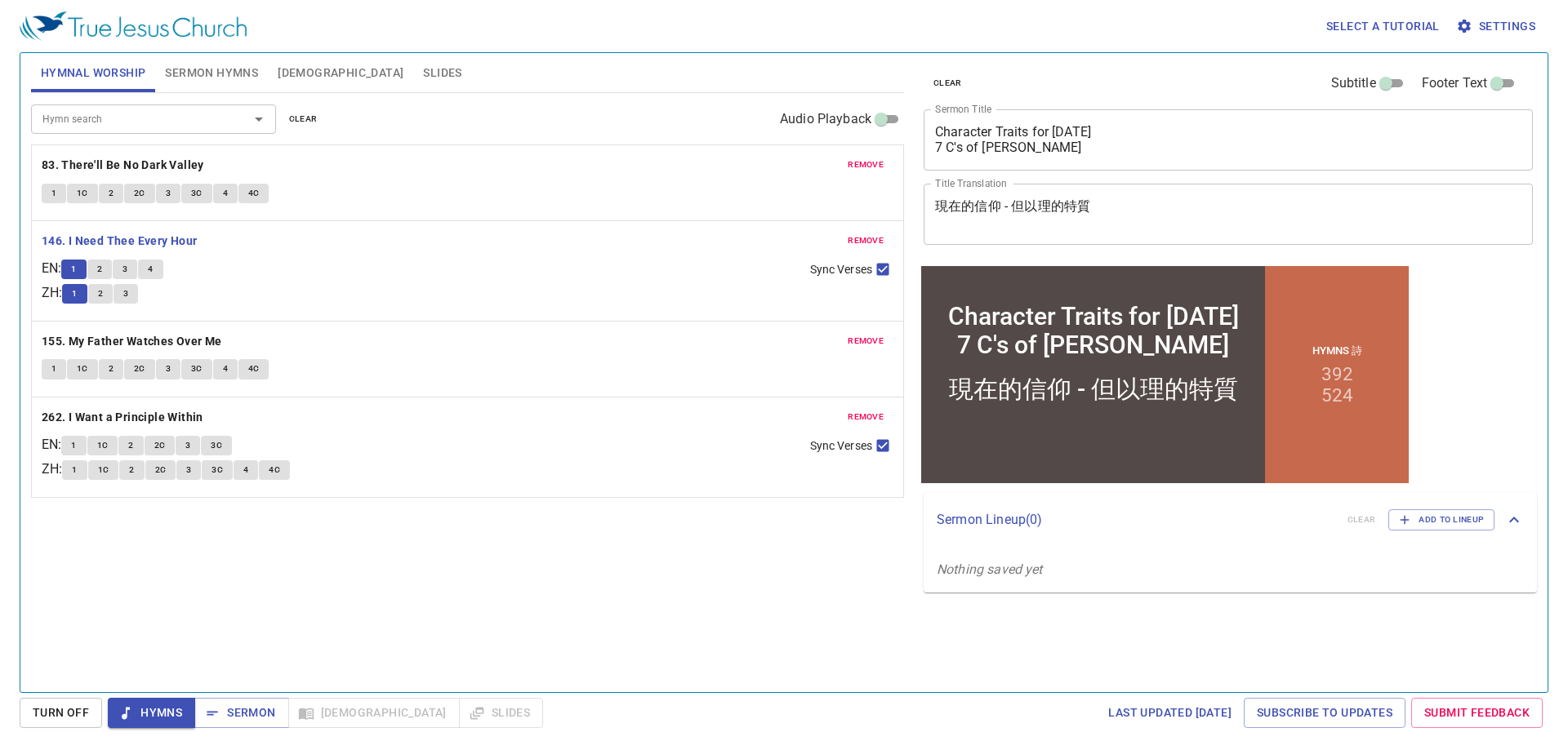
click at [489, 278] on div "1 2 3 4" at bounding box center [429, 272] width 735 height 24
click at [564, 268] on div "1 2 3 4" at bounding box center [429, 272] width 735 height 24
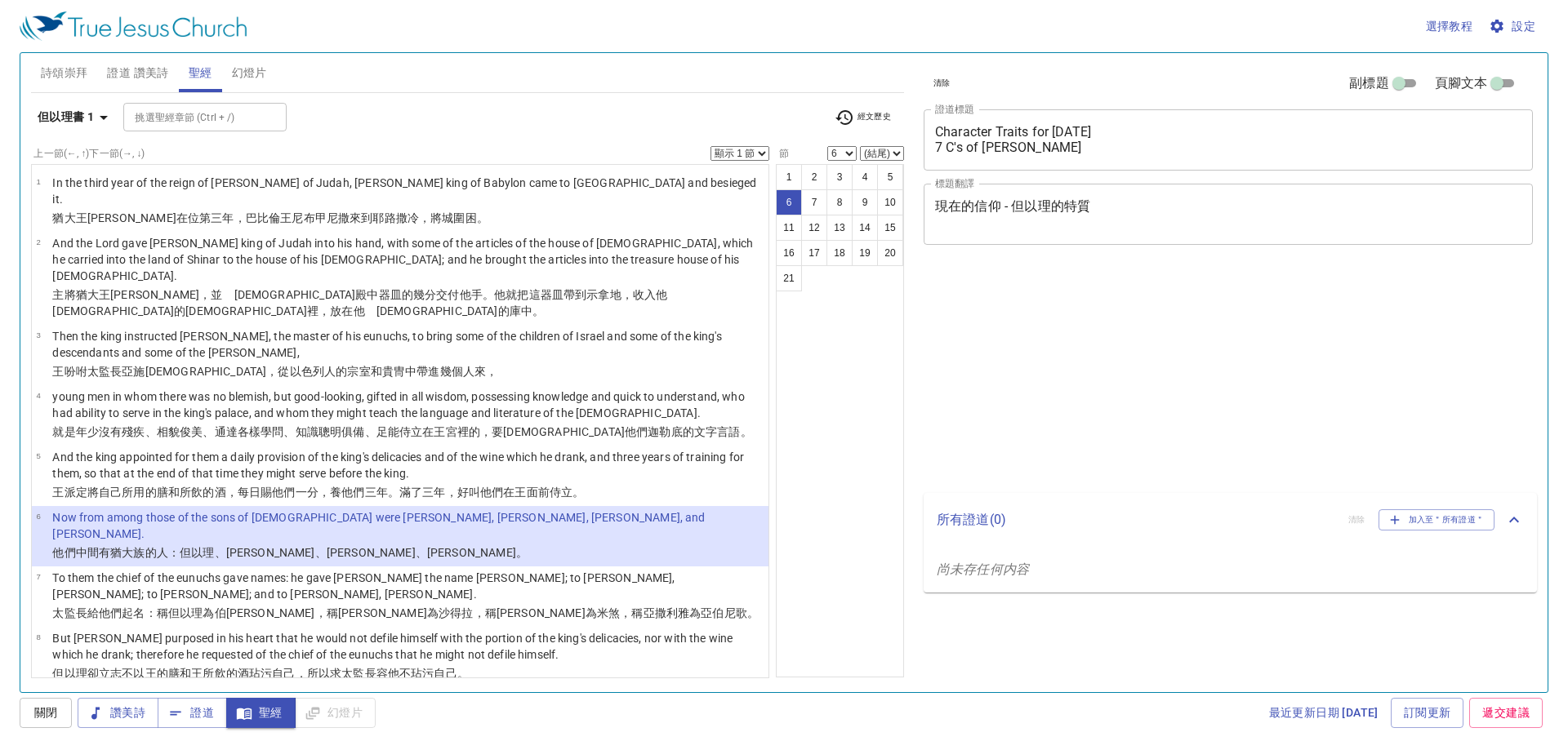
select select "6"
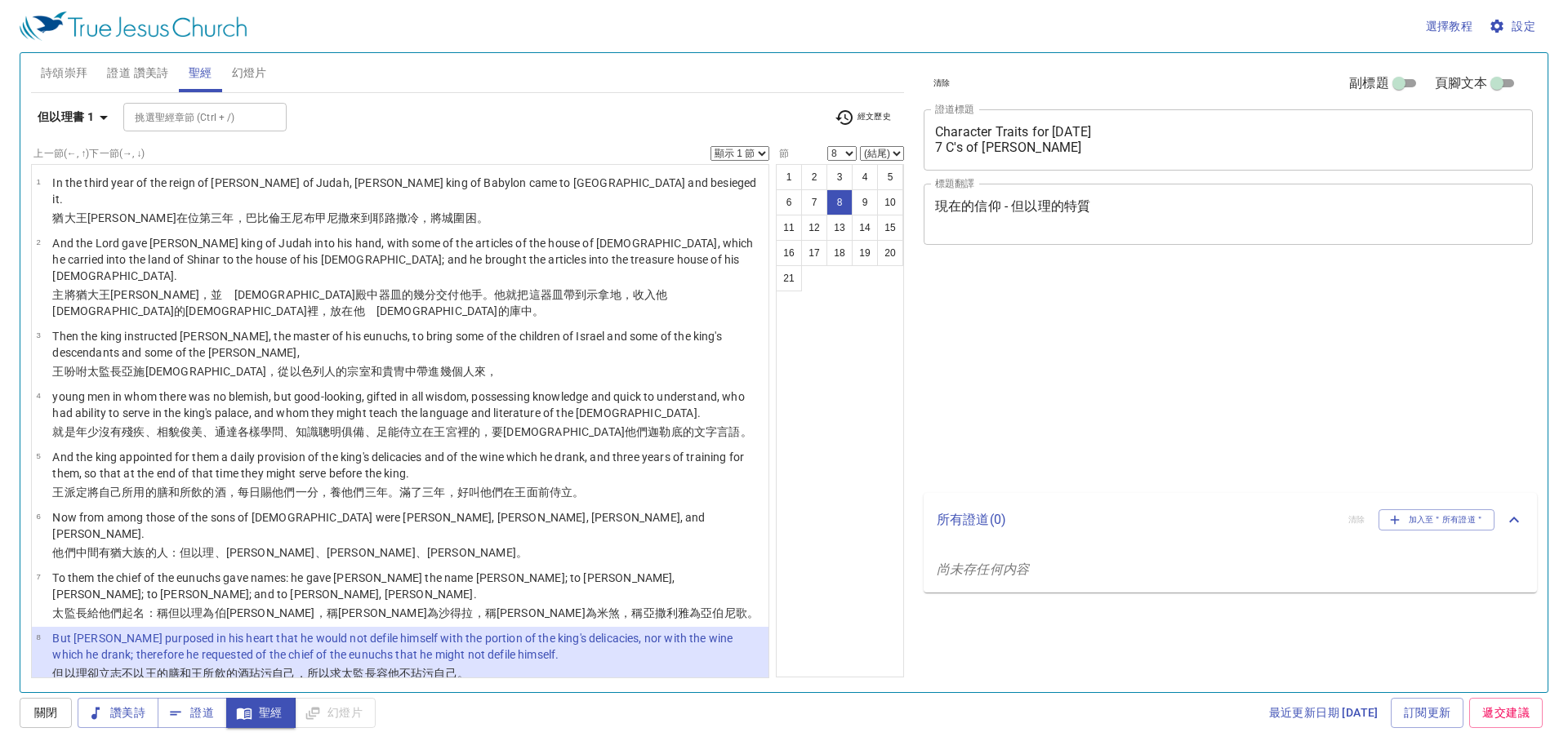
select select "8"
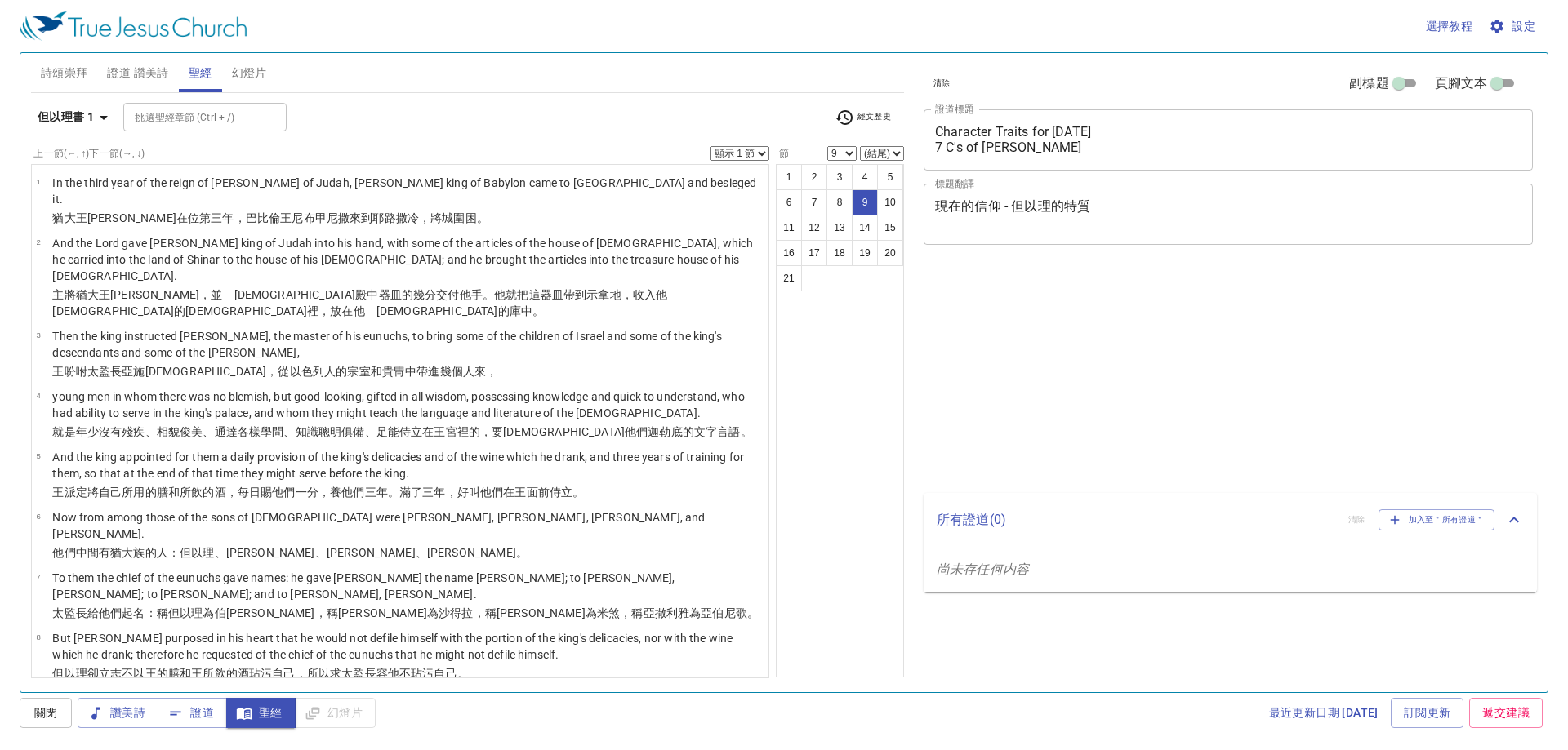
select select "9"
select select "13"
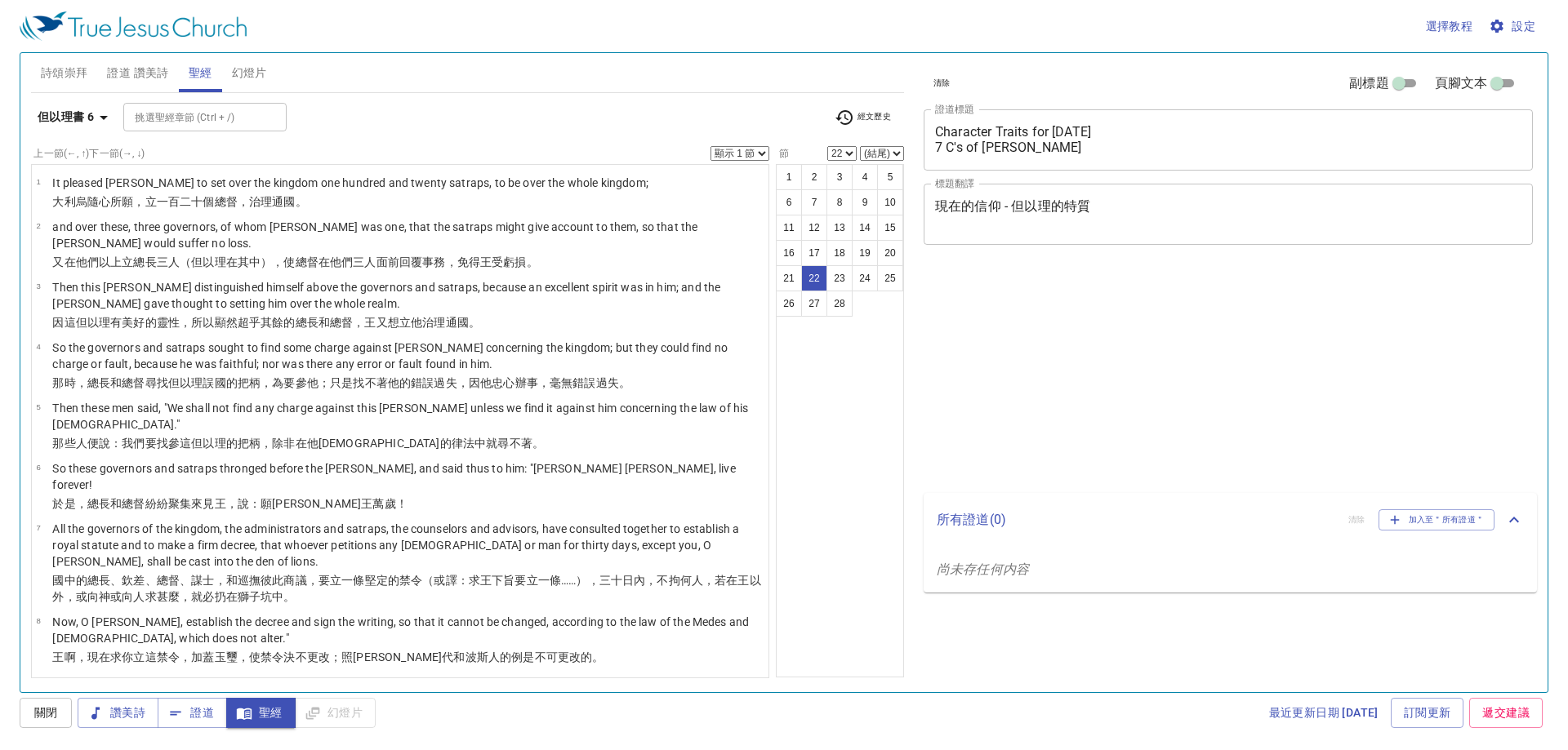
select select "22"
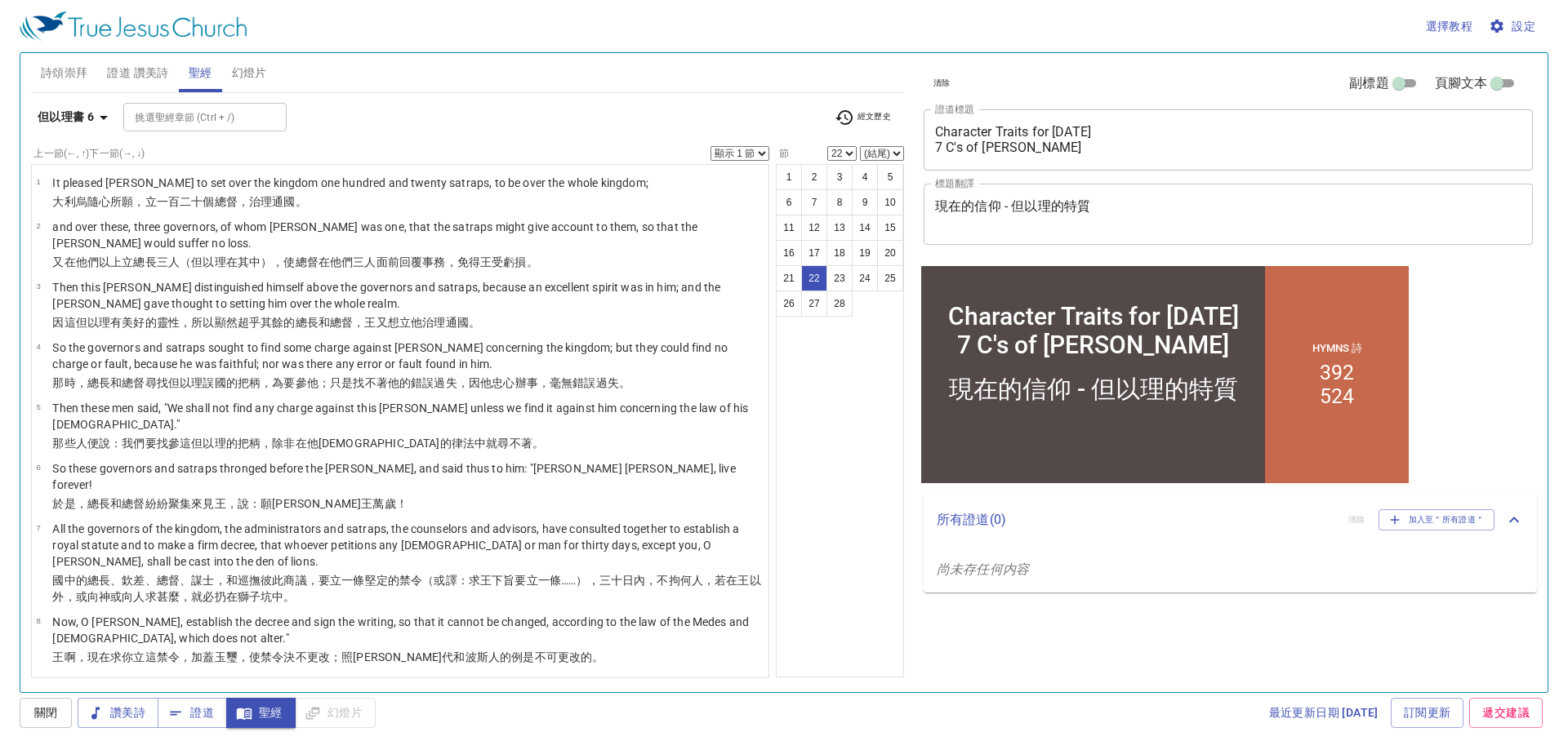
scroll to position [932, 0]
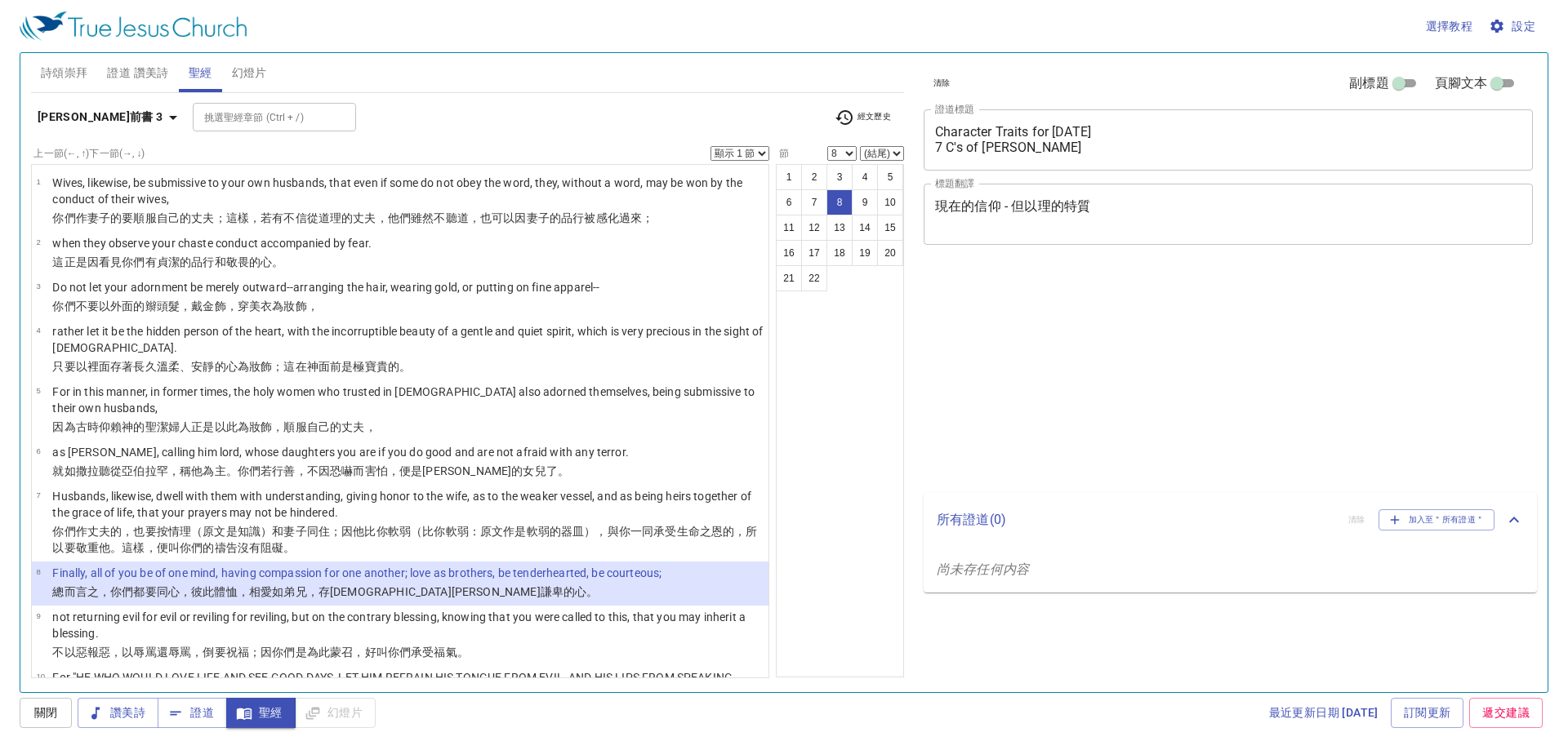
select select "8"
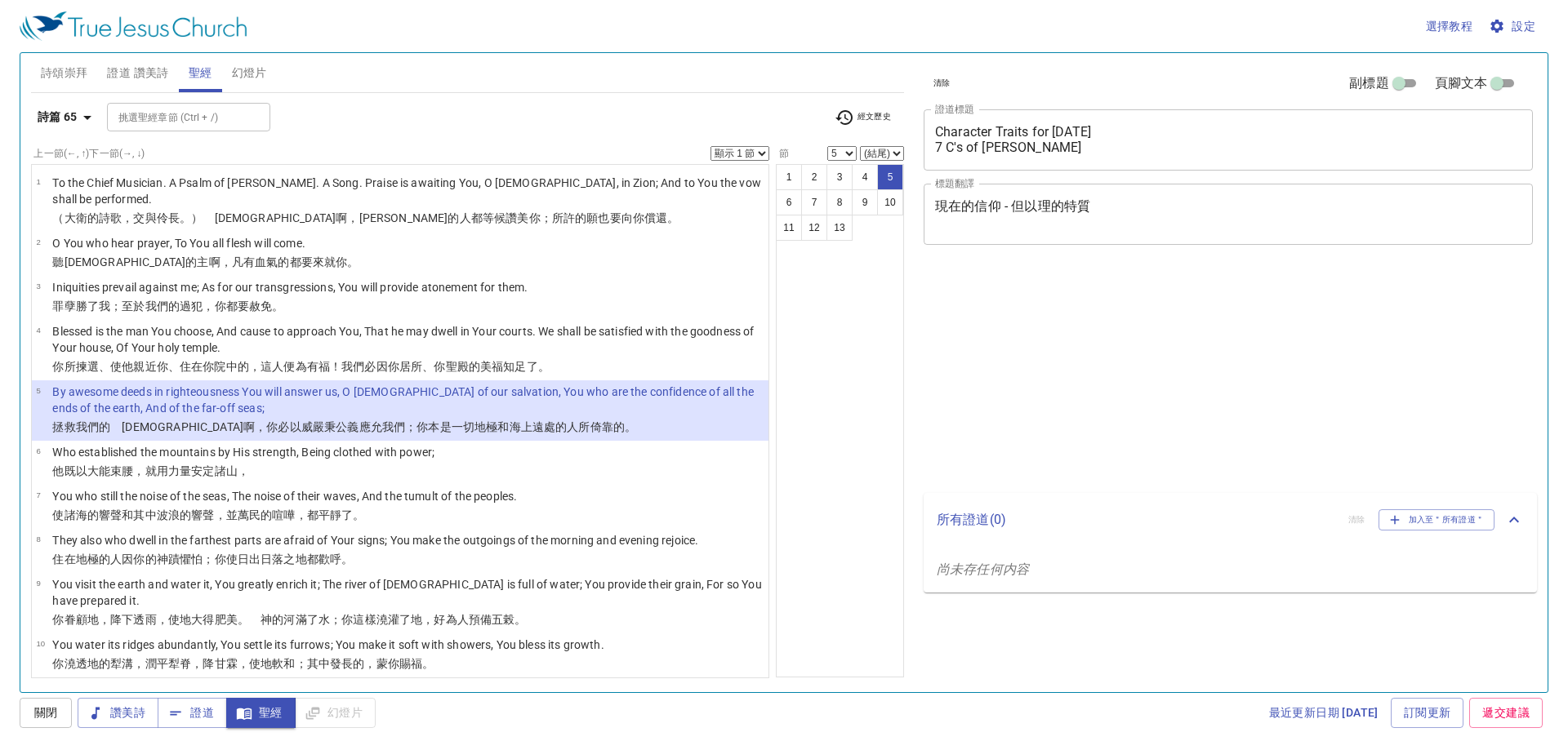
select select "5"
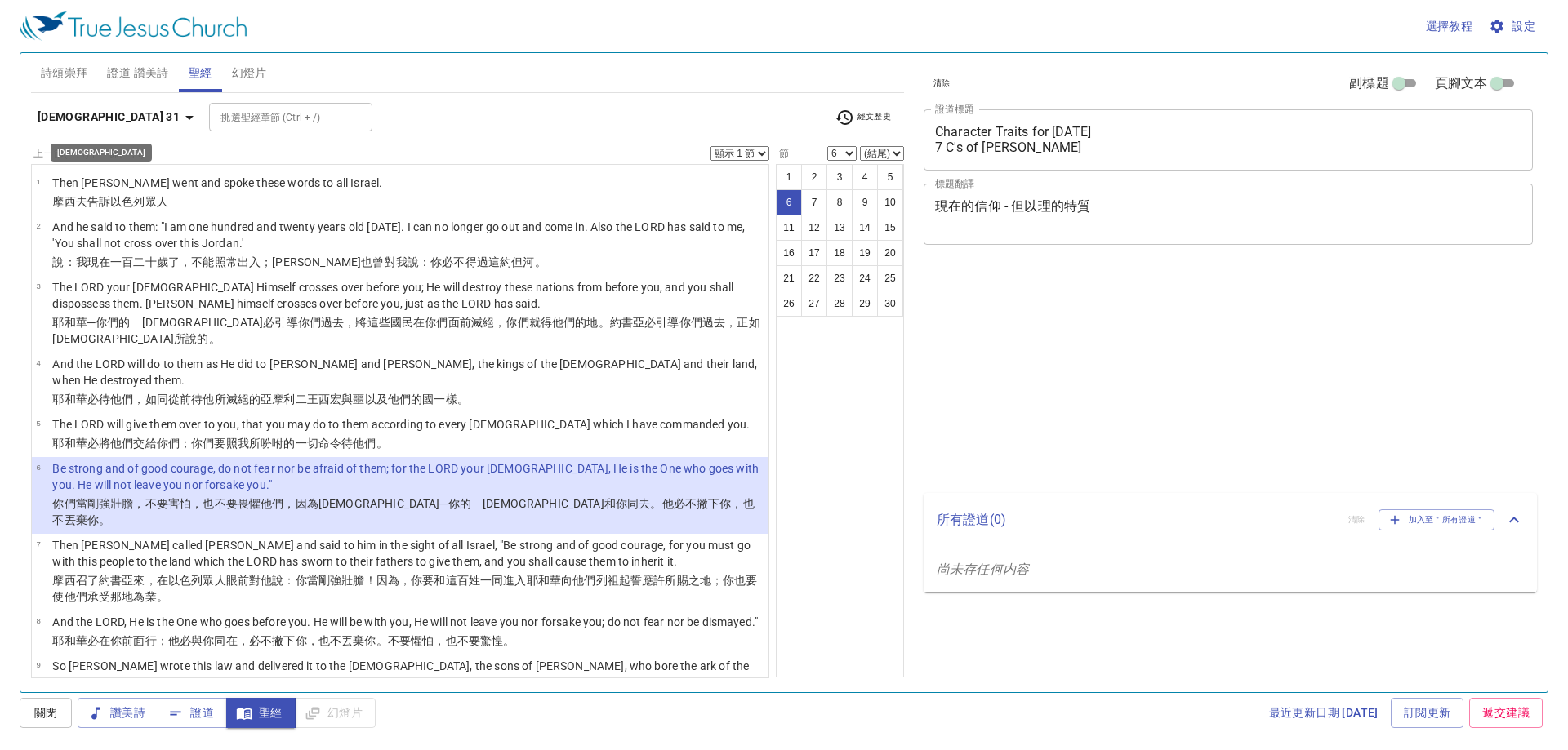
select select "6"
